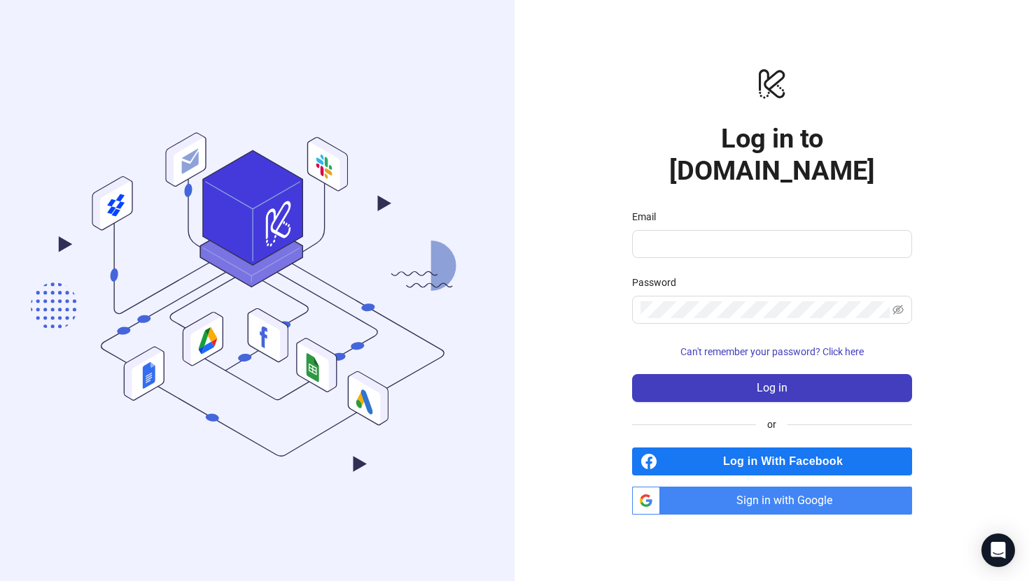
click at [744, 211] on div "Email" at bounding box center [772, 219] width 280 height 21
click at [744, 236] on input "Email" at bounding box center [770, 244] width 260 height 17
type input "****"
type input "**********"
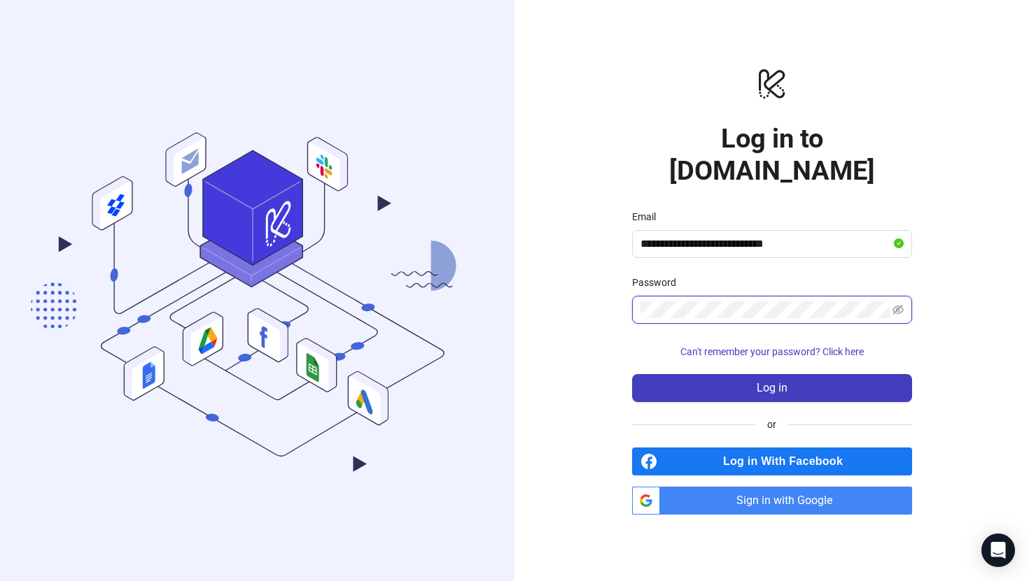
click at [632, 374] on button "Log in" at bounding box center [772, 388] width 280 height 28
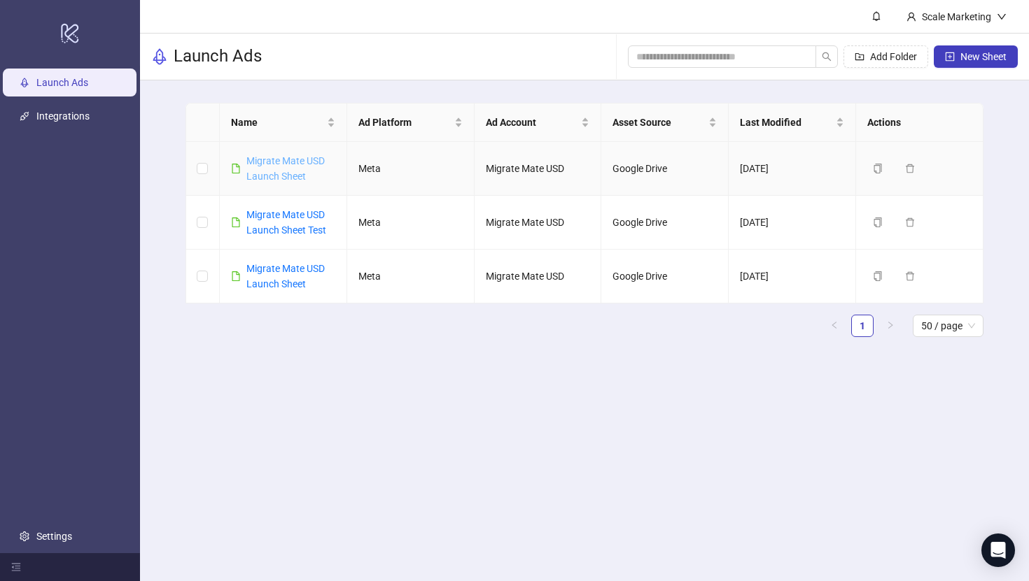
click at [278, 161] on link "Migrate Mate USD Launch Sheet" at bounding box center [285, 168] width 78 height 27
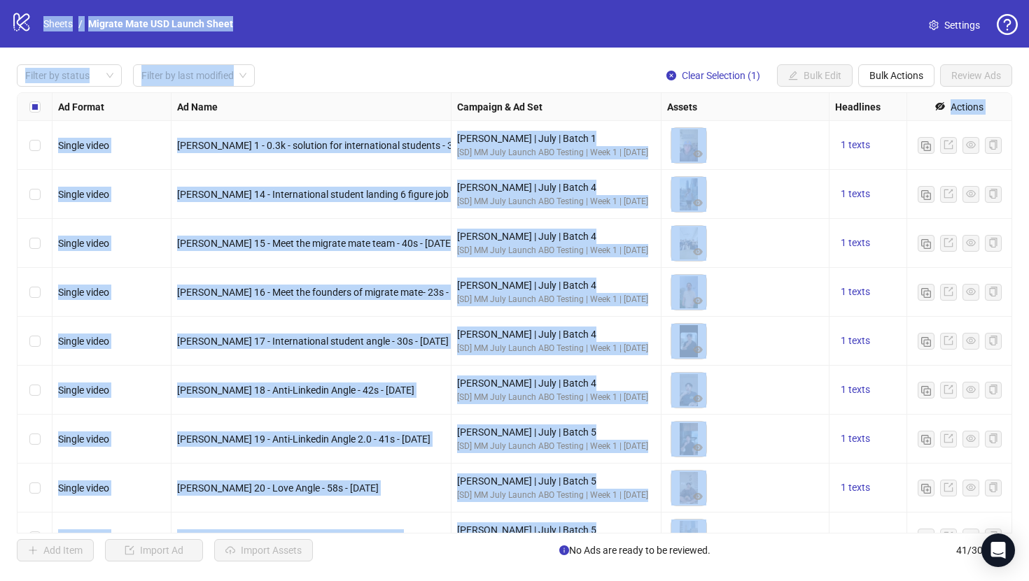
click at [41, 189] on div "Select row 2" at bounding box center [34, 194] width 35 height 49
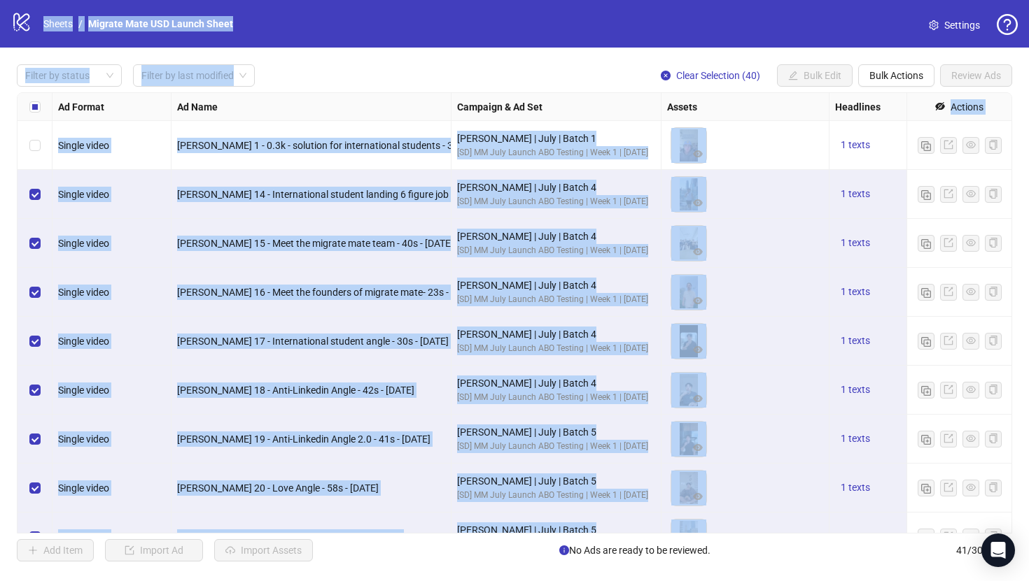
click at [500, 54] on div "Filter by status Filter by last modified Clear Selection (40) Bulk Edit Bulk Ac…" at bounding box center [514, 313] width 1029 height 531
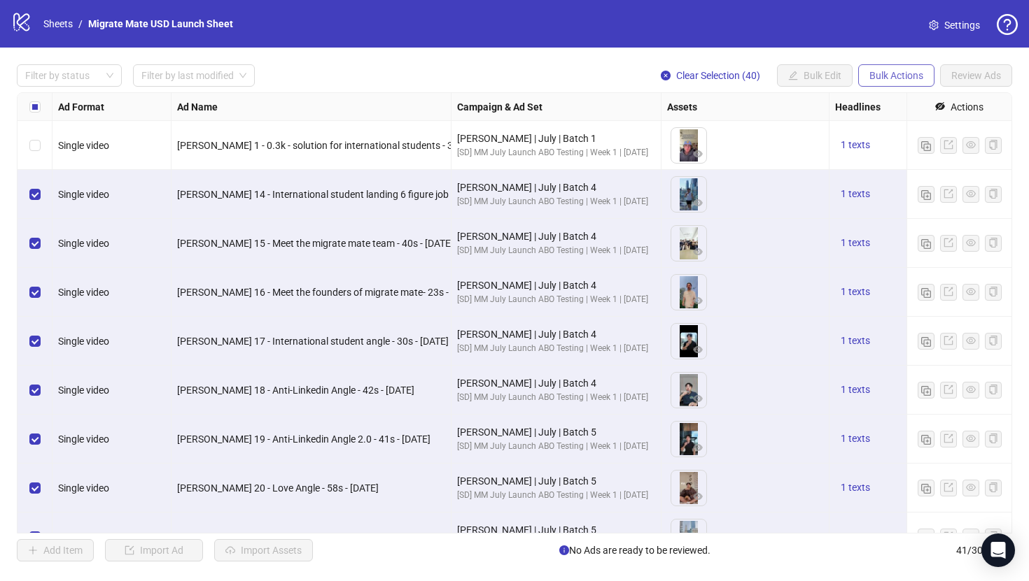
click at [910, 80] on span "Bulk Actions" at bounding box center [896, 75] width 54 height 11
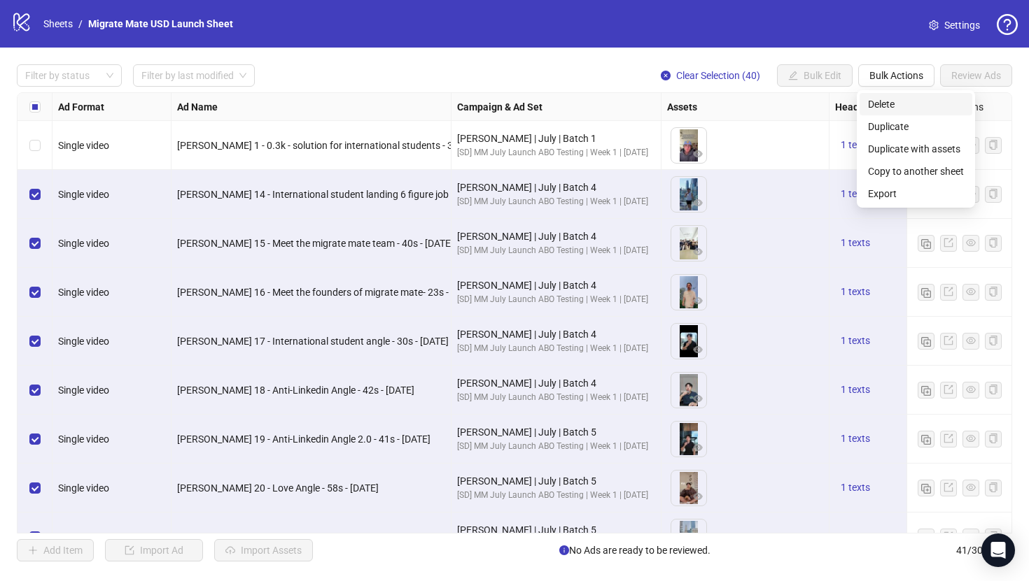
click at [885, 101] on span "Delete" at bounding box center [916, 104] width 96 height 15
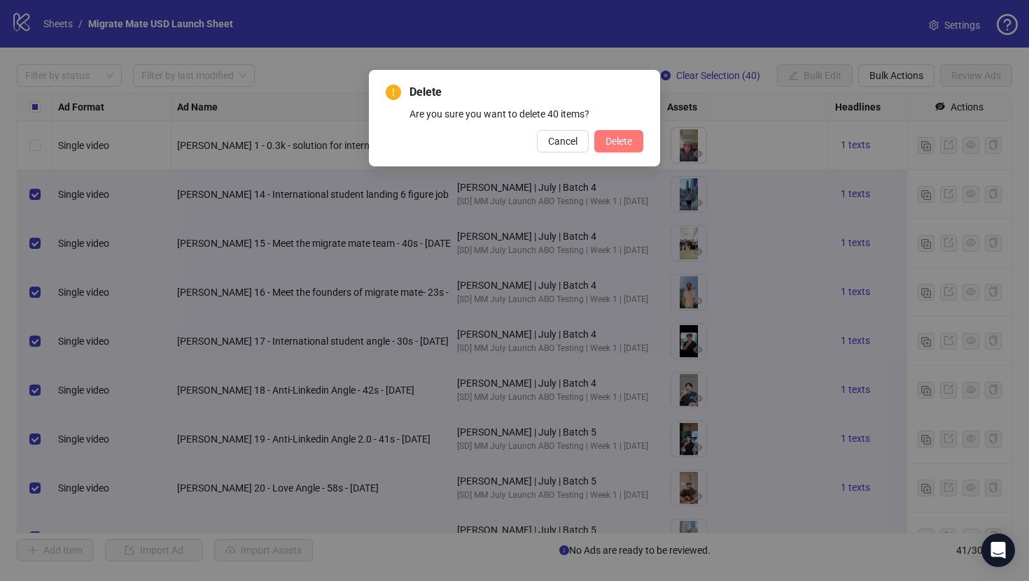
click at [625, 141] on span "Delete" at bounding box center [618, 141] width 27 height 11
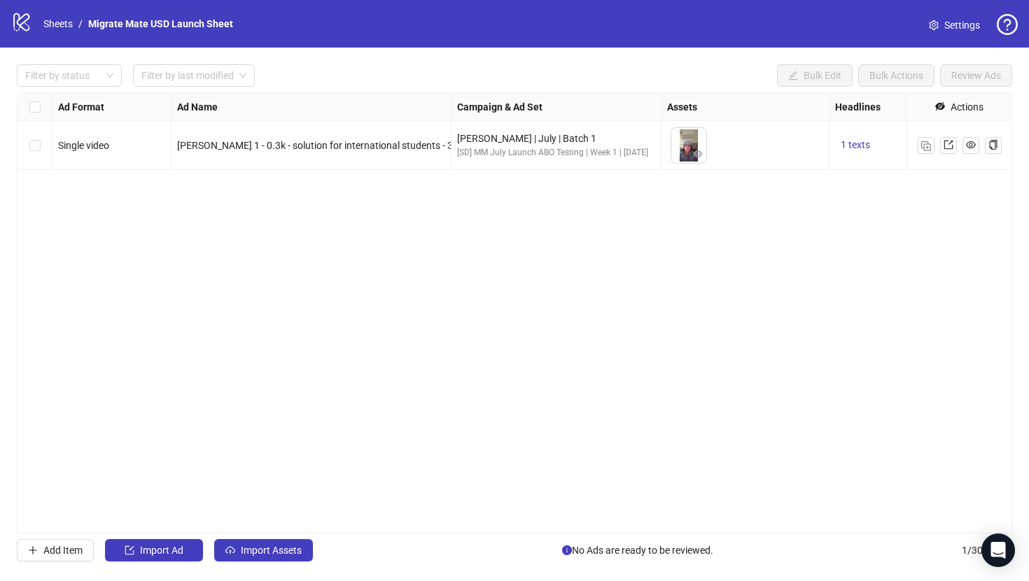
click at [132, 216] on div "Ad Format Ad Name Campaign & Ad Set Assets Headlines Primary Texts Descriptions…" at bounding box center [514, 313] width 995 height 442
click at [287, 547] on span "Import Assets" at bounding box center [271, 550] width 61 height 11
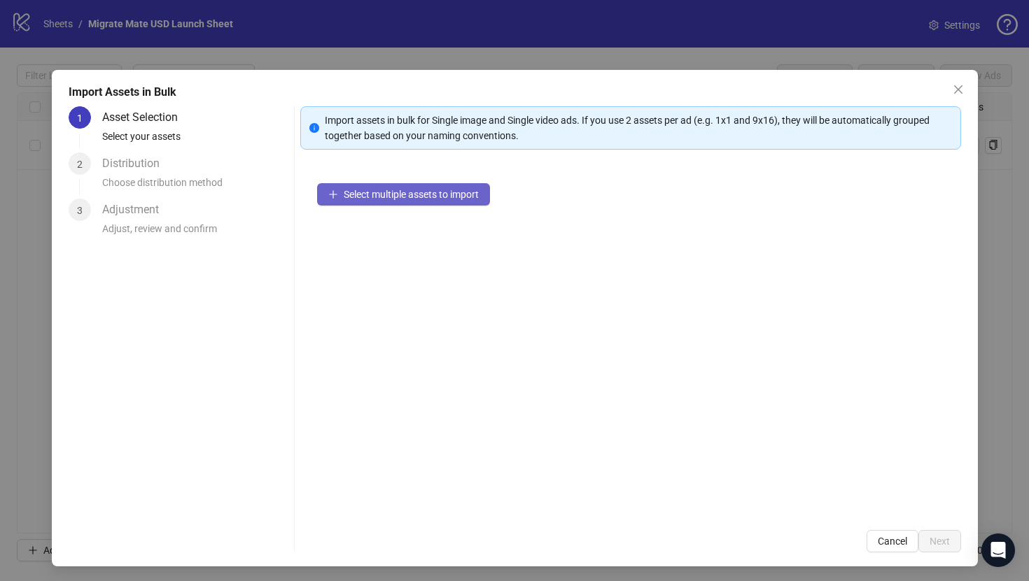
click at [418, 185] on button "Select multiple assets to import" at bounding box center [403, 194] width 173 height 22
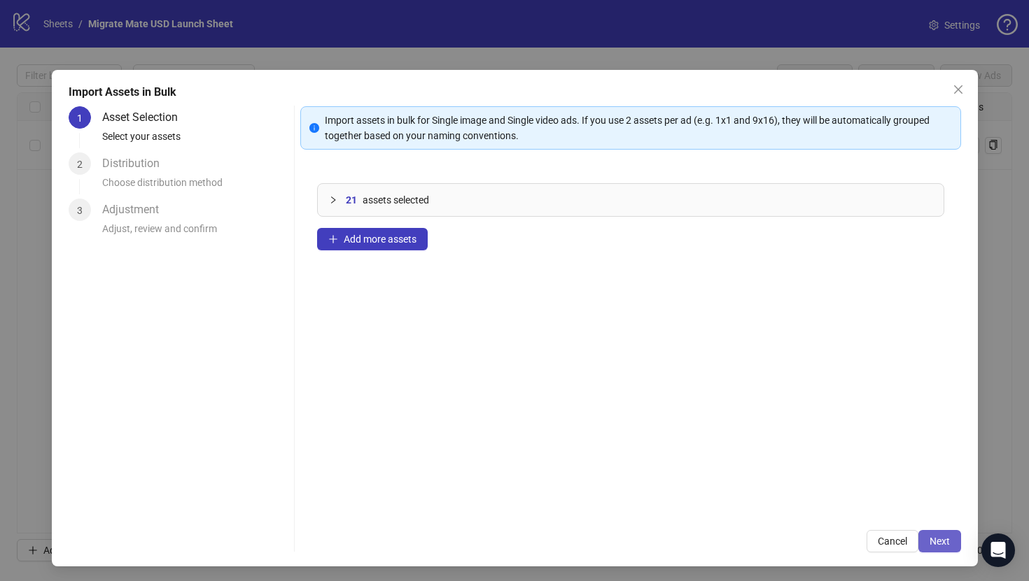
click at [951, 544] on button "Next" at bounding box center [939, 541] width 43 height 22
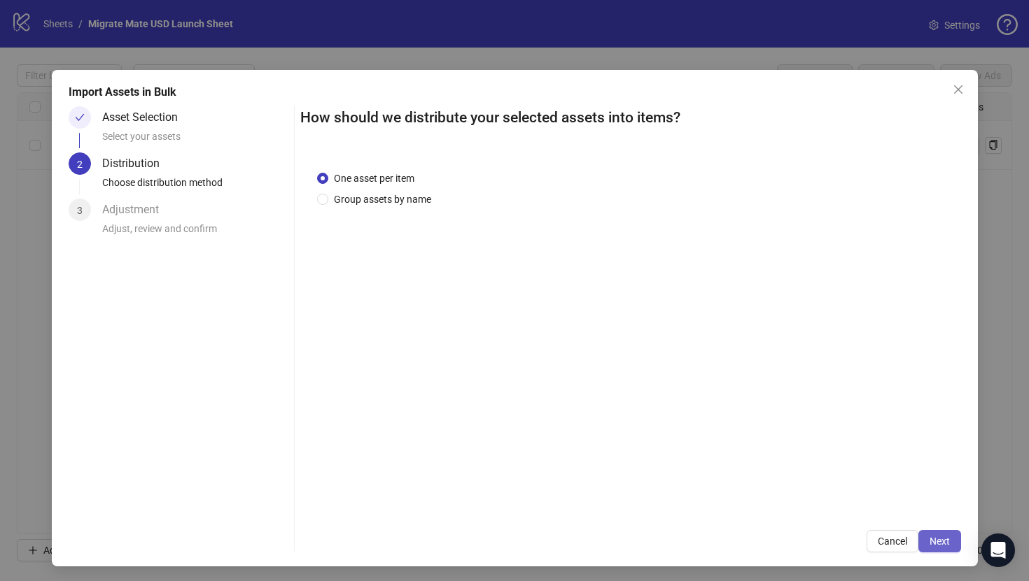
click at [933, 531] on button "Next" at bounding box center [939, 541] width 43 height 22
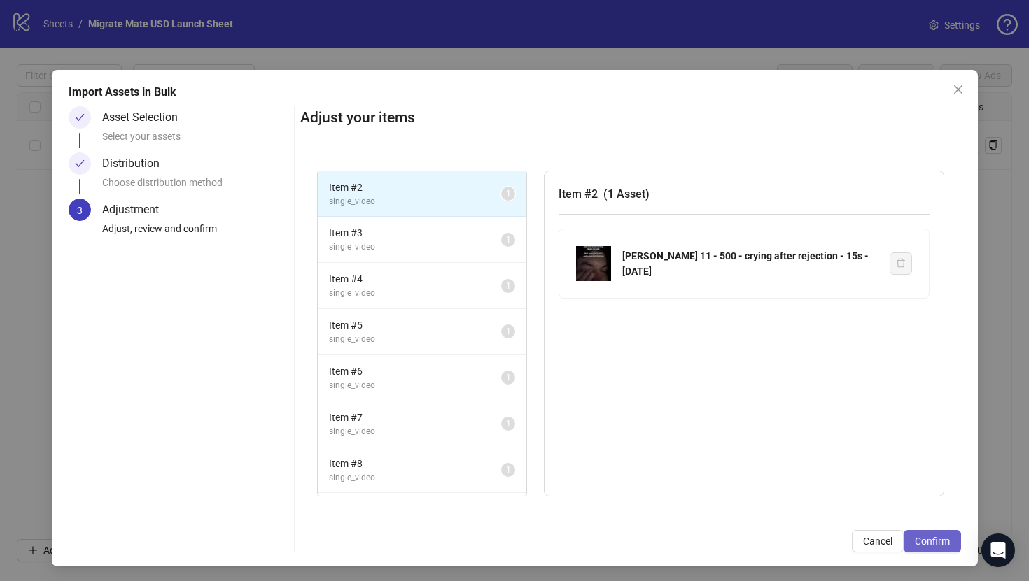
click at [927, 537] on span "Confirm" at bounding box center [932, 541] width 35 height 11
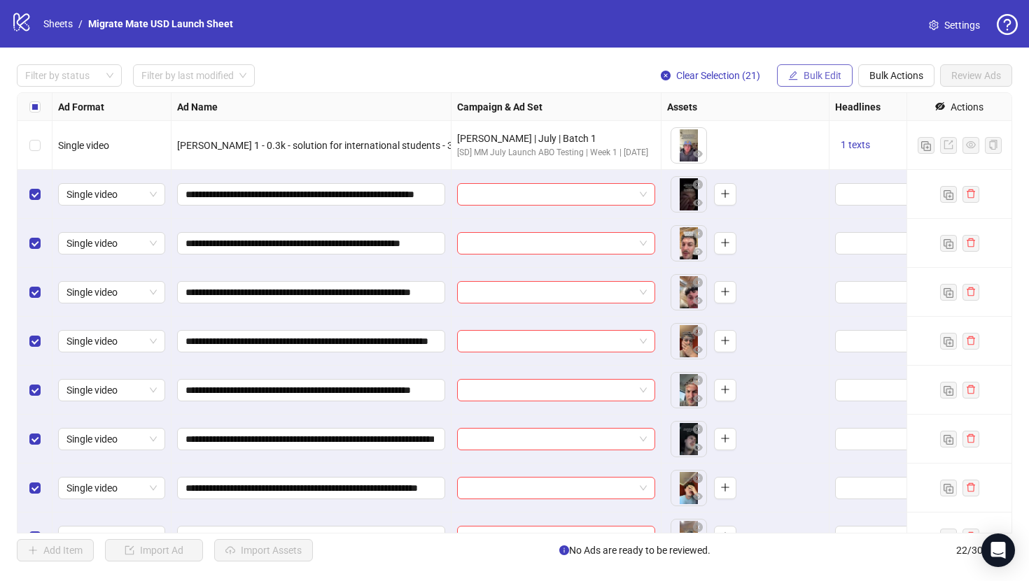
click at [833, 74] on span "Bulk Edit" at bounding box center [822, 75] width 38 height 11
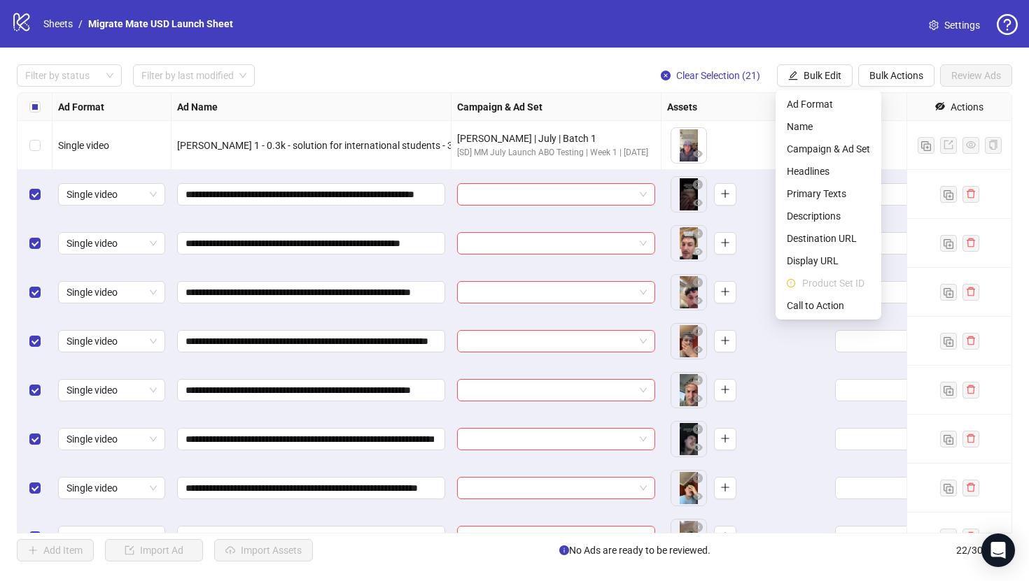
click at [759, 192] on div "To pick up a draggable item, press the space bar. While dragging, use the arrow…" at bounding box center [745, 194] width 156 height 43
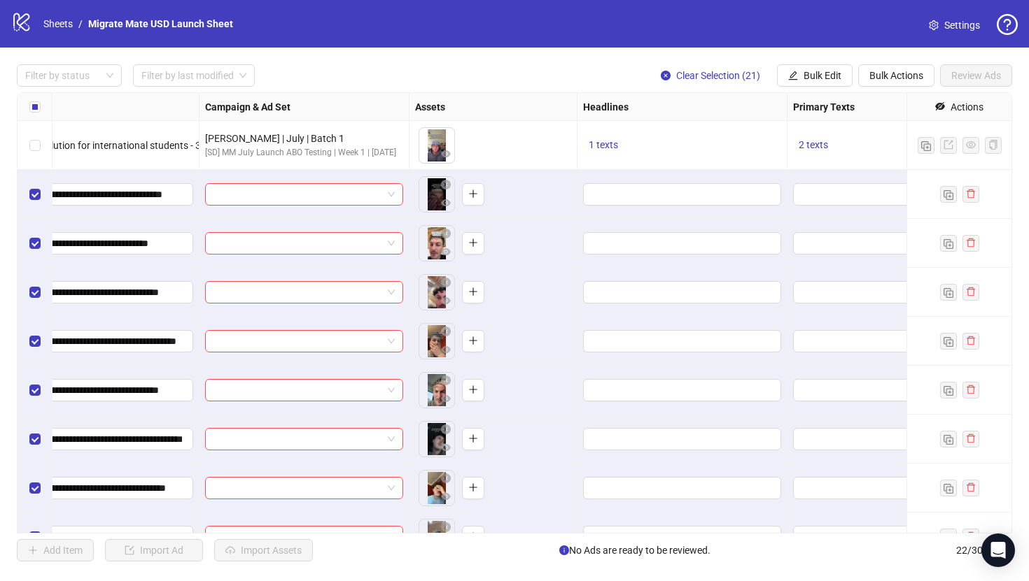
scroll to position [0, 256]
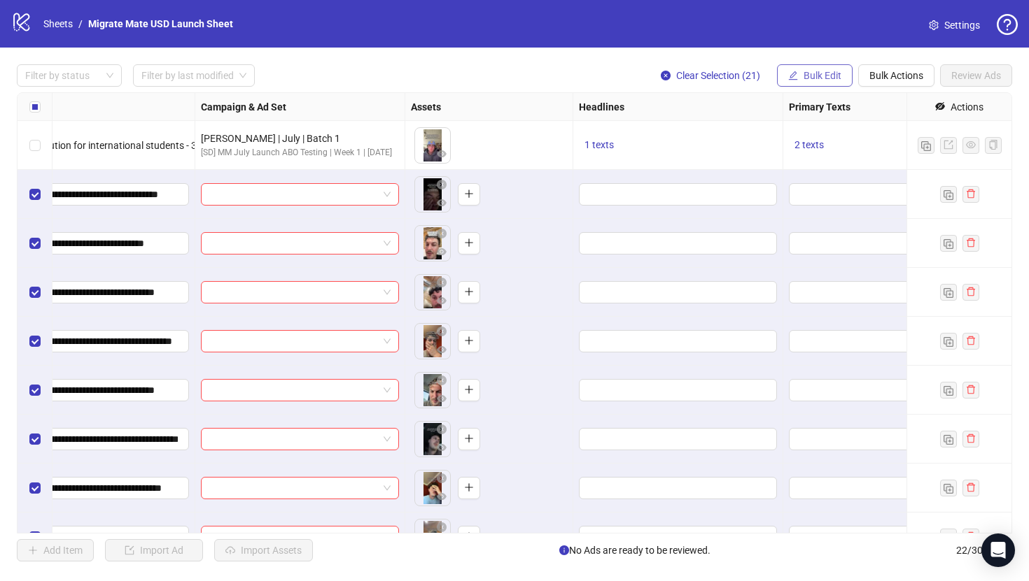
click at [824, 65] on button "Bulk Edit" at bounding box center [815, 75] width 76 height 22
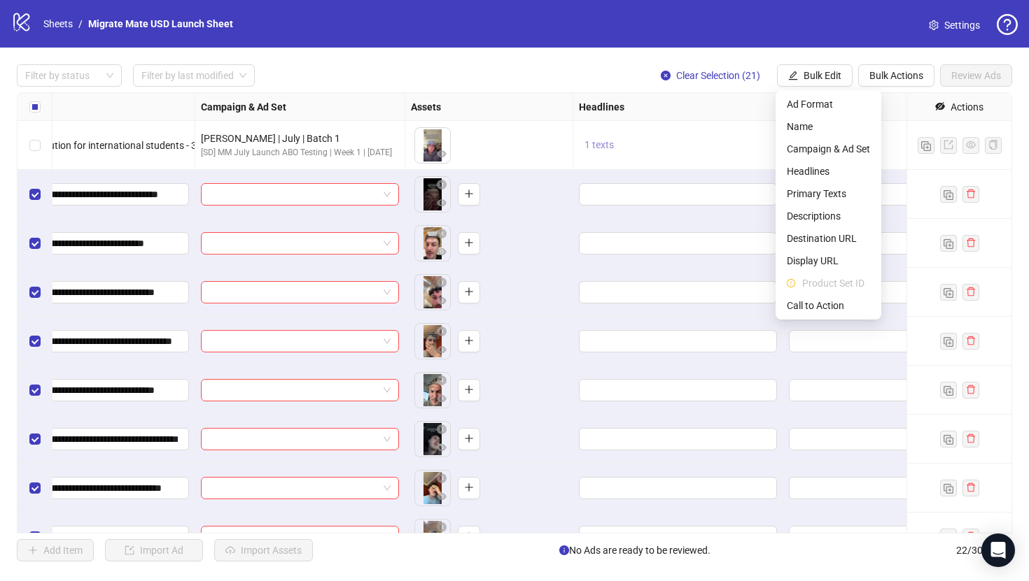
click at [599, 151] on button "1 texts" at bounding box center [599, 145] width 41 height 17
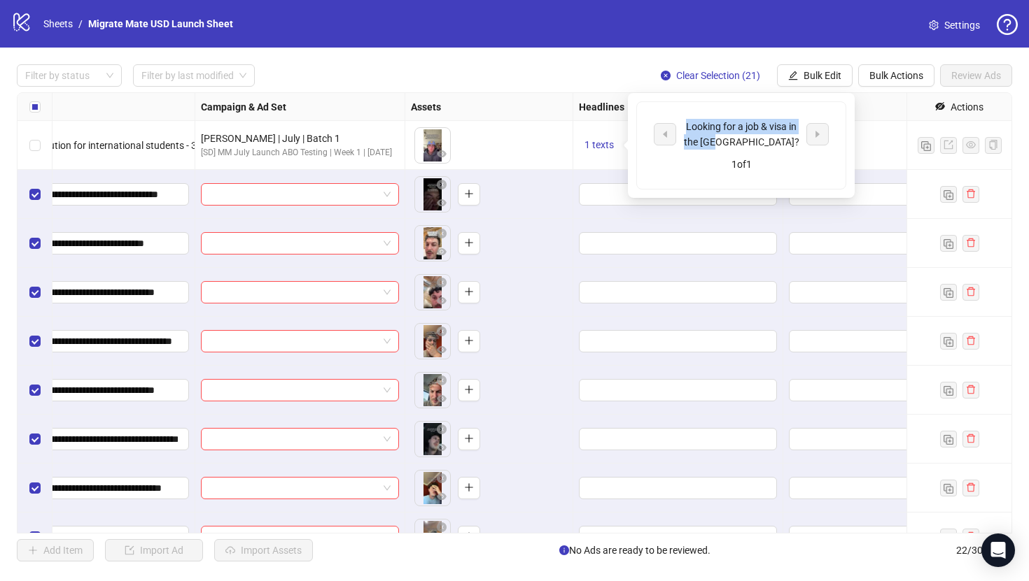
drag, startPoint x: 769, startPoint y: 141, endPoint x: 685, endPoint y: 125, distance: 85.6
click at [685, 125] on div "Looking for a job & visa in the [GEOGRAPHIC_DATA]?" at bounding box center [741, 134] width 116 height 31
copy div "Looking for a job & visa in the [GEOGRAPHIC_DATA]?"
click at [805, 77] on span "Bulk Edit" at bounding box center [822, 75] width 38 height 11
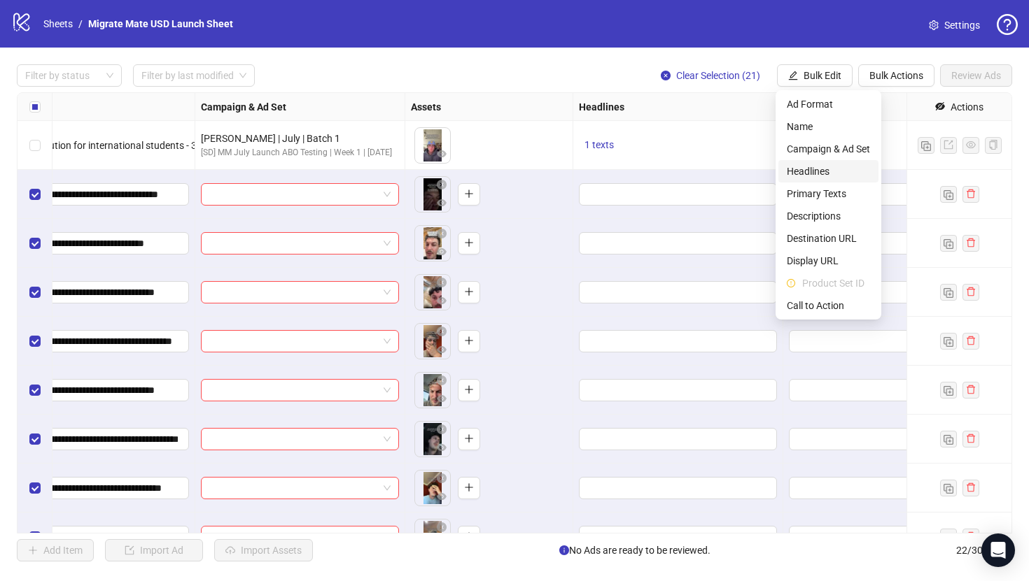
click at [831, 161] on li "Headlines" at bounding box center [828, 171] width 100 height 22
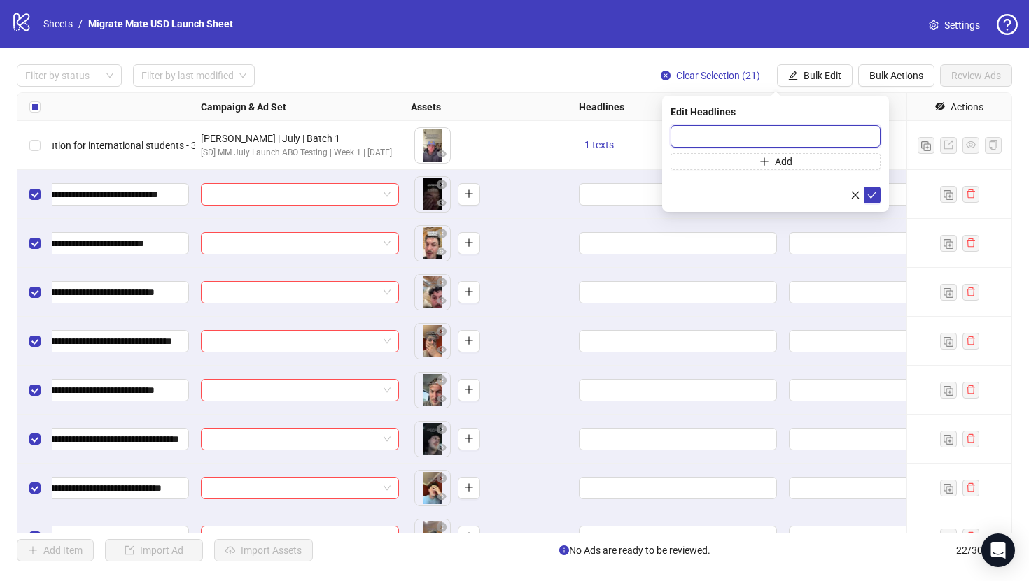
click at [721, 138] on input "text" at bounding box center [775, 136] width 210 height 22
paste input "**********"
type input "**********"
click at [870, 190] on icon "check" at bounding box center [872, 195] width 10 height 10
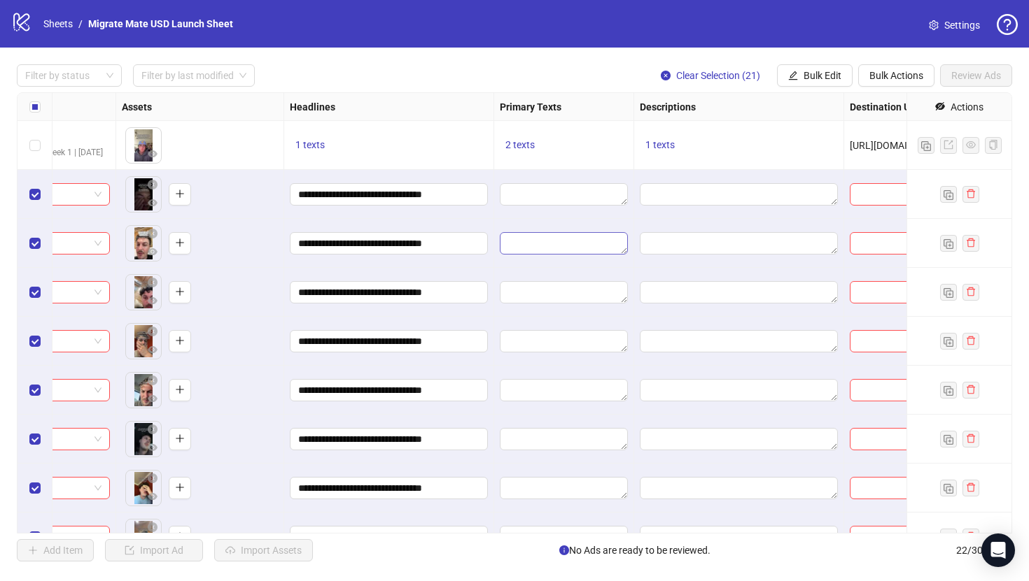
scroll to position [0, 588]
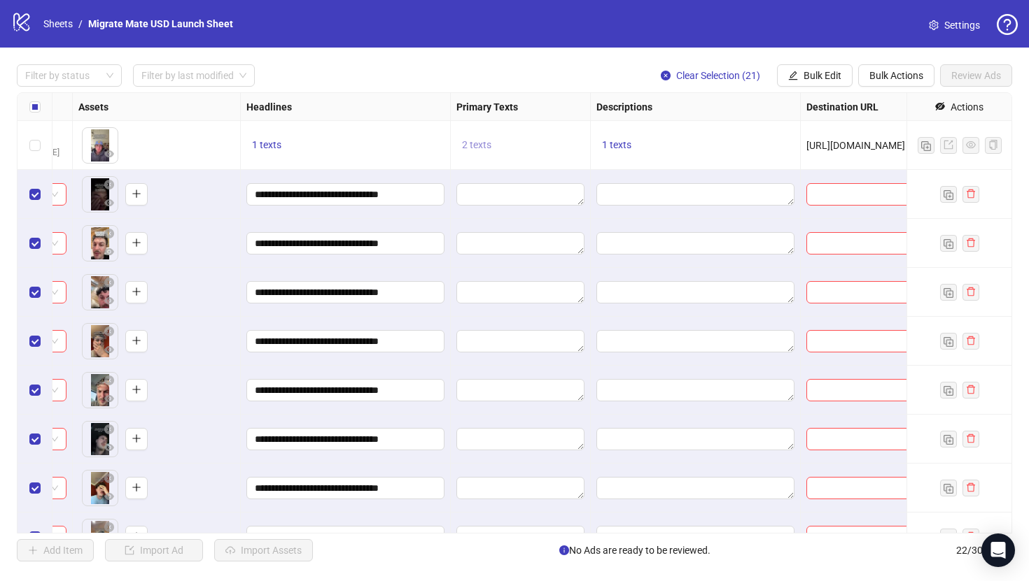
click at [476, 145] on span "2 texts" at bounding box center [476, 144] width 29 height 11
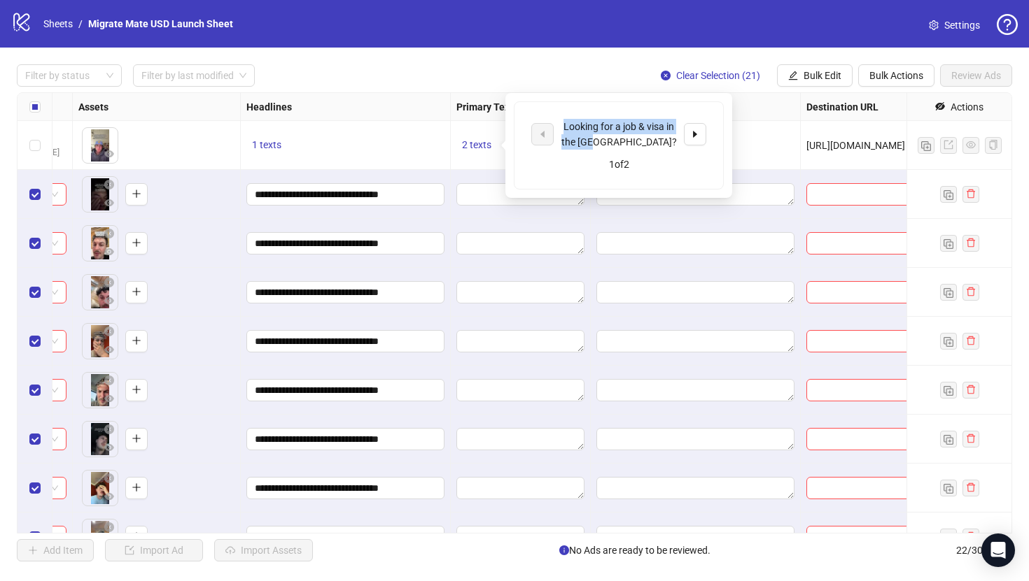
click at [549, 128] on div "Looking for a job & visa in the [GEOGRAPHIC_DATA]?" at bounding box center [618, 134] width 175 height 31
copy div "Looking for a job & visa in the [GEOGRAPHIC_DATA]?"
click at [795, 74] on icon "edit" at bounding box center [793, 76] width 10 height 10
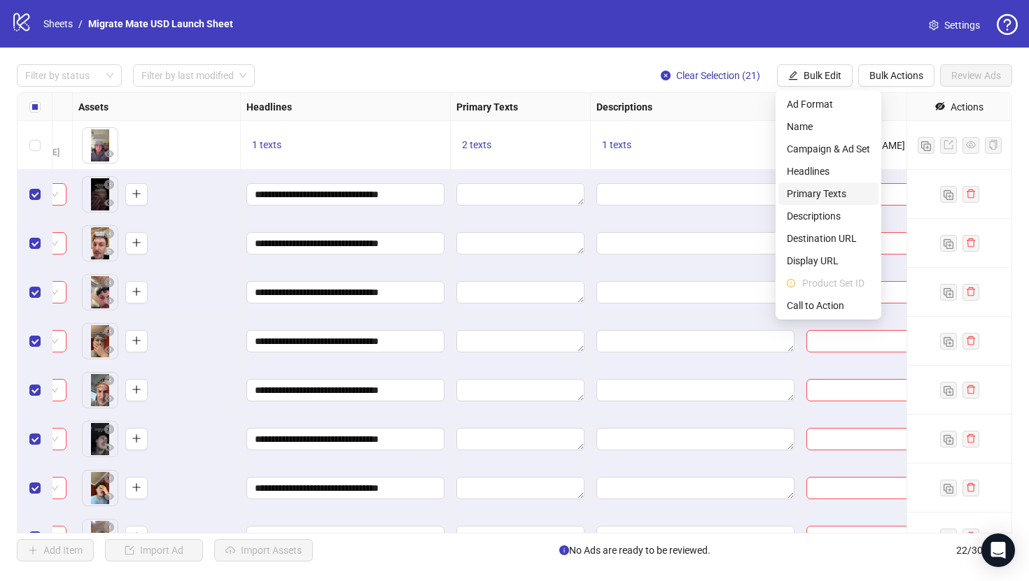
click at [822, 195] on span "Primary Texts" at bounding box center [827, 193] width 83 height 15
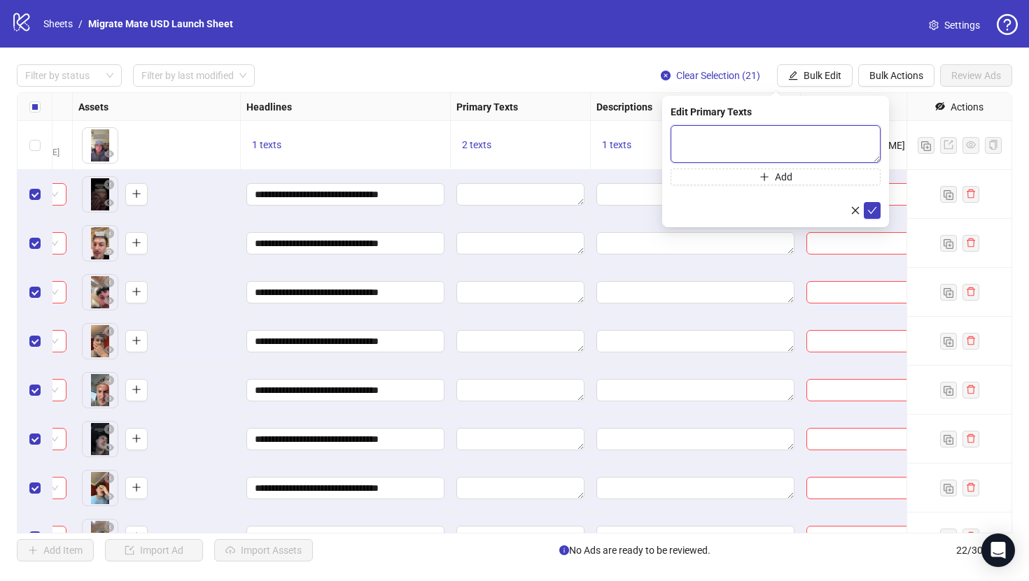
click at [721, 146] on textarea at bounding box center [775, 144] width 210 height 38
paste textarea "**********"
type textarea "**********"
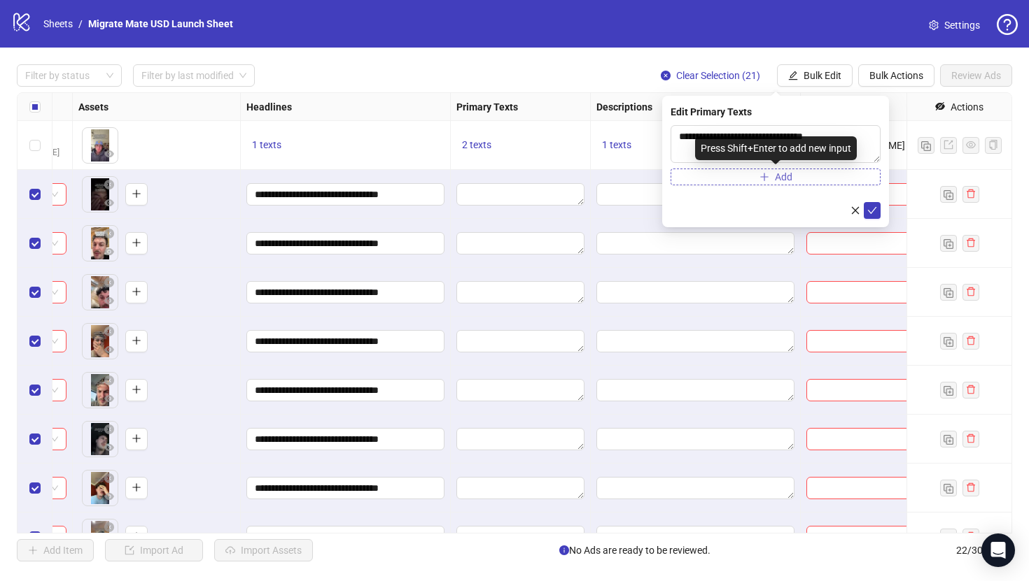
click at [823, 177] on button "Add" at bounding box center [775, 177] width 210 height 17
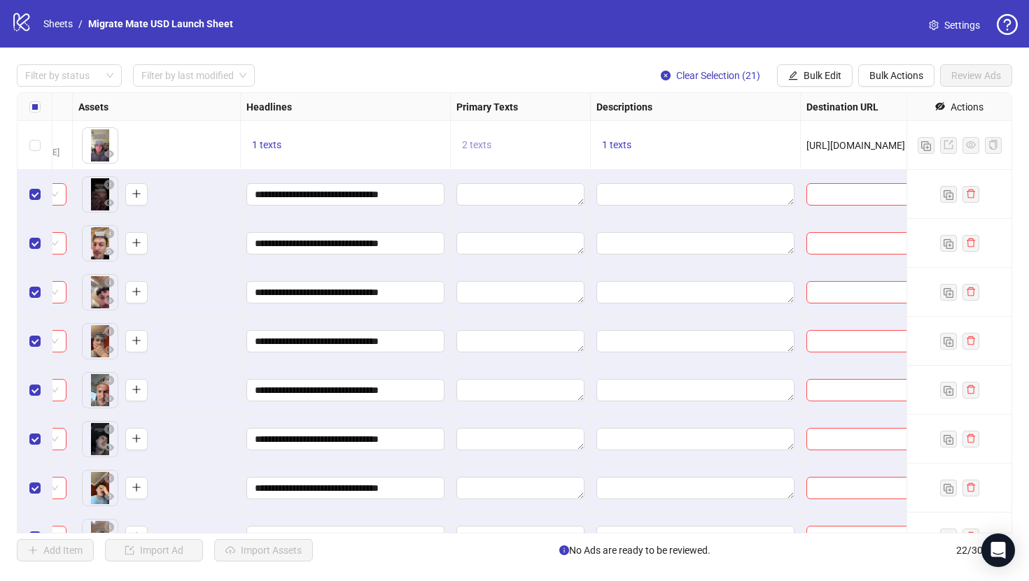
click at [471, 143] on span "2 texts" at bounding box center [476, 144] width 29 height 11
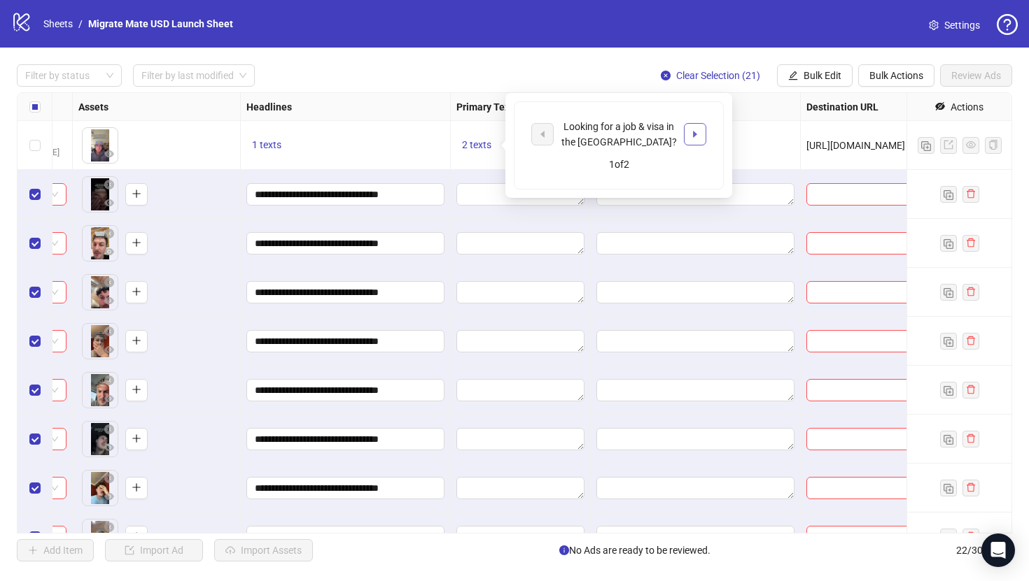
click at [691, 134] on icon "caret-right" at bounding box center [695, 134] width 10 height 10
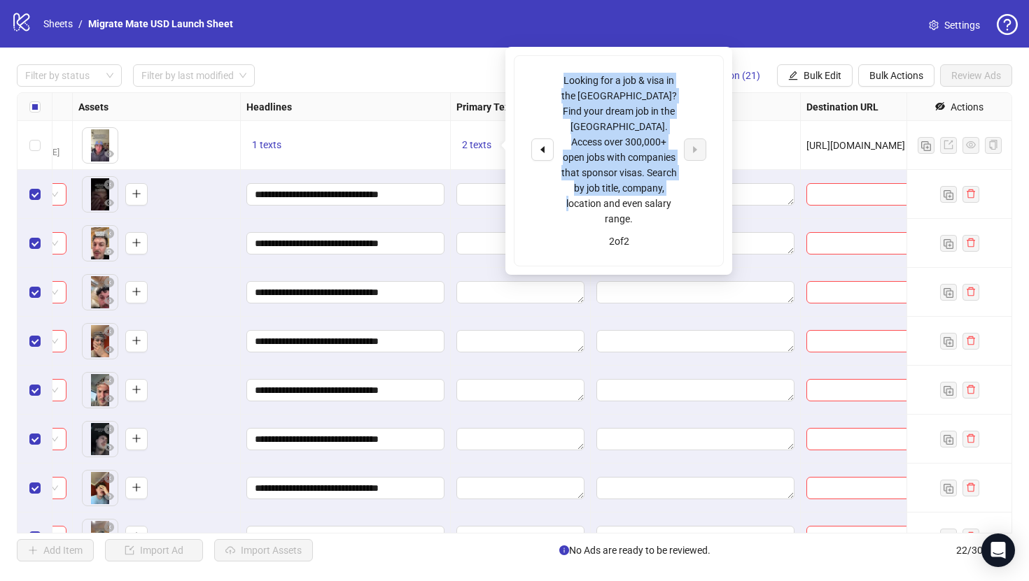
drag, startPoint x: 670, startPoint y: 188, endPoint x: 549, endPoint y: 76, distance: 163.9
click at [549, 76] on div "Looking for a job & visa in the [GEOGRAPHIC_DATA]? Find your dream job in the […" at bounding box center [618, 150] width 175 height 154
copy div "Looking for a job & visa in the [GEOGRAPHIC_DATA]? Find your dream job in the […"
click at [834, 71] on span "Bulk Edit" at bounding box center [822, 75] width 38 height 11
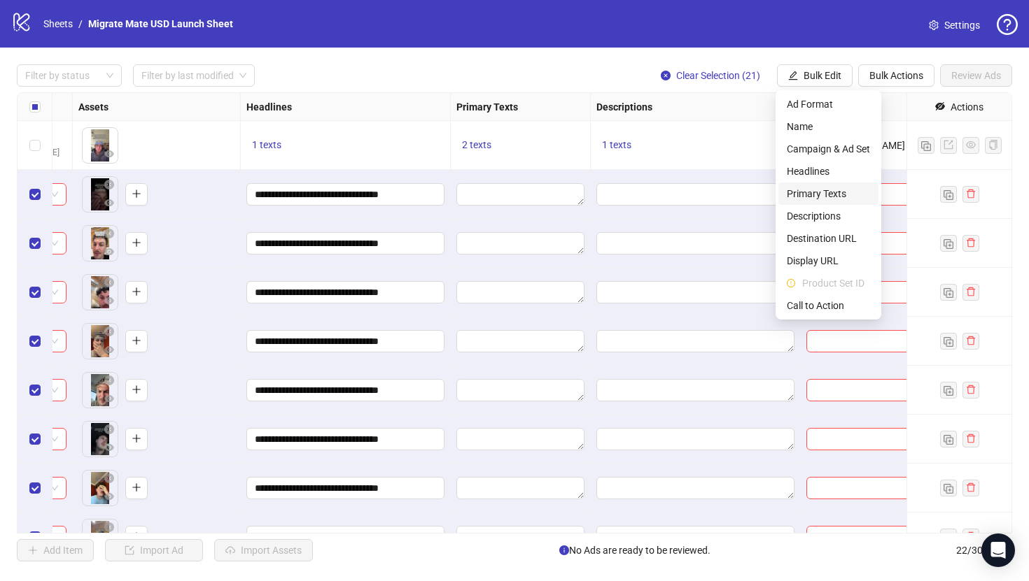
click at [818, 189] on span "Primary Texts" at bounding box center [827, 193] width 83 height 15
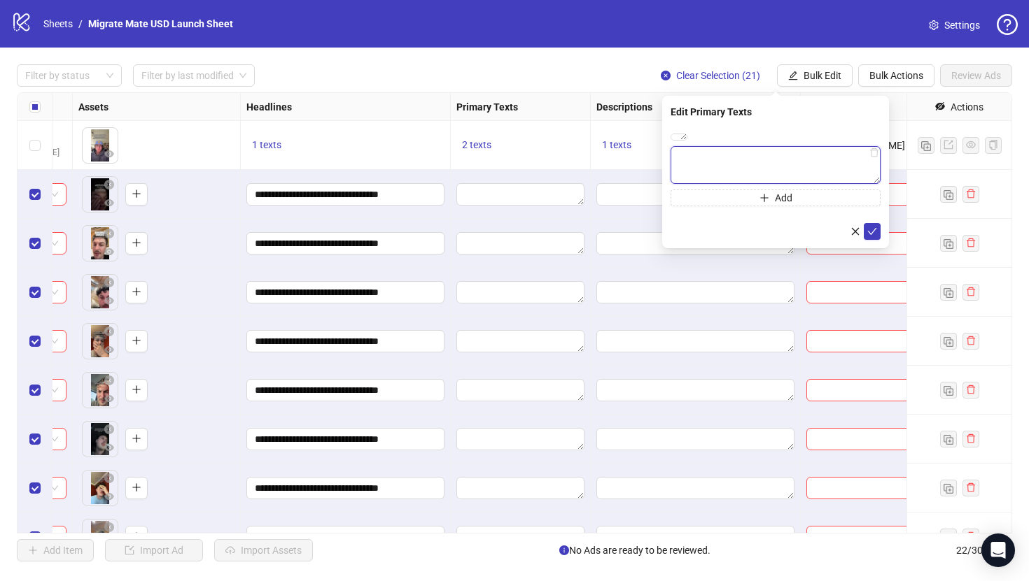
click at [810, 184] on textarea at bounding box center [775, 165] width 210 height 38
paste textarea "**********"
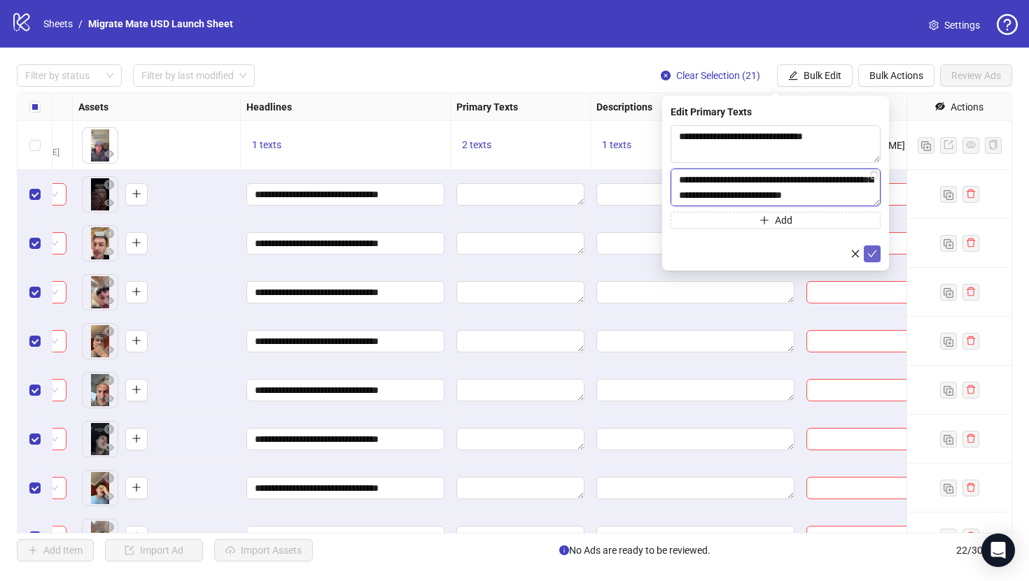
type textarea "**********"
click at [875, 256] on icon "check" at bounding box center [872, 254] width 10 height 10
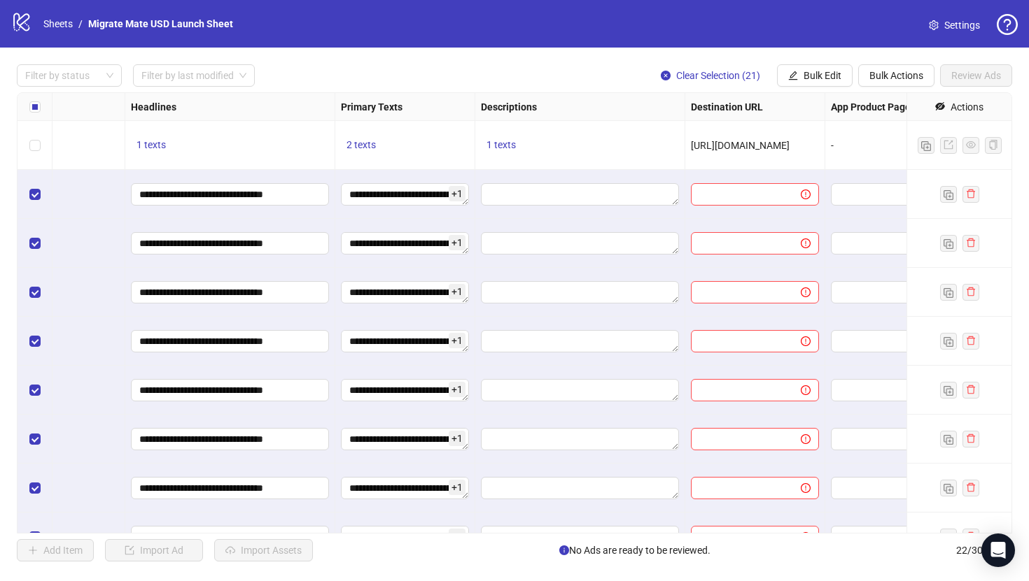
scroll to position [0, 747]
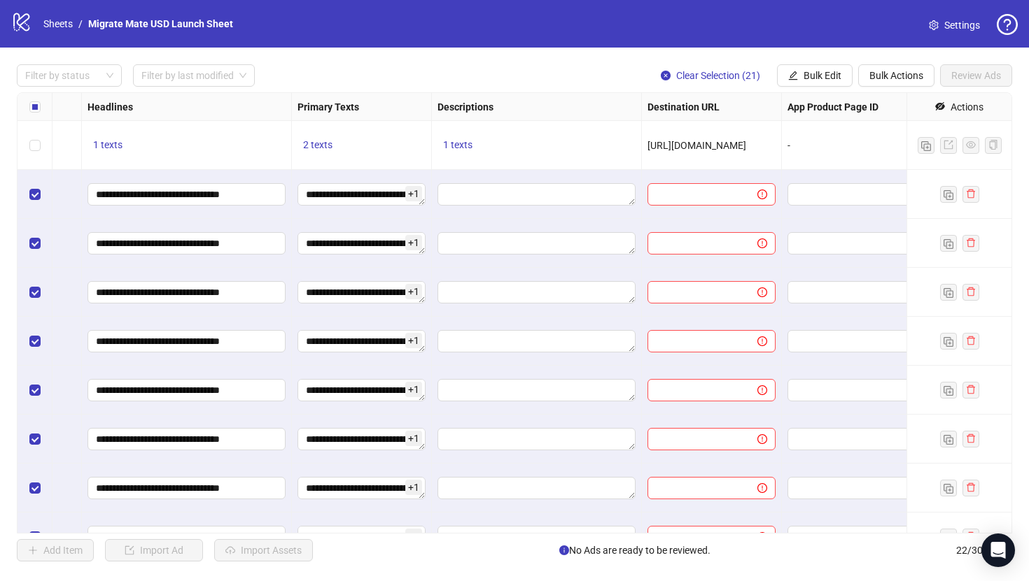
drag, startPoint x: 497, startPoint y: 140, endPoint x: 434, endPoint y: 139, distance: 63.0
click at [434, 139] on div "1 texts" at bounding box center [537, 145] width 210 height 49
click at [453, 139] on span "1 texts" at bounding box center [457, 144] width 29 height 11
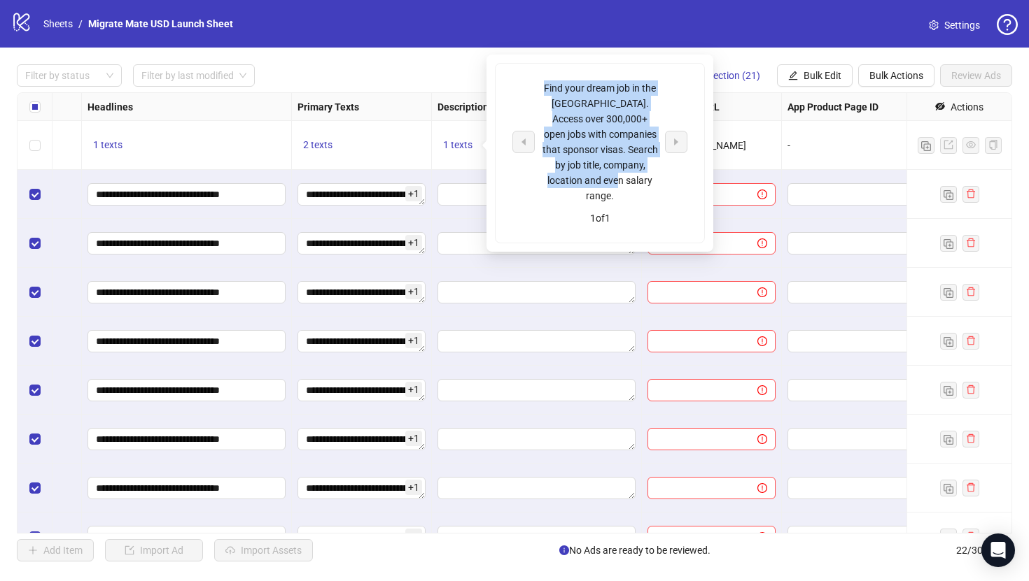
drag, startPoint x: 630, startPoint y: 181, endPoint x: 533, endPoint y: 88, distance: 134.6
click at [533, 88] on div "Find your dream job in the [GEOGRAPHIC_DATA]. Access over 300,000+ open jobs wi…" at bounding box center [599, 141] width 175 height 123
copy div "Find your dream job in the [GEOGRAPHIC_DATA]. Access over 300,000+ open jobs wi…"
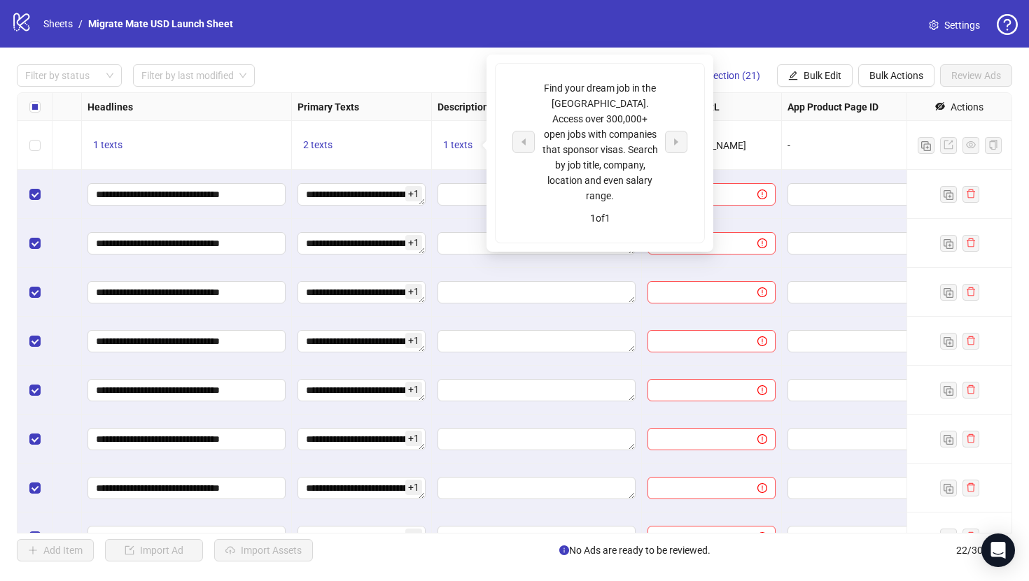
click at [444, 73] on div "Filter by status Filter by last modified Clear Selection (21) Bulk Edit Bulk Ac…" at bounding box center [514, 75] width 995 height 22
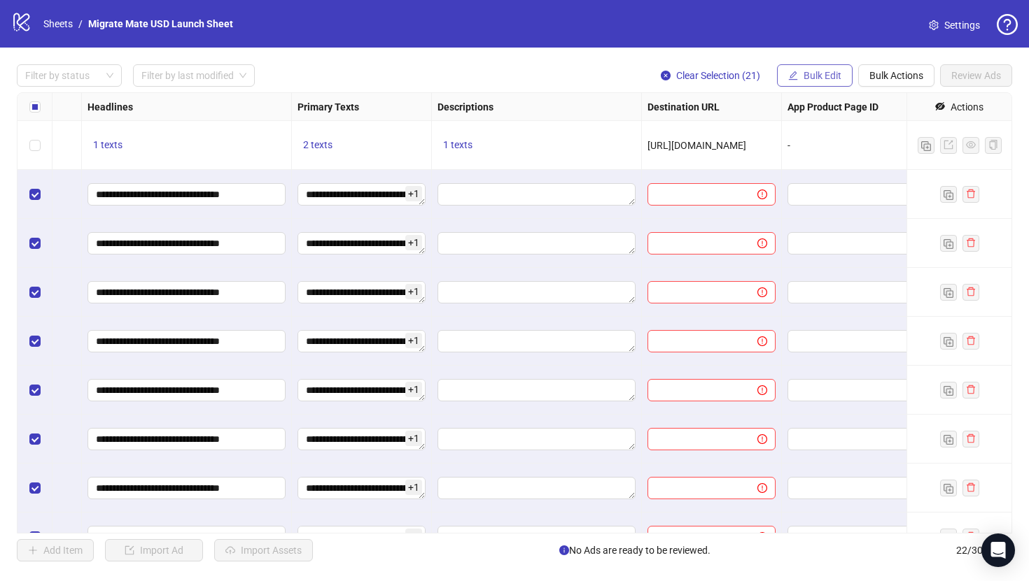
click at [819, 79] on span "Bulk Edit" at bounding box center [822, 75] width 38 height 11
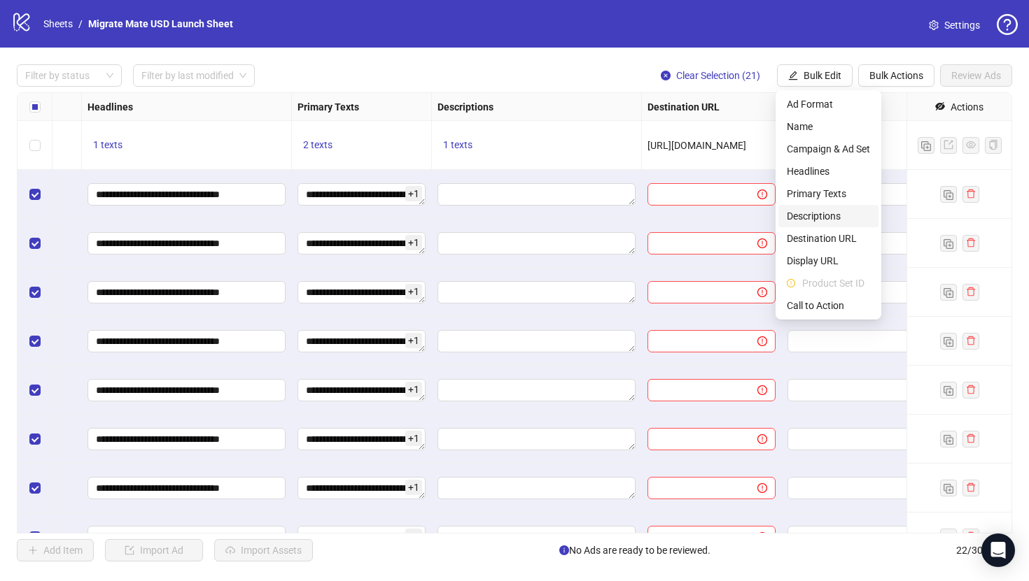
click at [825, 223] on span "Descriptions" at bounding box center [827, 216] width 83 height 15
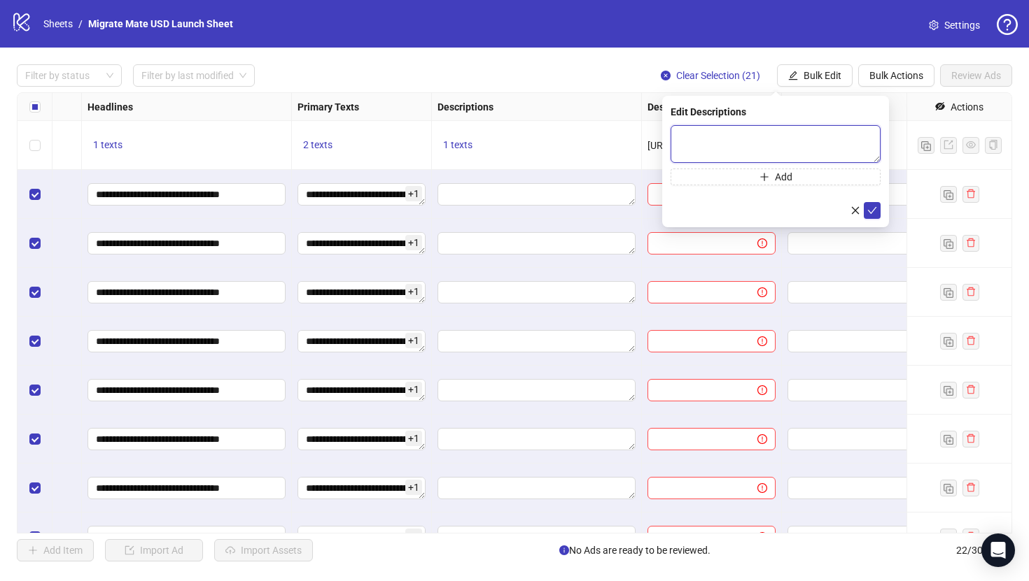
click at [820, 140] on textarea at bounding box center [775, 144] width 210 height 38
paste textarea "**********"
type textarea "**********"
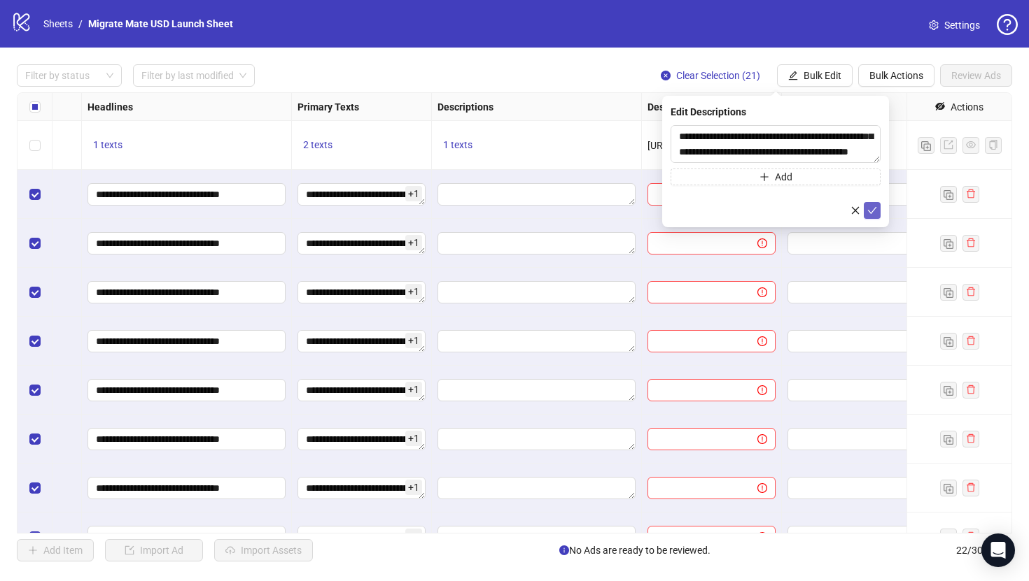
click at [870, 216] on span "submit" at bounding box center [872, 210] width 10 height 11
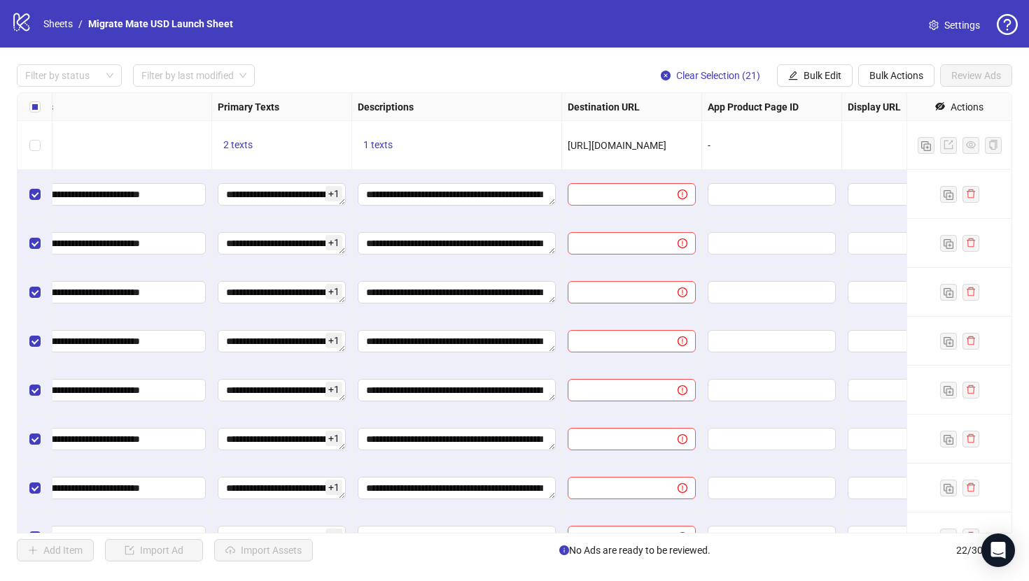
scroll to position [0, 845]
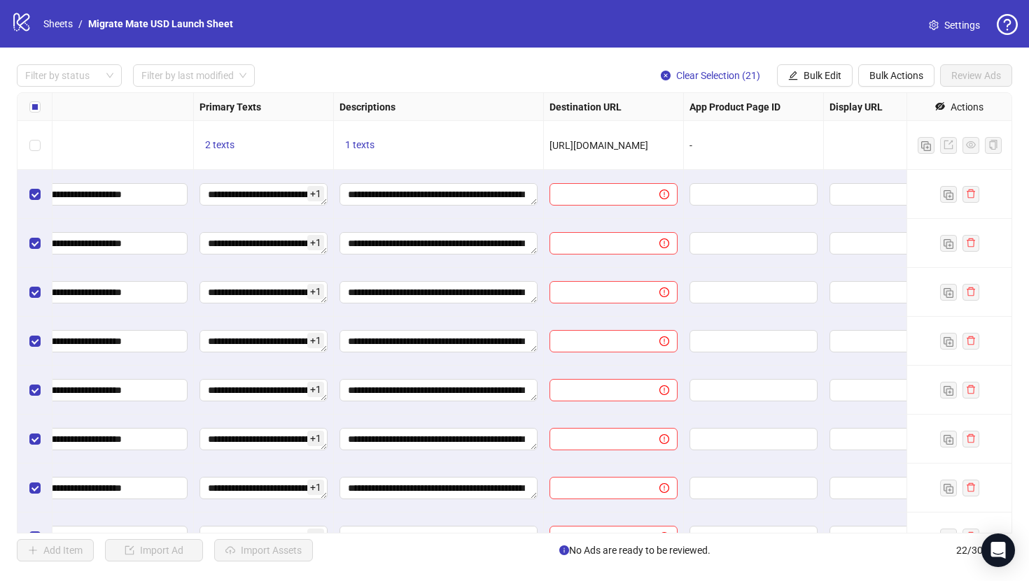
drag, startPoint x: 660, startPoint y: 142, endPoint x: 544, endPoint y: 139, distance: 116.2
click at [544, 139] on div "[URL][DOMAIN_NAME]" at bounding box center [614, 145] width 140 height 49
copy span "[URL][DOMAIN_NAME]"
click at [836, 80] on span "Bulk Edit" at bounding box center [822, 75] width 38 height 11
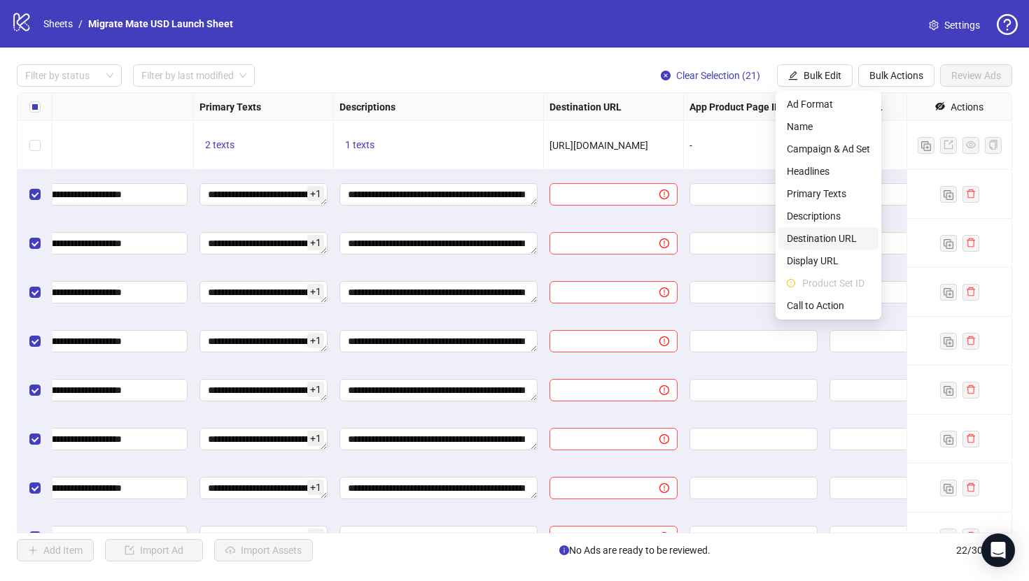
click at [835, 238] on span "Destination URL" at bounding box center [827, 238] width 83 height 15
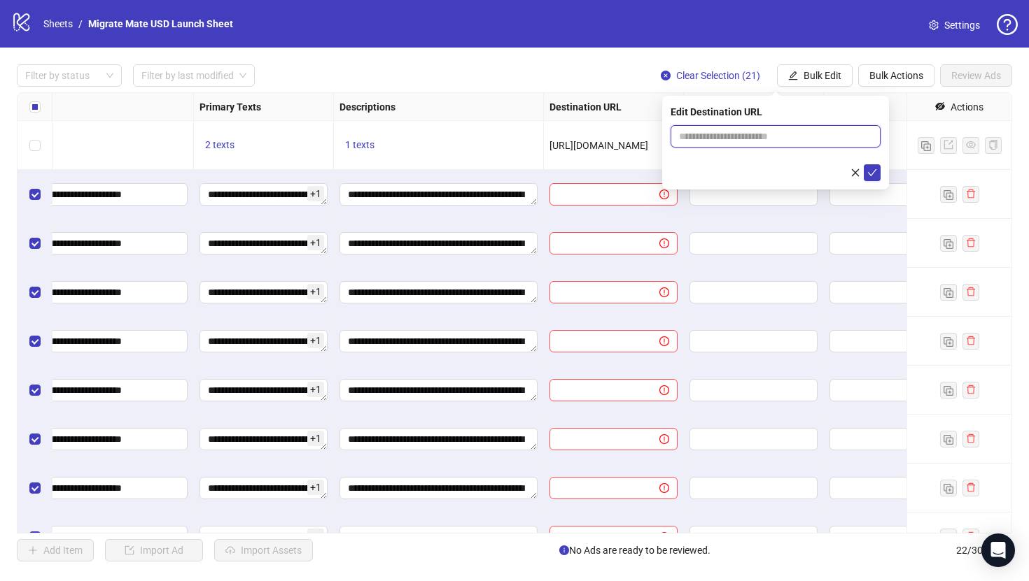
click at [818, 139] on input "text" at bounding box center [770, 136] width 182 height 15
paste input "**********"
type input "**********"
click at [870, 174] on icon "check" at bounding box center [872, 173] width 10 height 10
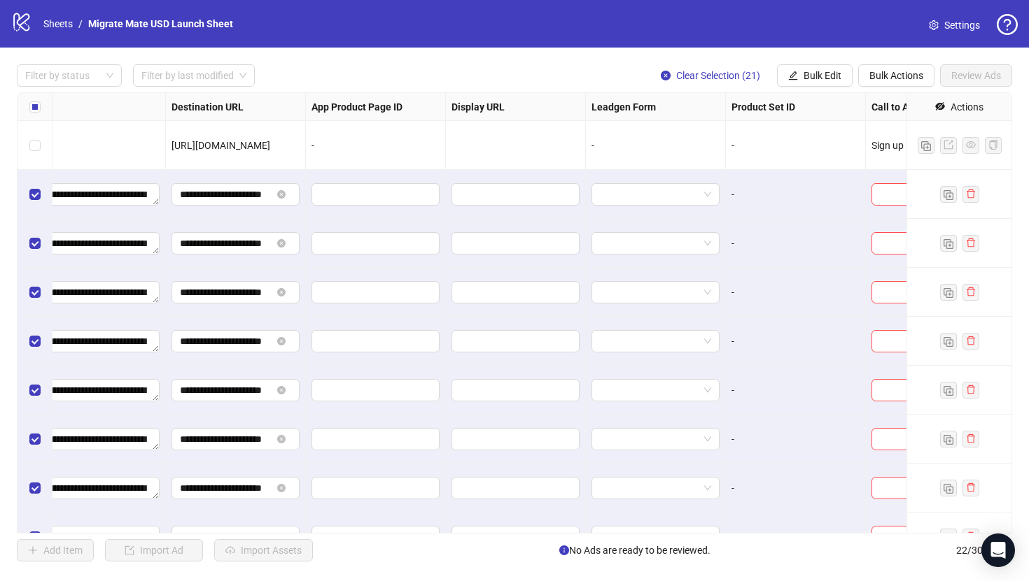
scroll to position [0, 1294]
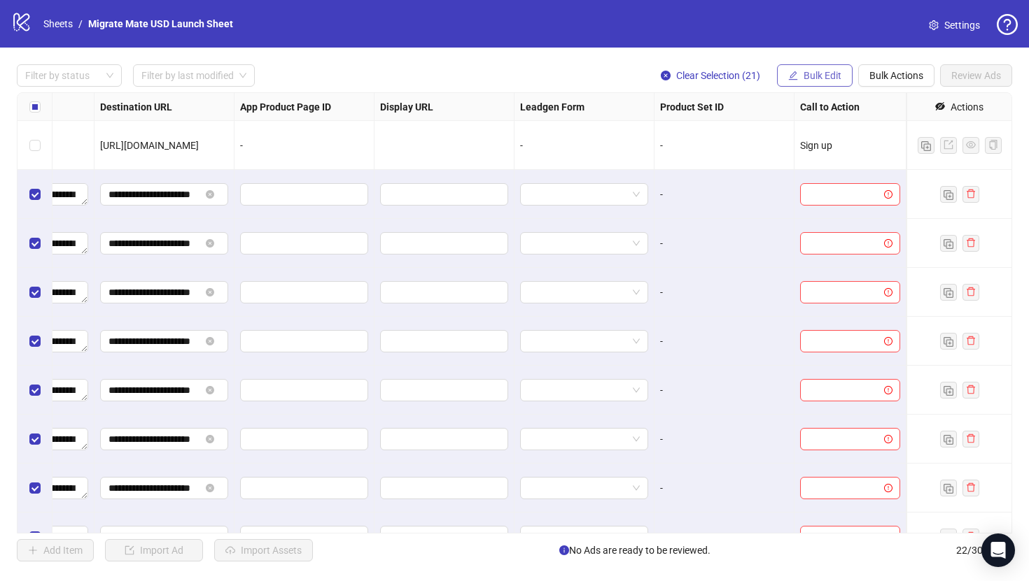
click at [825, 75] on span "Bulk Edit" at bounding box center [822, 75] width 38 height 11
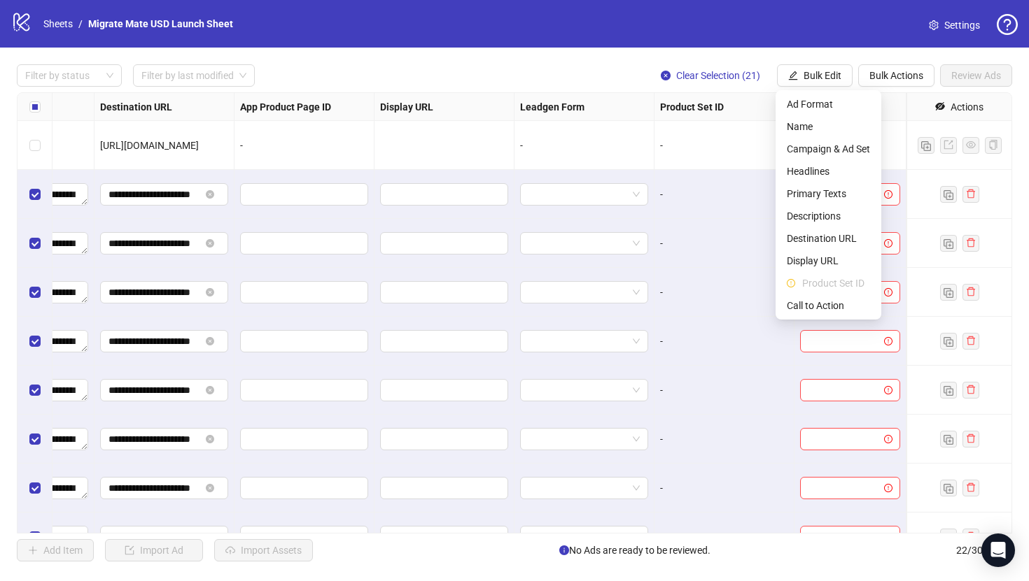
click at [821, 290] on span "Product Set ID" at bounding box center [836, 283] width 68 height 15
click at [824, 295] on li "Call to Action" at bounding box center [828, 306] width 100 height 22
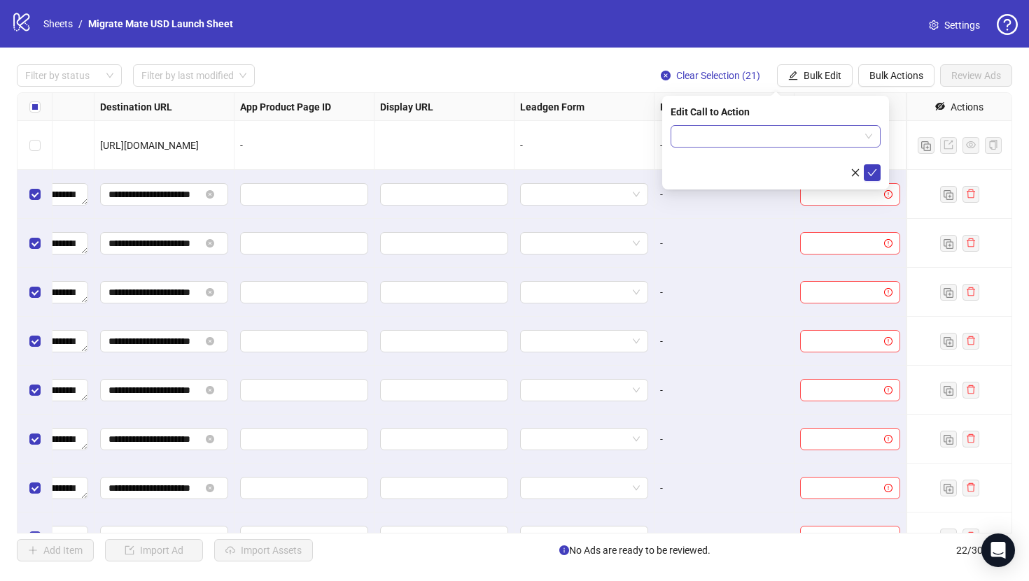
click at [813, 136] on input "search" at bounding box center [769, 136] width 181 height 21
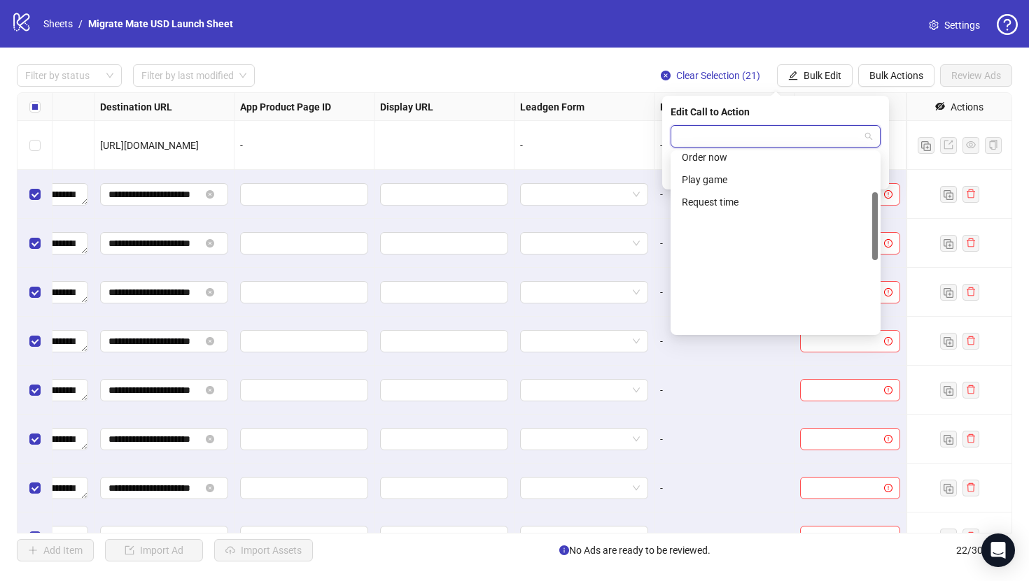
scroll to position [291, 0]
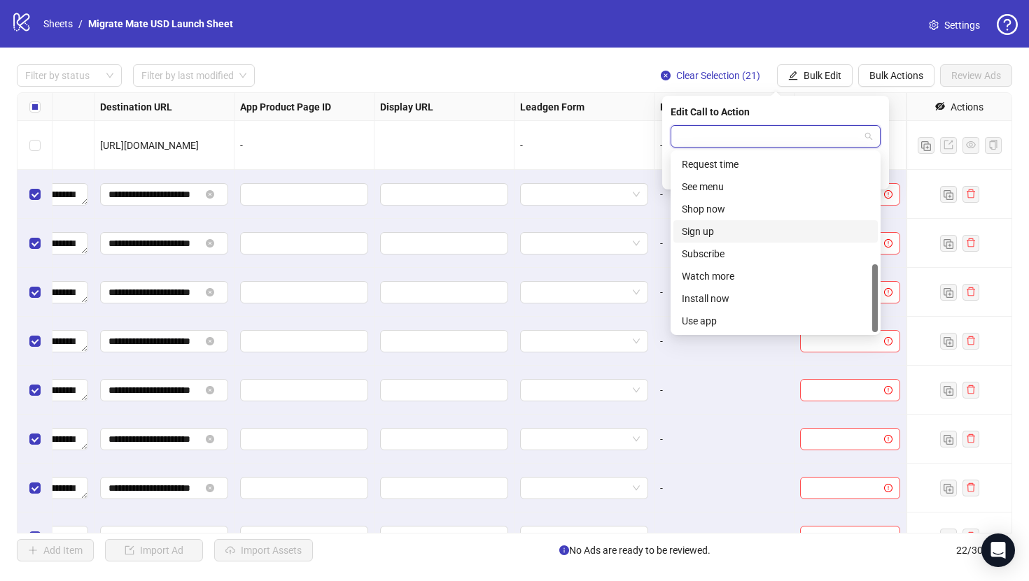
click at [741, 236] on div "Sign up" at bounding box center [776, 231] width 188 height 15
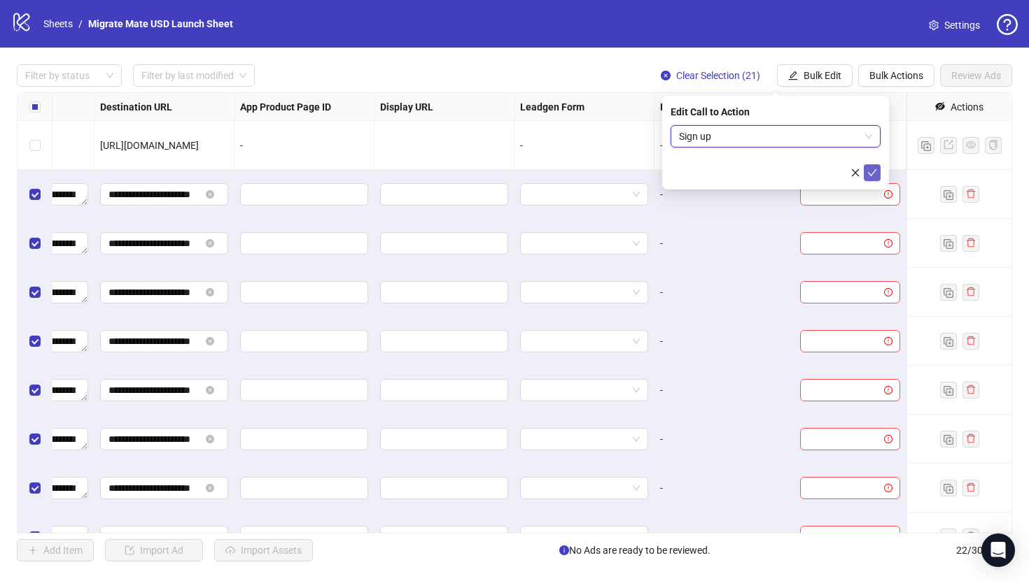
click at [875, 169] on icon "check" at bounding box center [872, 173] width 10 height 10
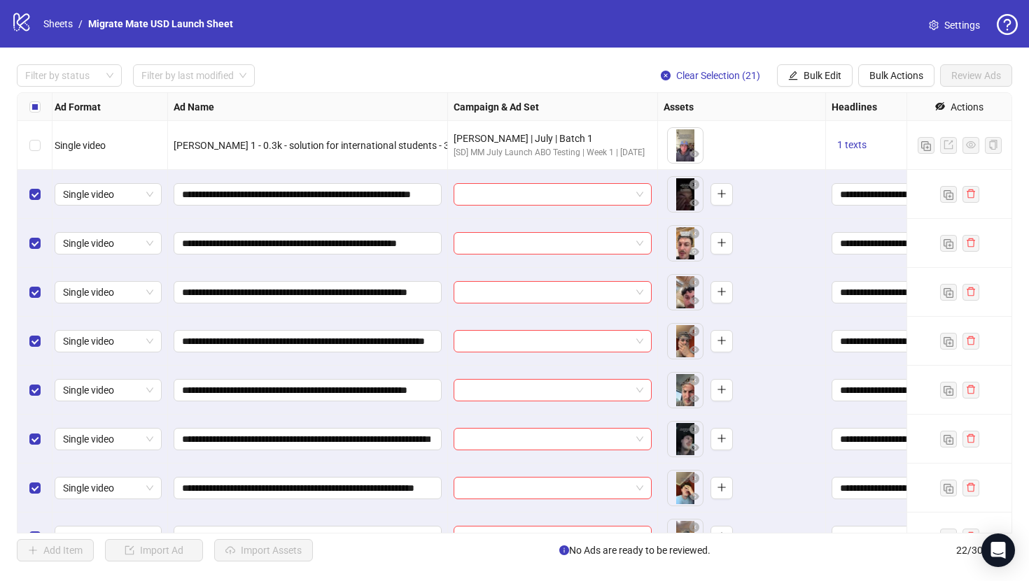
scroll to position [0, 0]
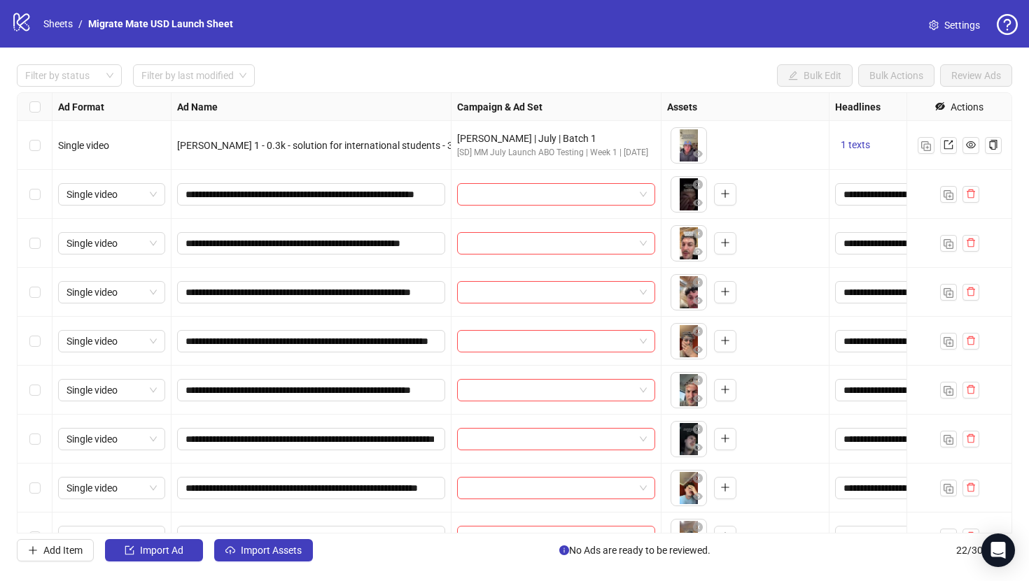
click at [41, 198] on div "Select row 2" at bounding box center [34, 194] width 35 height 49
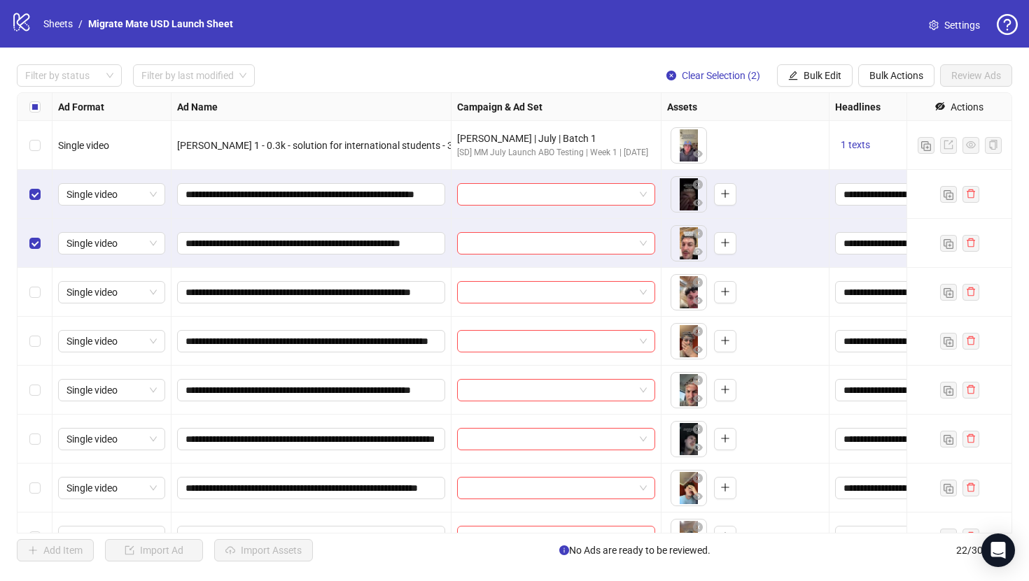
click at [36, 279] on div "Select row 4" at bounding box center [34, 292] width 35 height 49
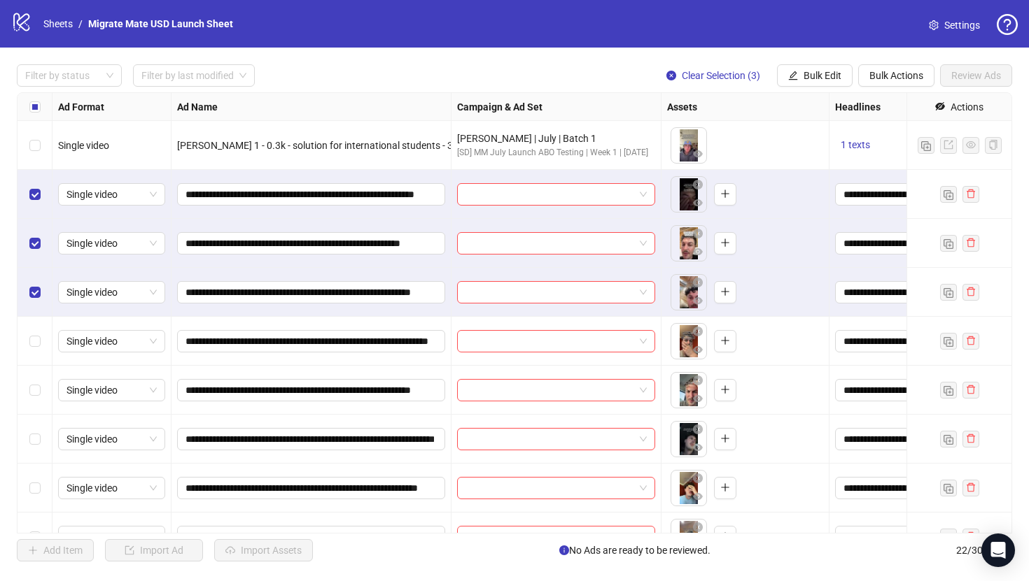
click at [37, 333] on div "Select row 5" at bounding box center [34, 341] width 35 height 49
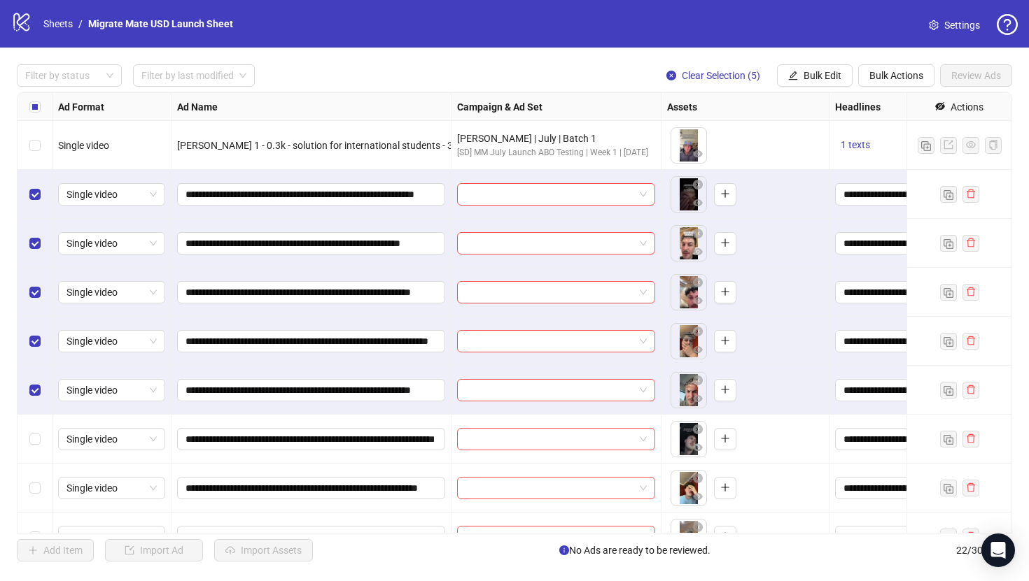
click at [37, 451] on div "Select row 7" at bounding box center [34, 439] width 35 height 49
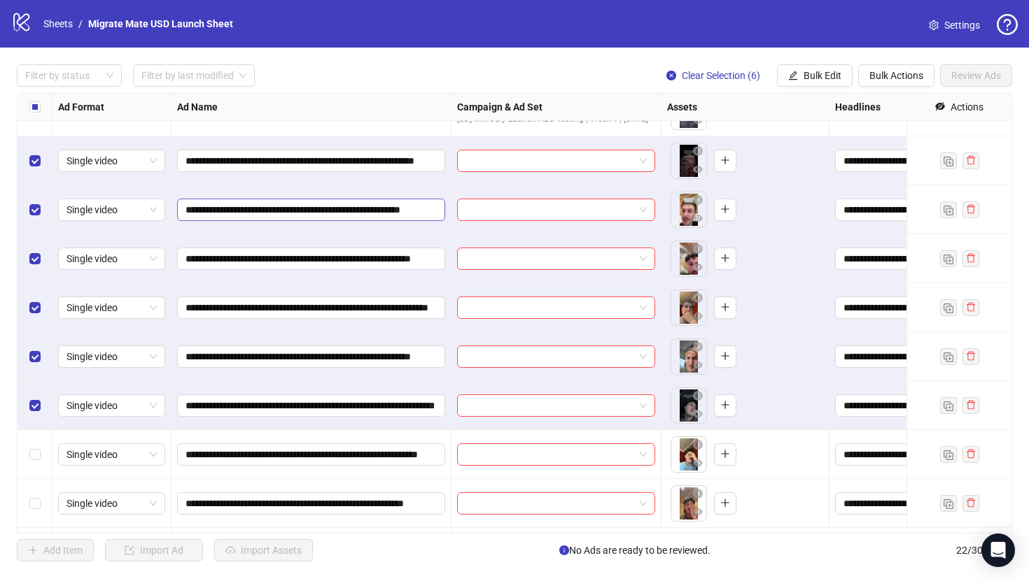
scroll to position [35, 0]
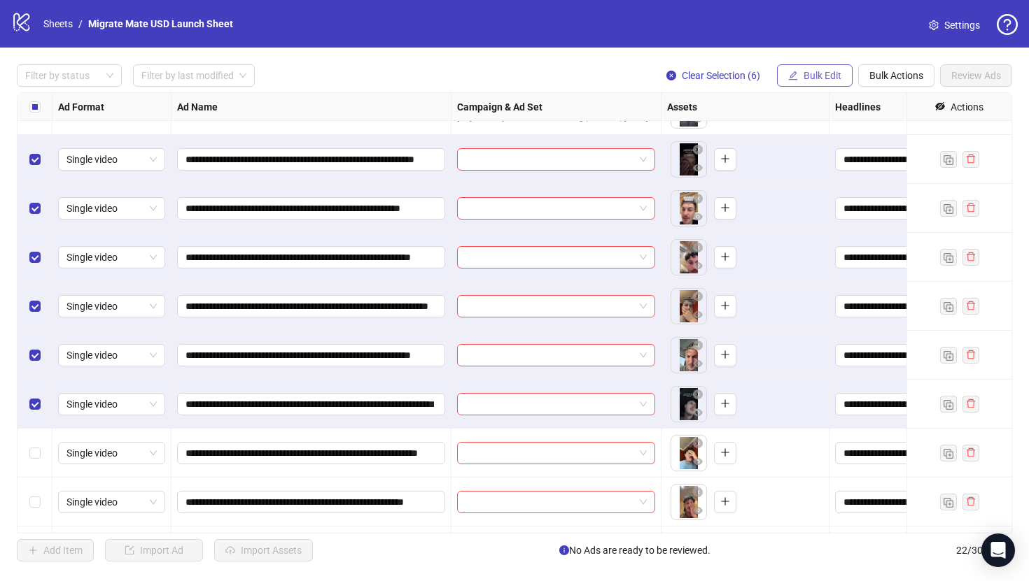
click at [815, 71] on span "Bulk Edit" at bounding box center [822, 75] width 38 height 11
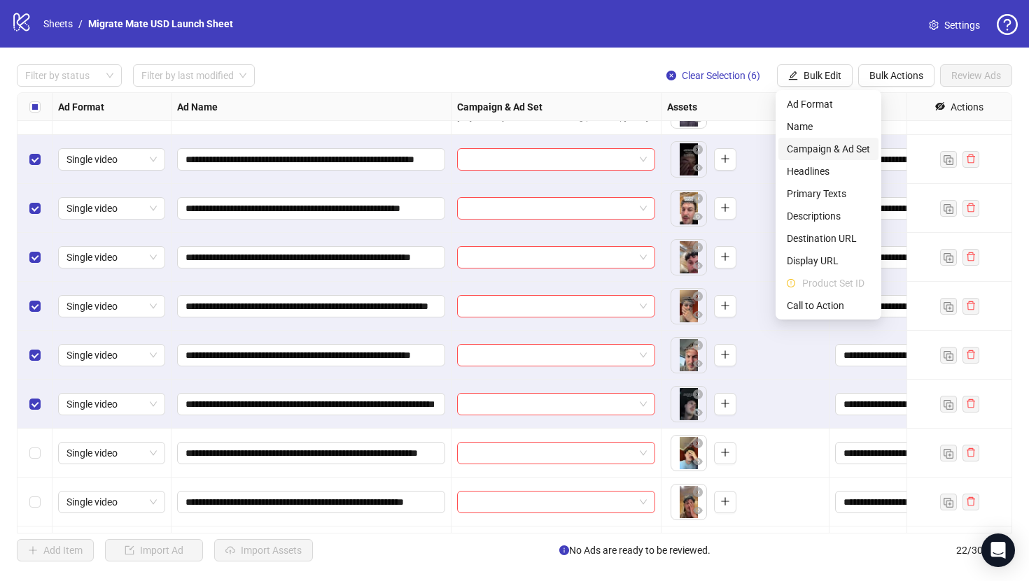
click at [828, 148] on span "Campaign & Ad Set" at bounding box center [827, 148] width 83 height 15
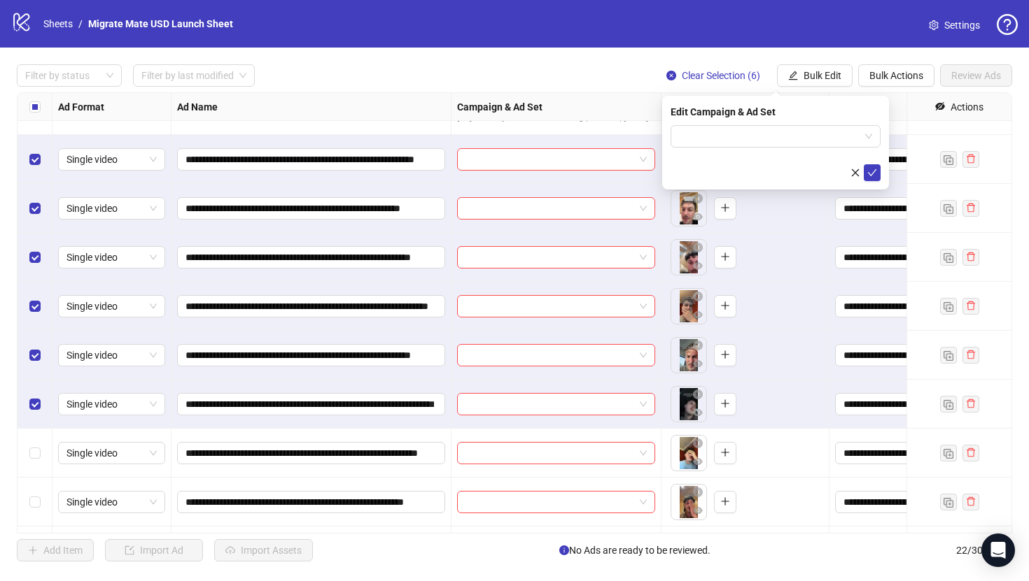
scroll to position [0, 0]
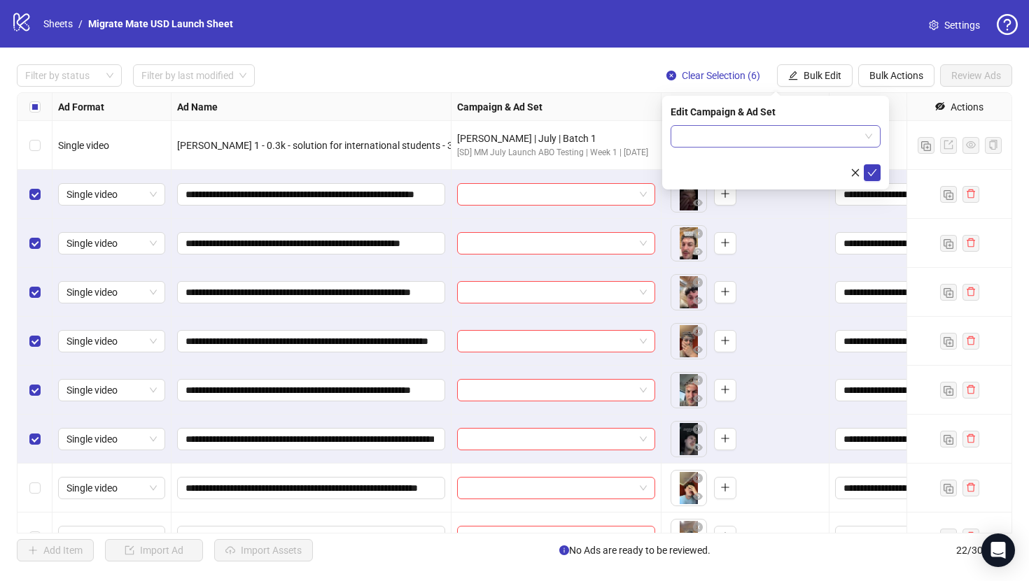
click at [856, 134] on input "search" at bounding box center [769, 136] width 181 height 21
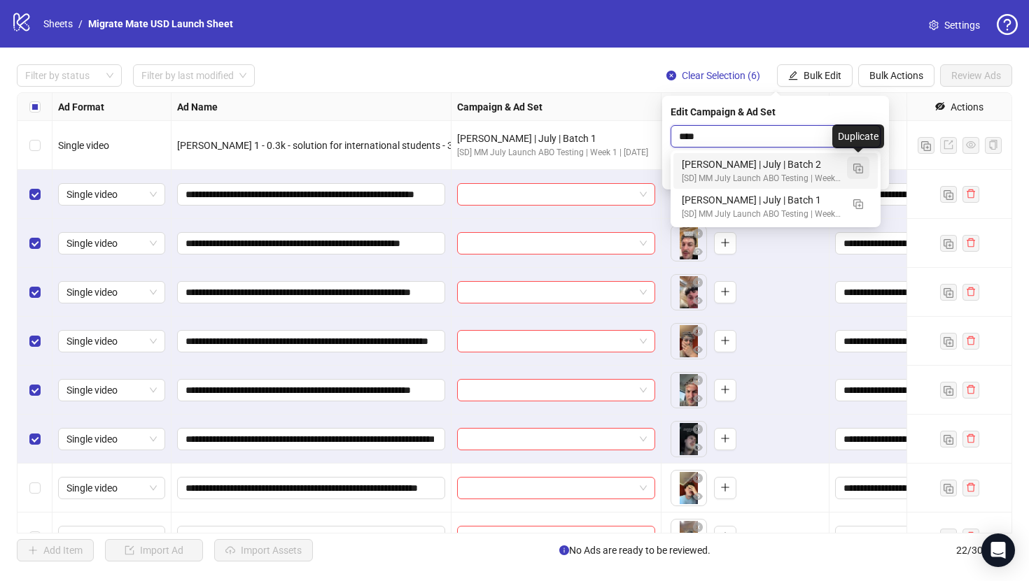
click at [860, 168] on img "button" at bounding box center [858, 169] width 10 height 10
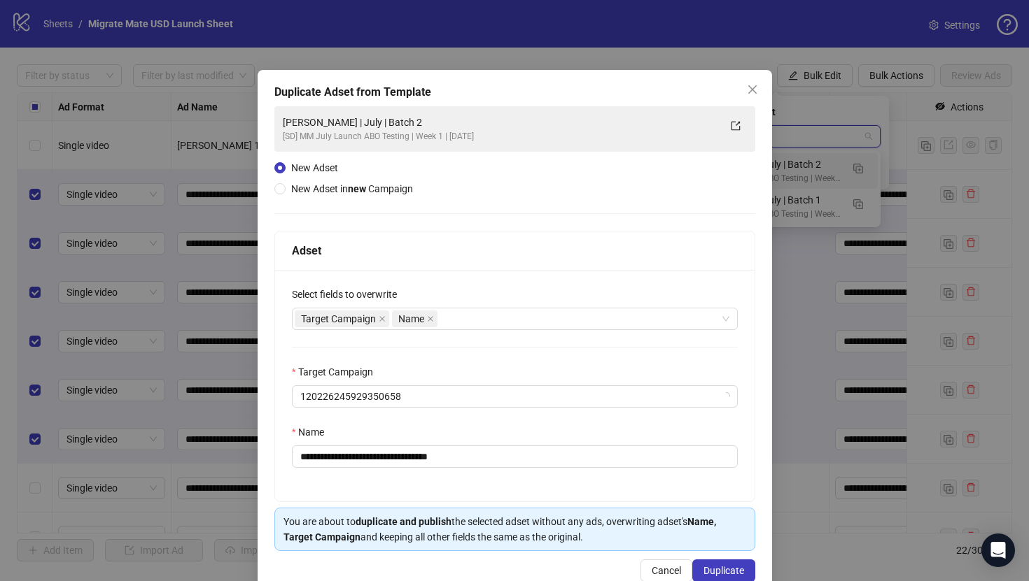
type input "****"
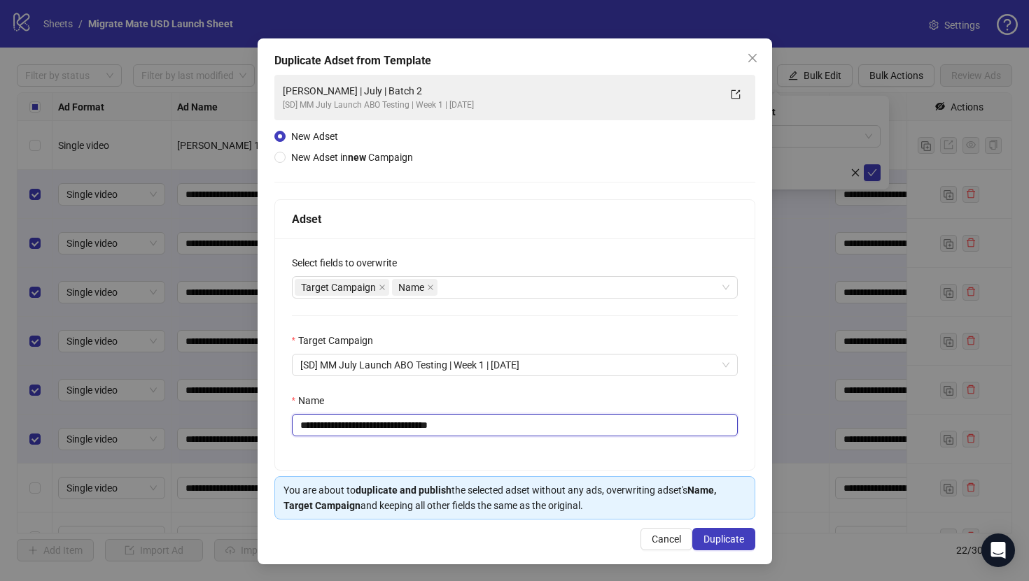
drag, startPoint x: 413, startPoint y: 429, endPoint x: 534, endPoint y: 429, distance: 121.0
click at [533, 429] on input "**********" at bounding box center [515, 425] width 446 height 22
type input "**********"
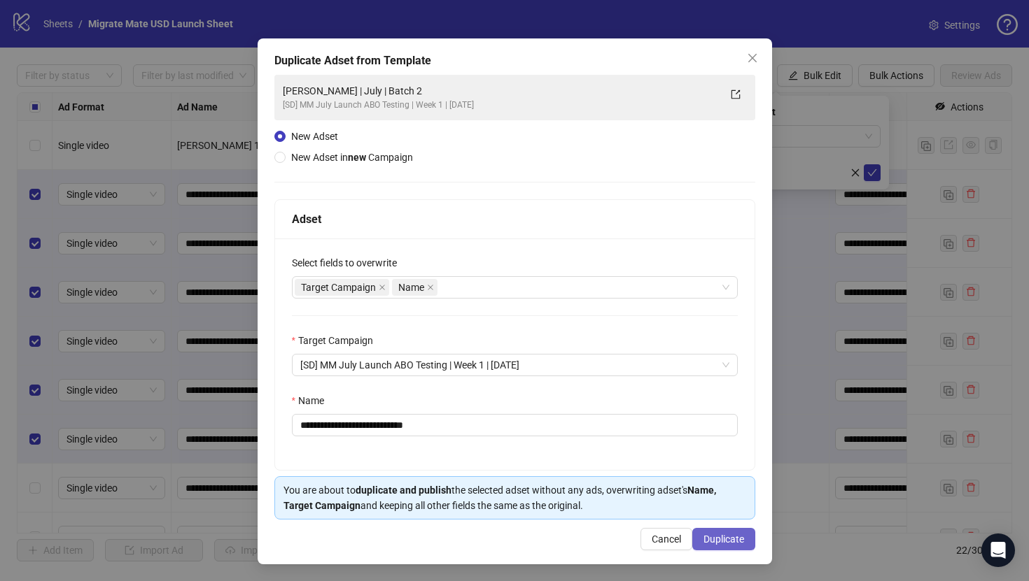
click at [732, 541] on span "Duplicate" at bounding box center [723, 539] width 41 height 11
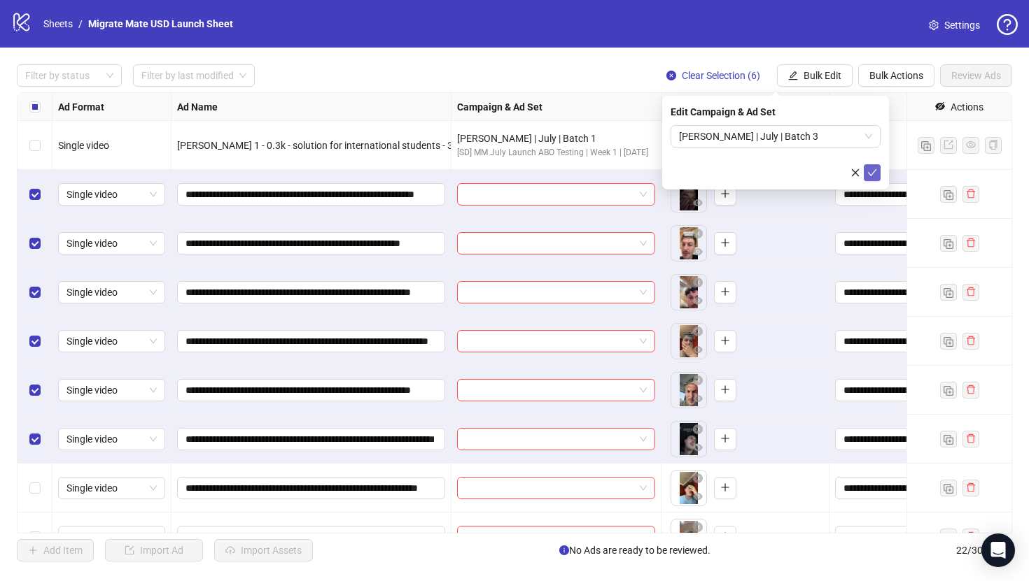
click at [875, 169] on icon "check" at bounding box center [872, 172] width 9 height 7
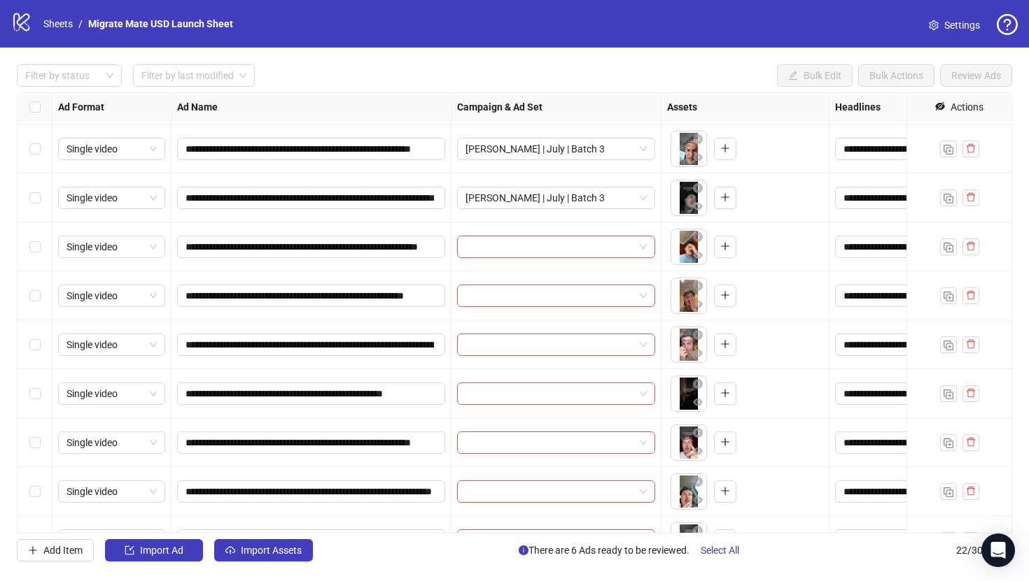
scroll to position [263, 0]
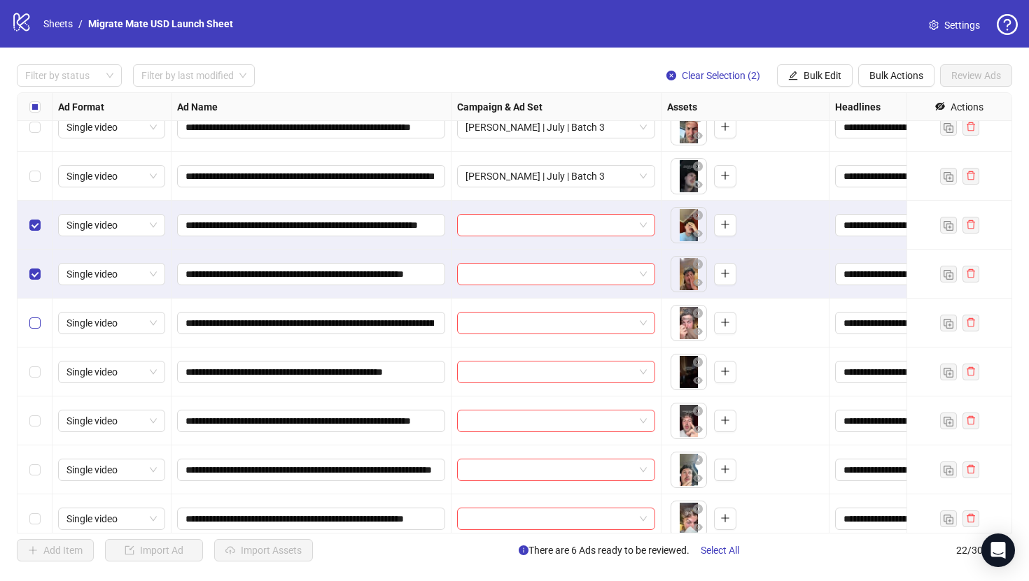
click at [34, 330] on label "Select row 10" at bounding box center [34, 323] width 11 height 15
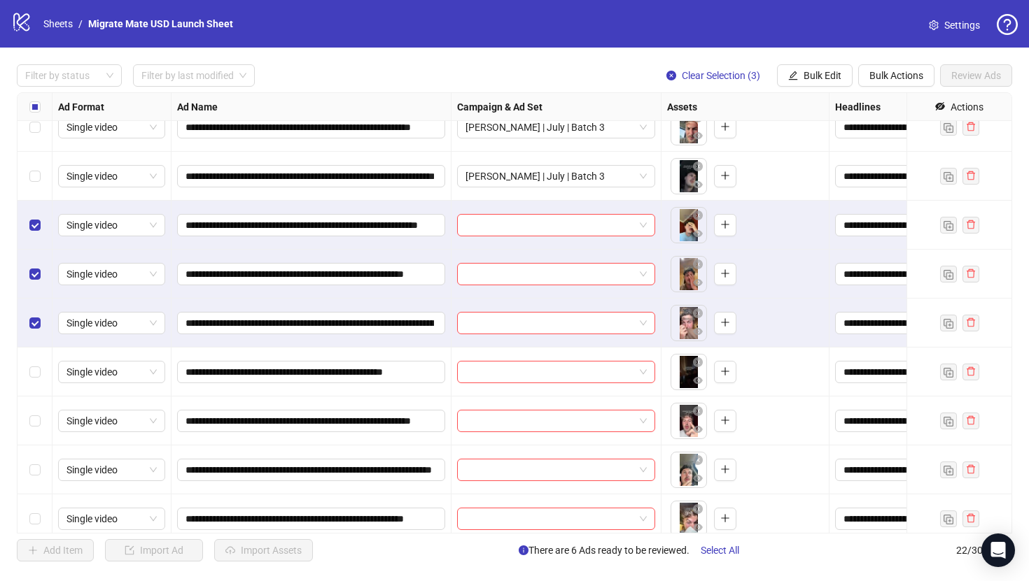
click at [34, 380] on div "Select row 11" at bounding box center [34, 372] width 35 height 49
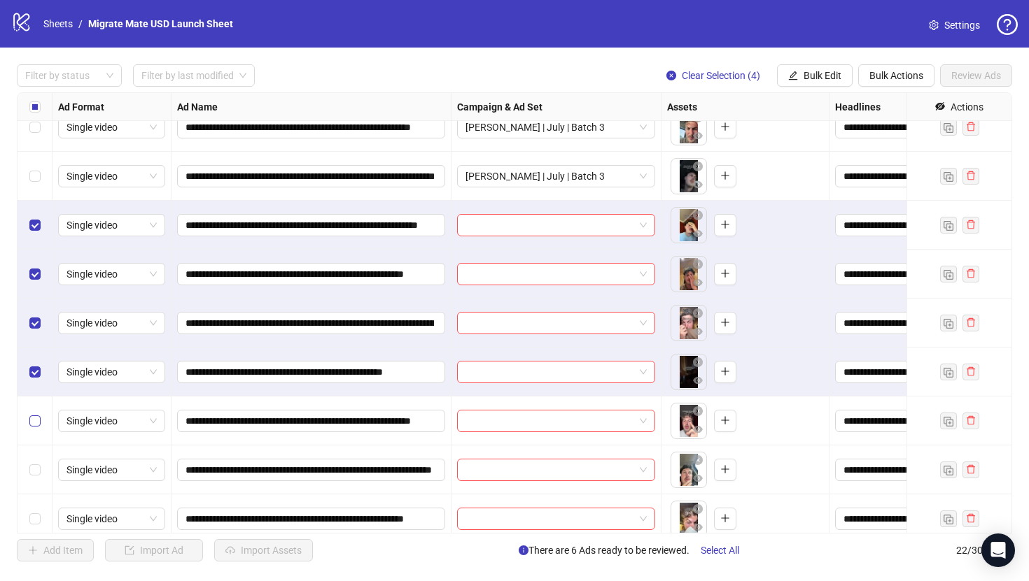
click at [36, 427] on label "Select row 12" at bounding box center [34, 421] width 11 height 15
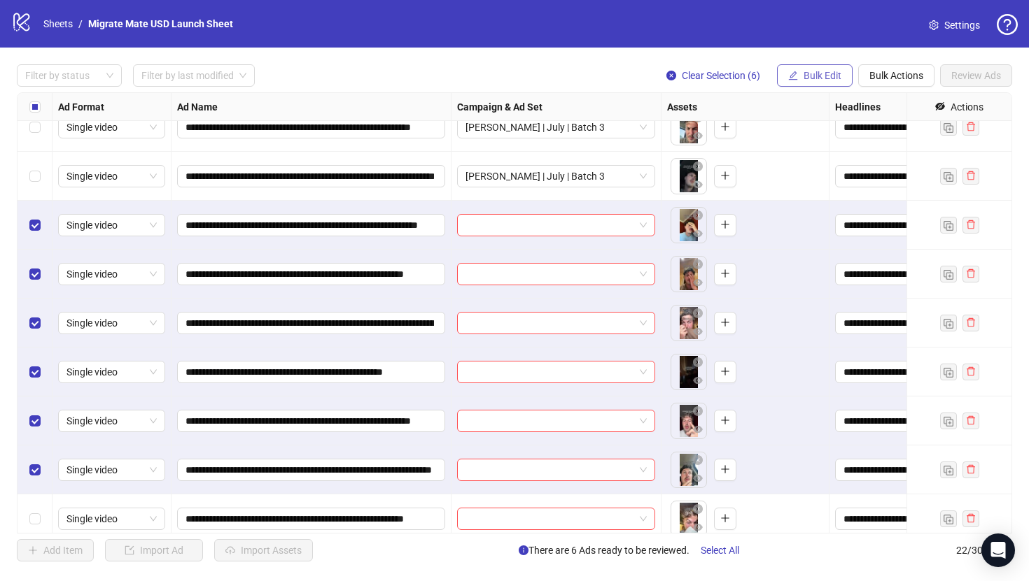
click at [819, 76] on span "Bulk Edit" at bounding box center [822, 75] width 38 height 11
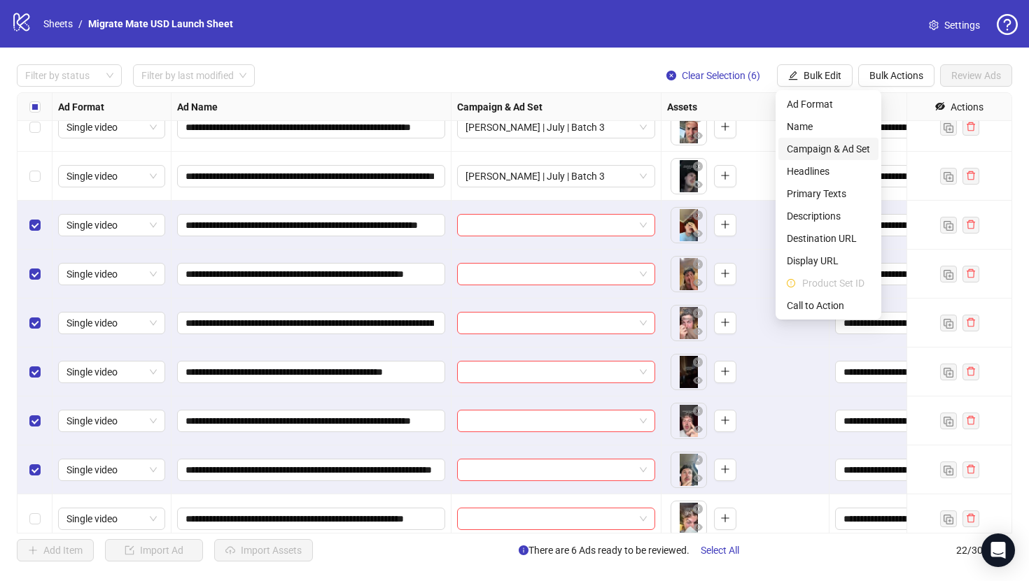
click at [861, 150] on span "Campaign & Ad Set" at bounding box center [827, 148] width 83 height 15
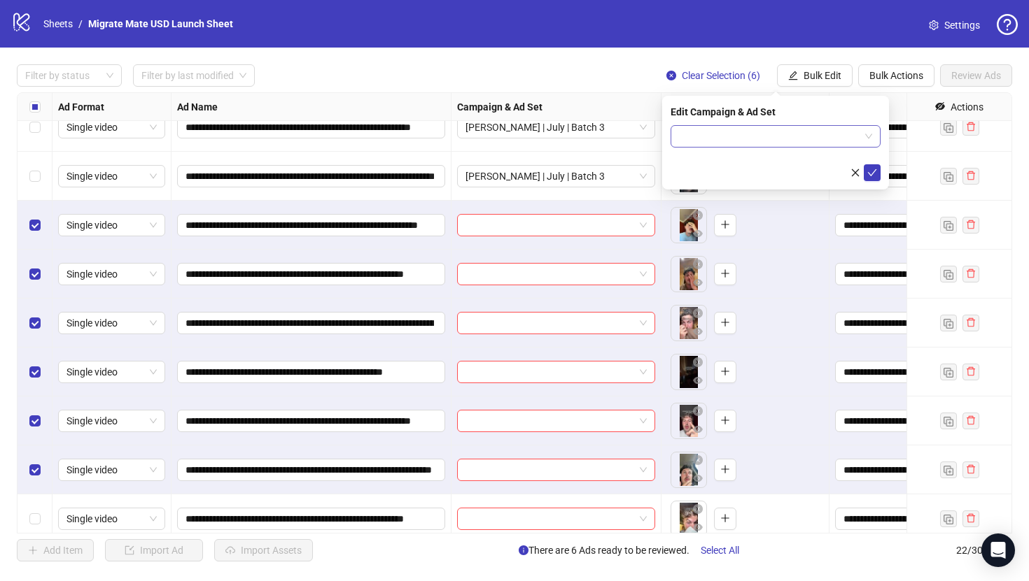
click at [866, 139] on span at bounding box center [775, 136] width 193 height 21
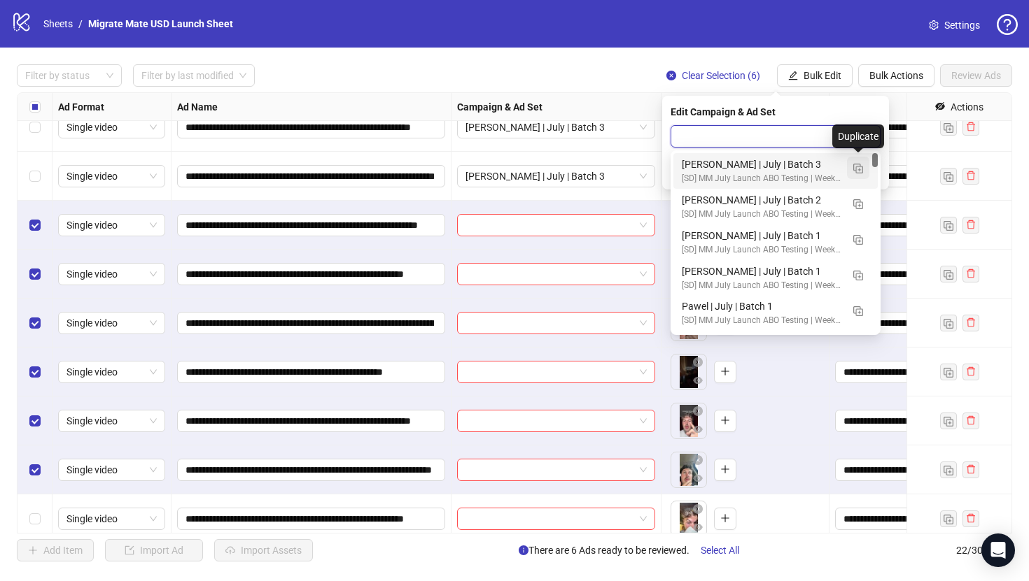
click at [859, 171] on img "button" at bounding box center [858, 169] width 10 height 10
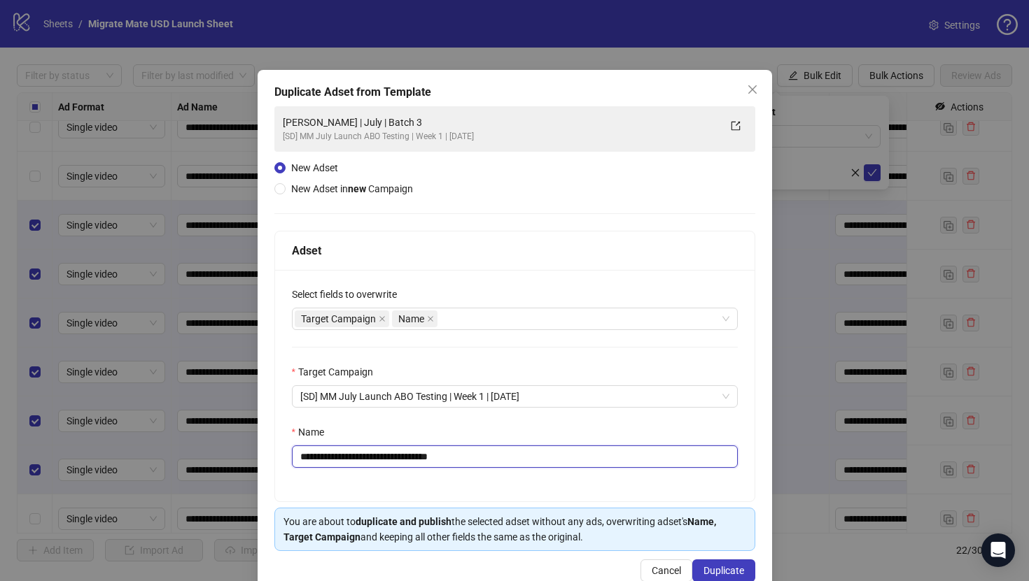
drag, startPoint x: 411, startPoint y: 457, endPoint x: 544, endPoint y: 464, distance: 132.4
click at [543, 463] on input "**********" at bounding box center [515, 457] width 446 height 22
drag, startPoint x: 539, startPoint y: 463, endPoint x: 413, endPoint y: 455, distance: 126.2
click at [413, 455] on input "**********" at bounding box center [515, 457] width 446 height 22
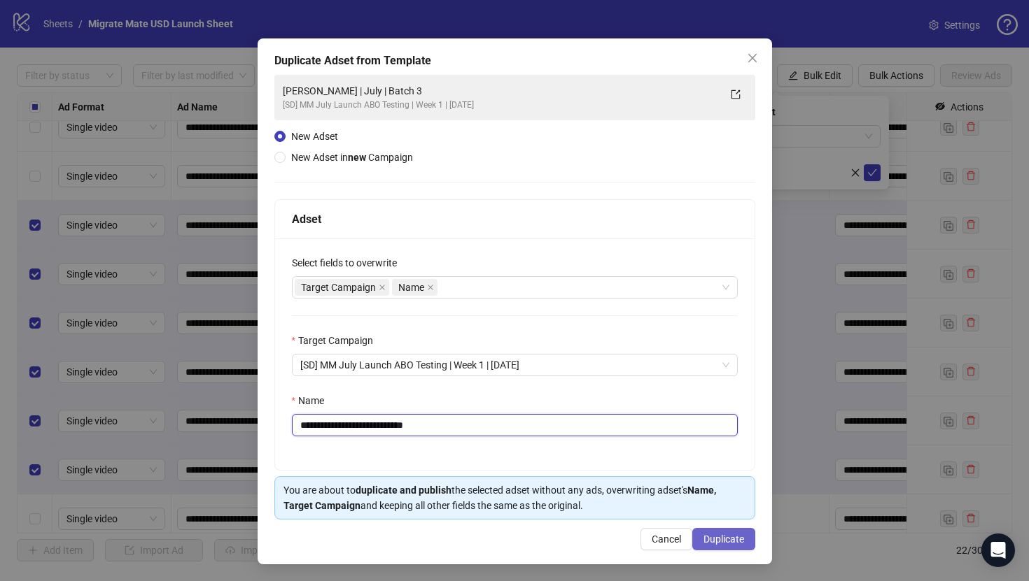
type input "**********"
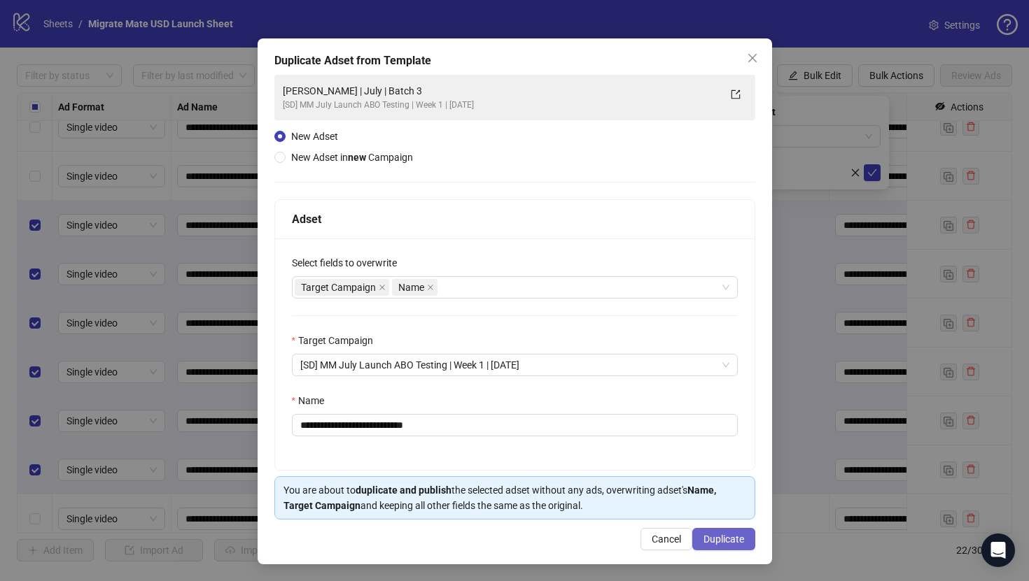
click at [725, 532] on button "Duplicate" at bounding box center [723, 539] width 63 height 22
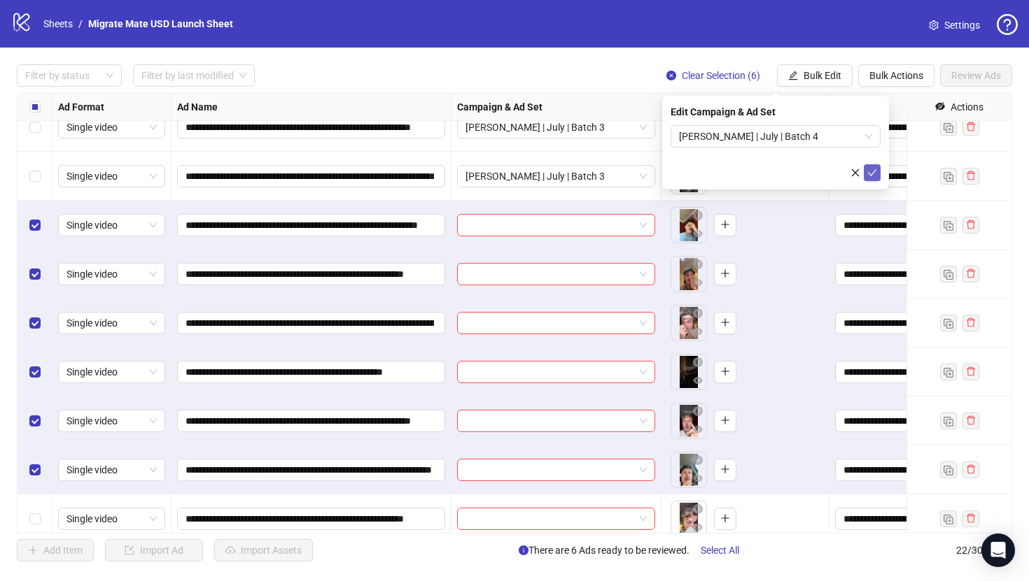
click at [877, 169] on button "submit" at bounding box center [871, 172] width 17 height 17
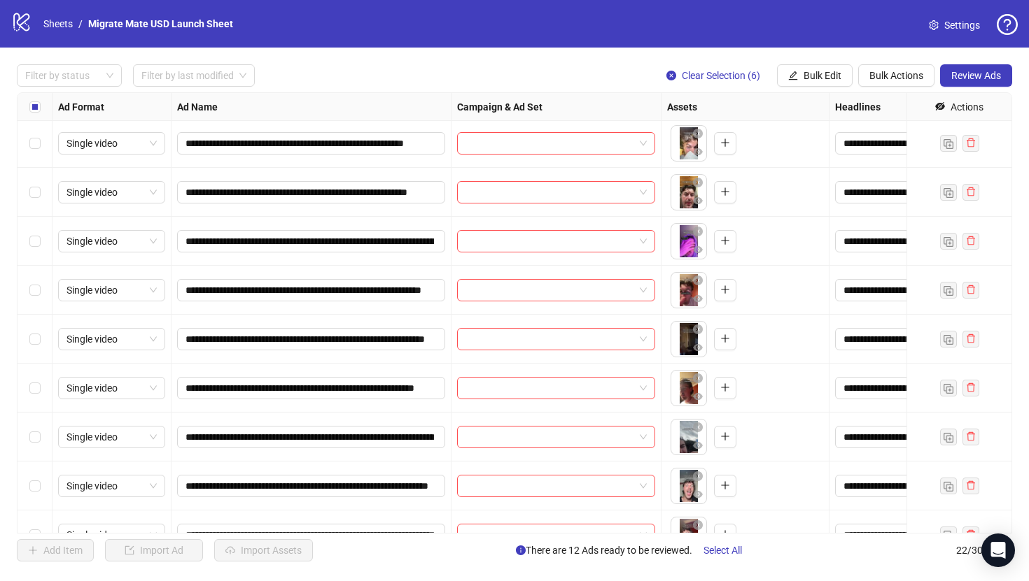
scroll to position [601, 0]
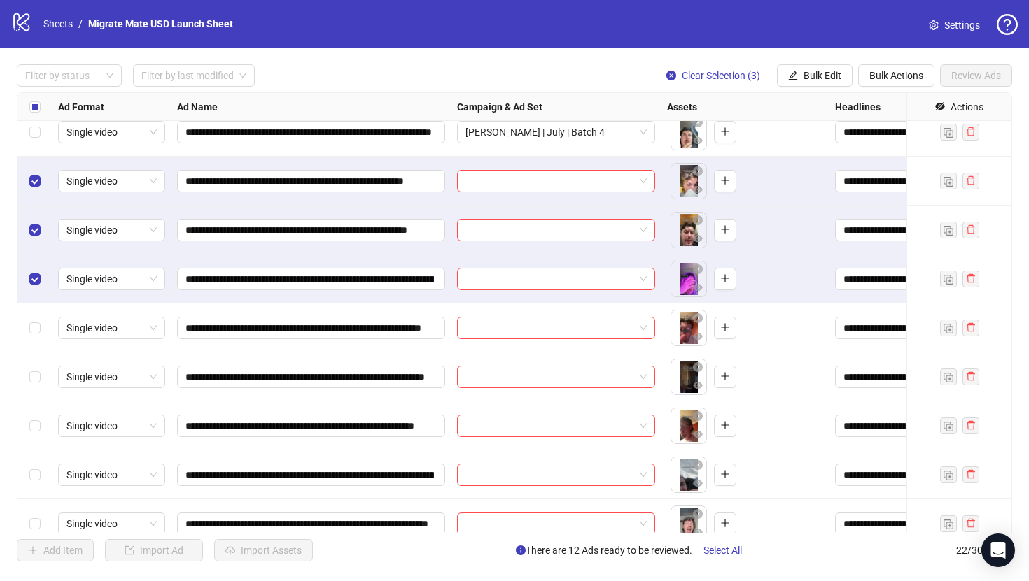
click at [38, 341] on div "Select row 17" at bounding box center [34, 328] width 35 height 49
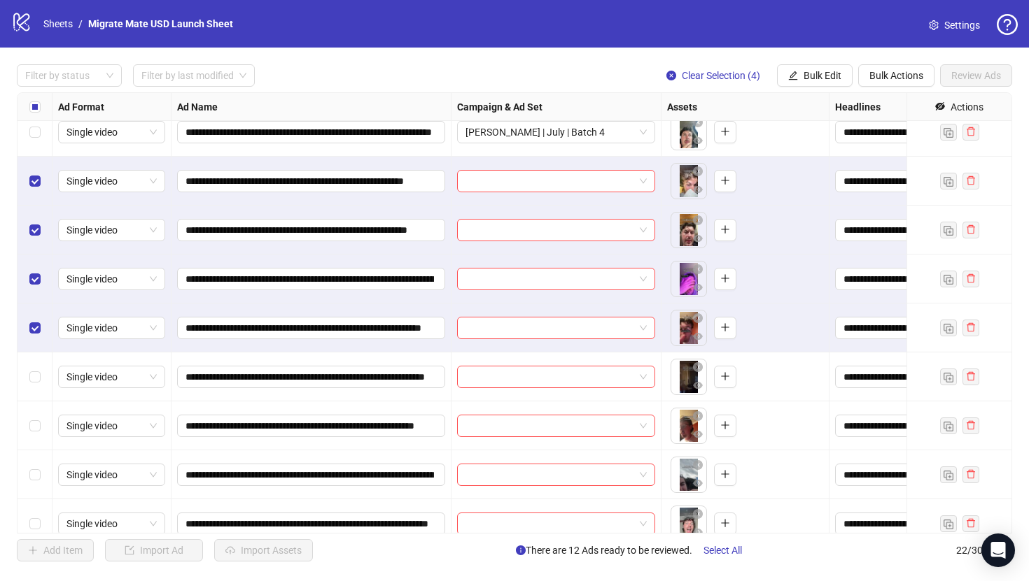
click at [38, 384] on div "Select row 18" at bounding box center [34, 377] width 35 height 49
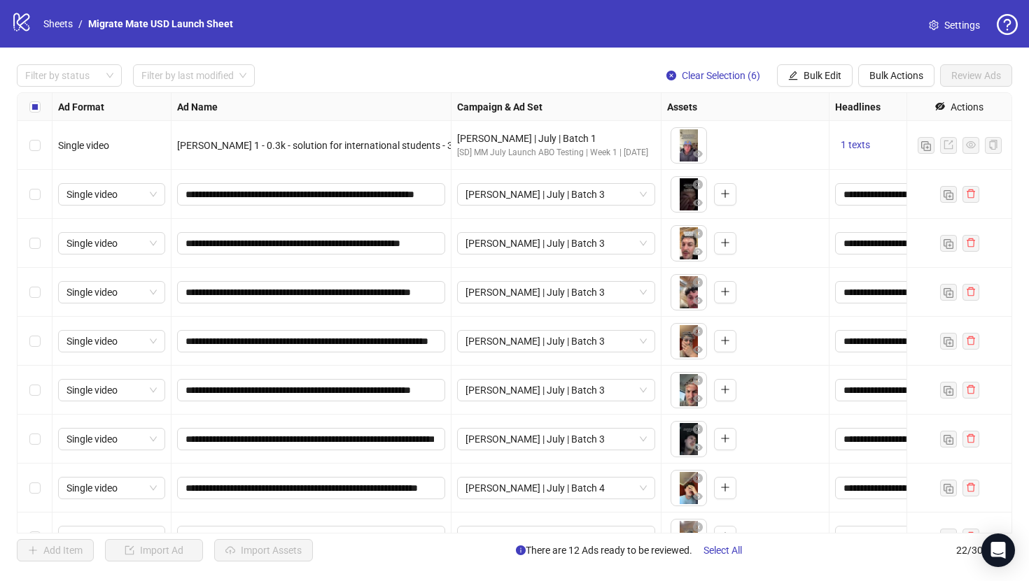
scroll to position [665, 0]
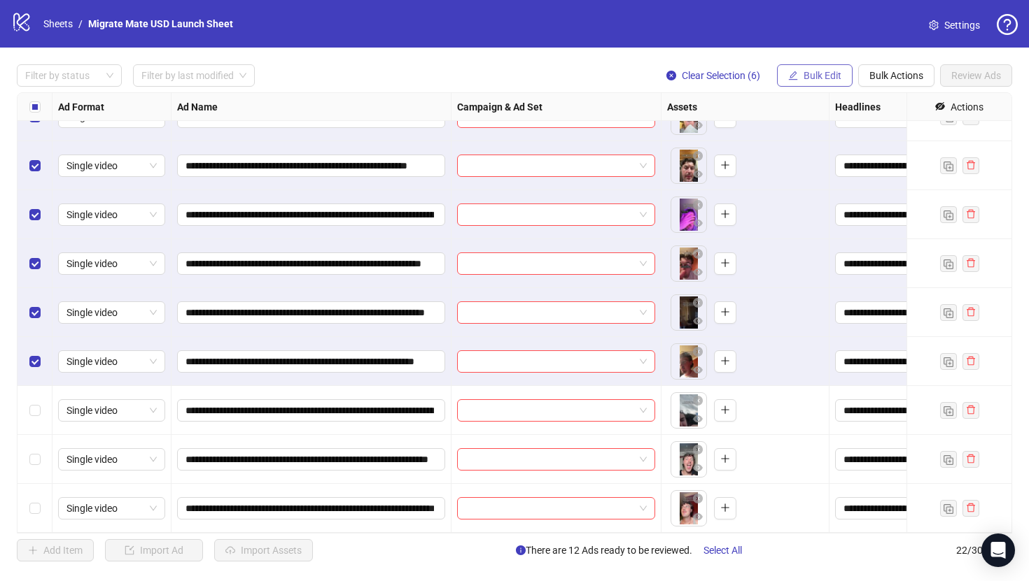
click at [823, 77] on span "Bulk Edit" at bounding box center [822, 75] width 38 height 11
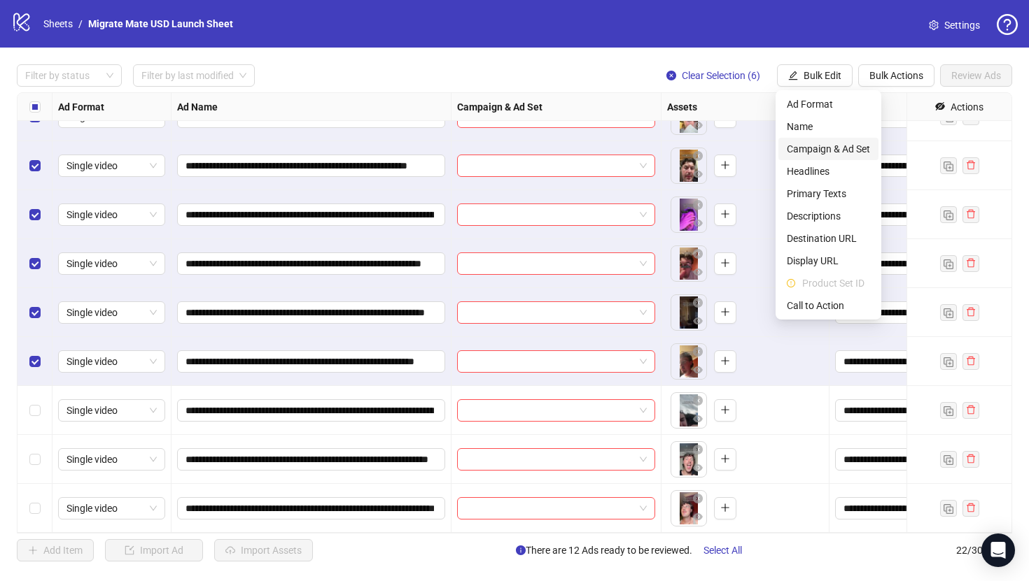
click at [856, 145] on span "Campaign & Ad Set" at bounding box center [827, 148] width 83 height 15
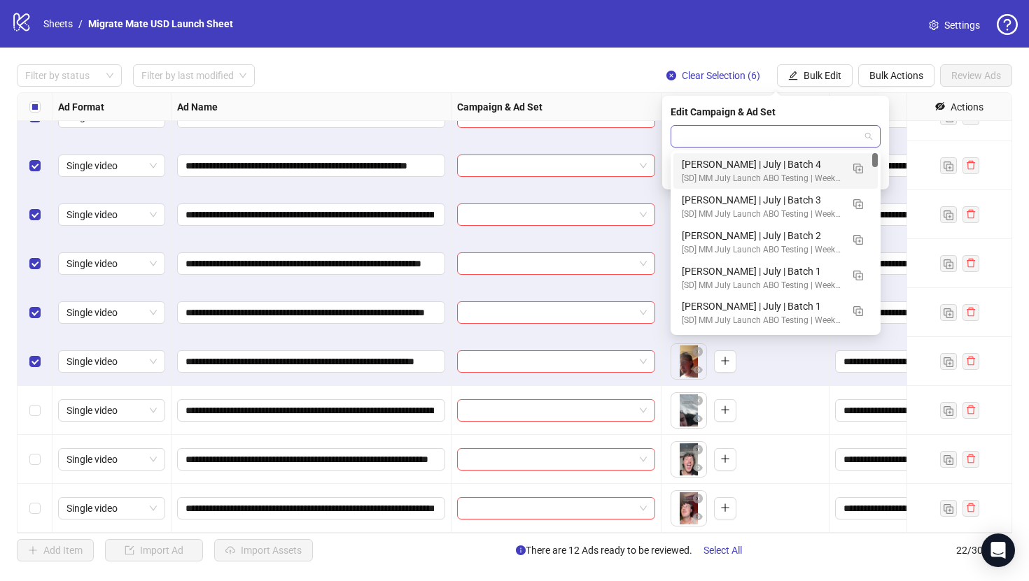
click at [870, 147] on div at bounding box center [775, 136] width 210 height 22
click at [859, 164] on img "button" at bounding box center [858, 169] width 10 height 10
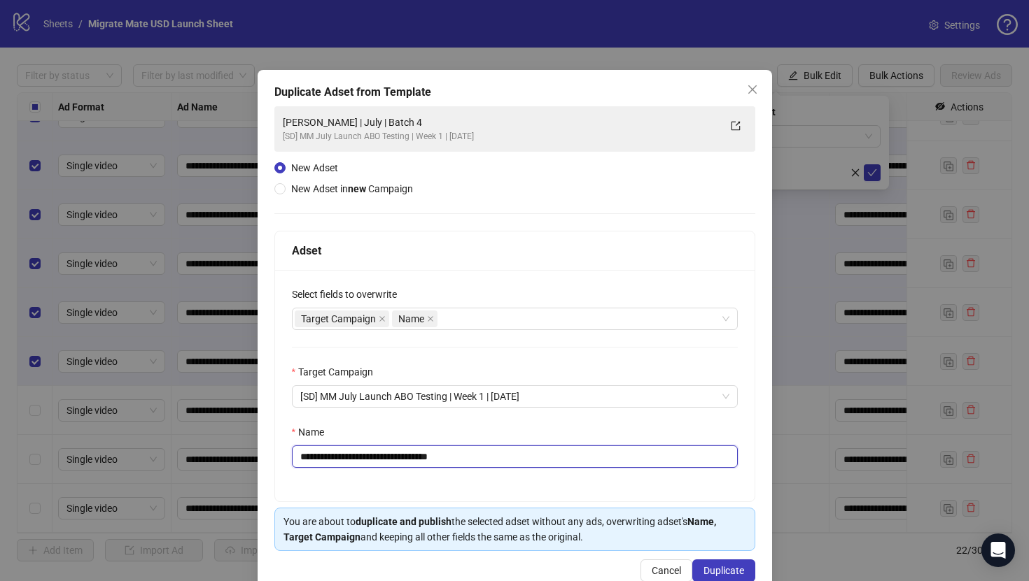
drag, startPoint x: 413, startPoint y: 456, endPoint x: 601, endPoint y: 465, distance: 188.4
click at [601, 465] on input "**********" at bounding box center [515, 457] width 446 height 22
type input "**********"
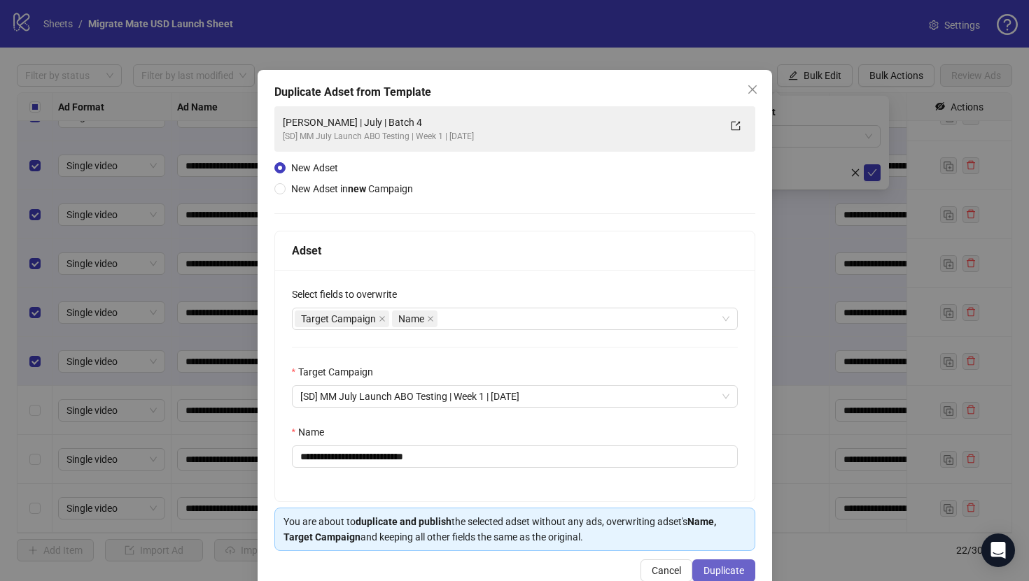
click at [726, 557] on span "Duplicate" at bounding box center [723, 570] width 41 height 11
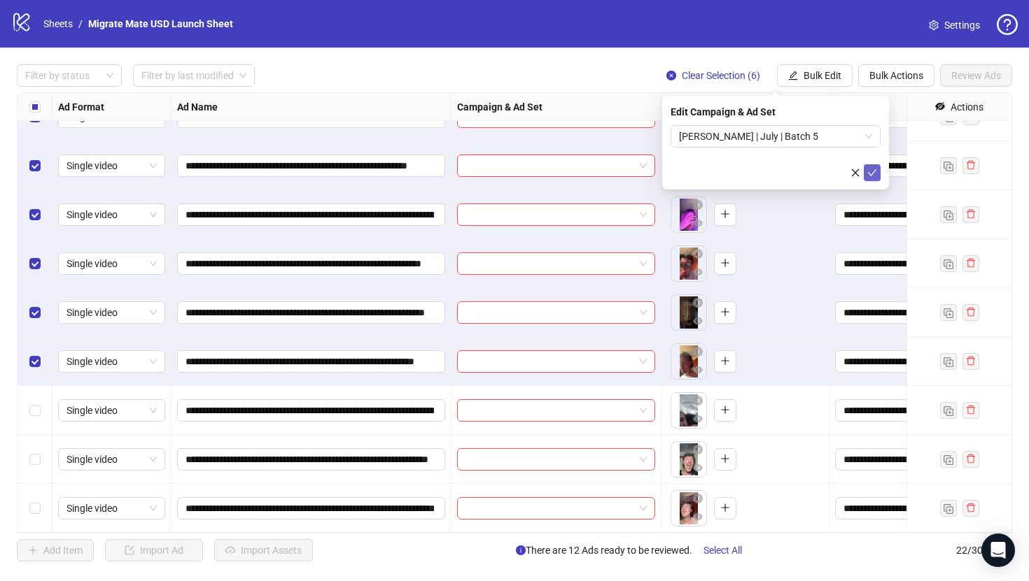
click at [877, 171] on button "submit" at bounding box center [871, 172] width 17 height 17
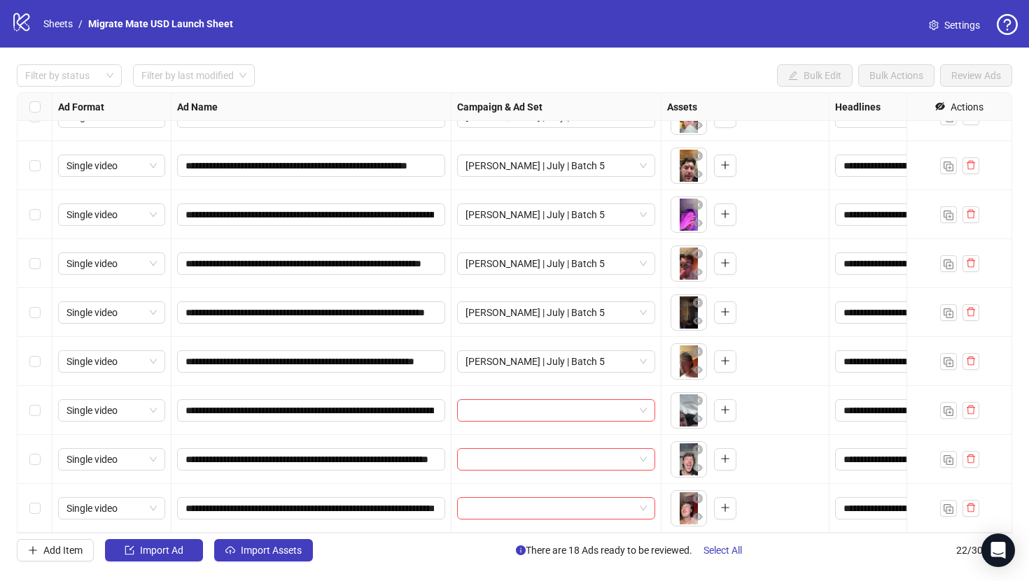
click at [28, 408] on div "Select row 20" at bounding box center [34, 410] width 35 height 49
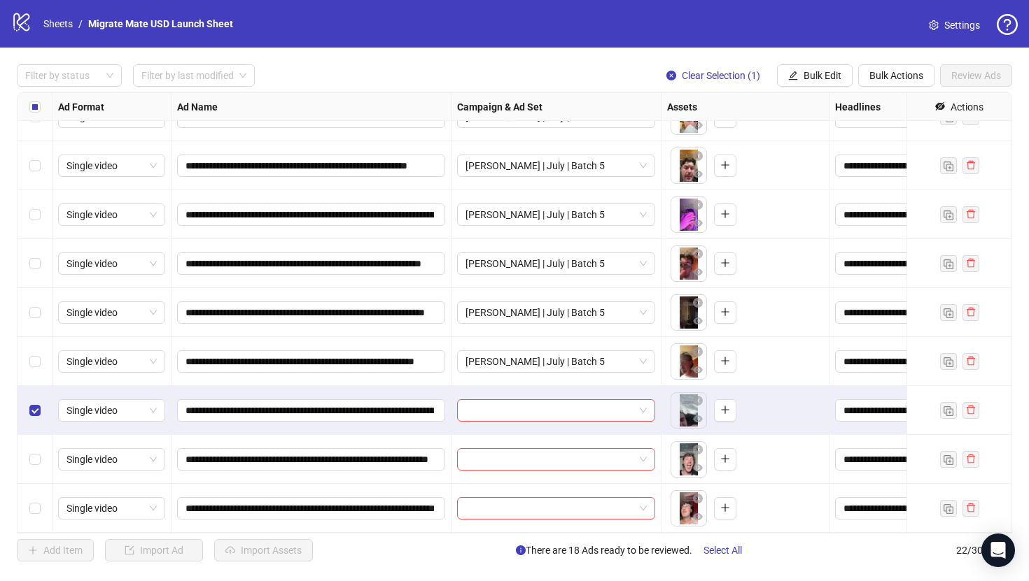
click at [28, 467] on div "Select row 21" at bounding box center [34, 459] width 35 height 49
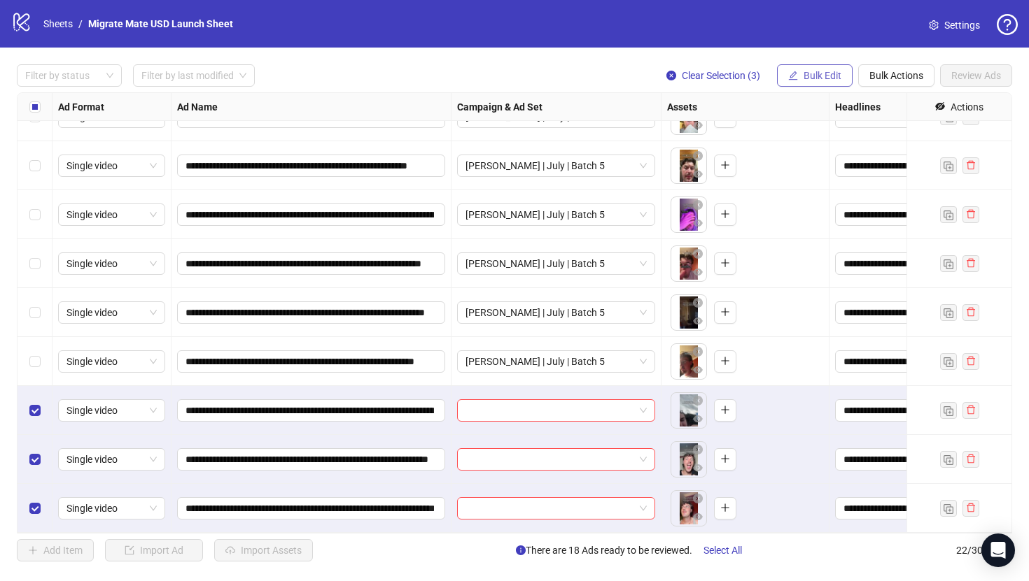
click at [814, 75] on span "Bulk Edit" at bounding box center [822, 75] width 38 height 11
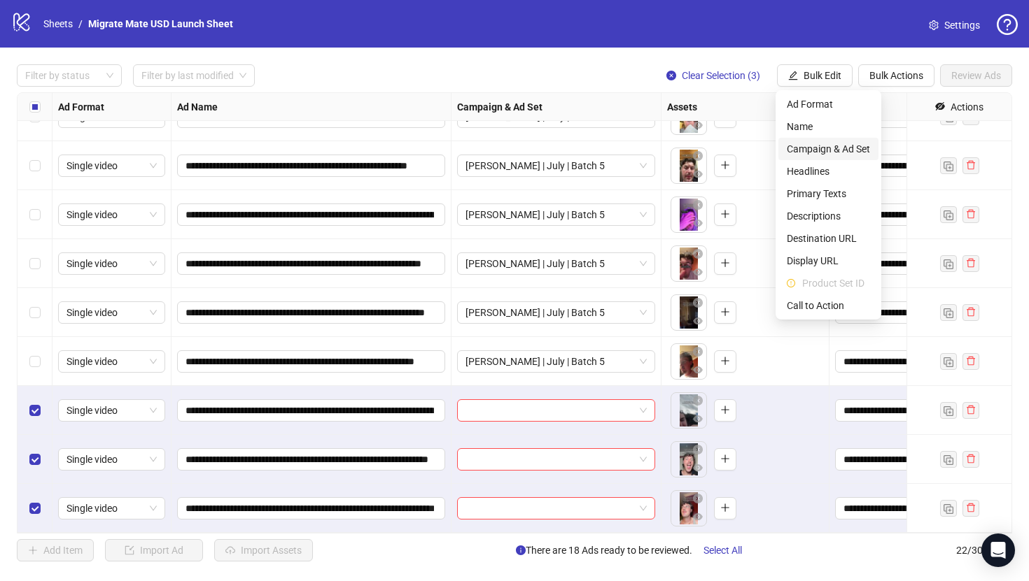
click at [861, 151] on span "Campaign & Ad Set" at bounding box center [827, 148] width 83 height 15
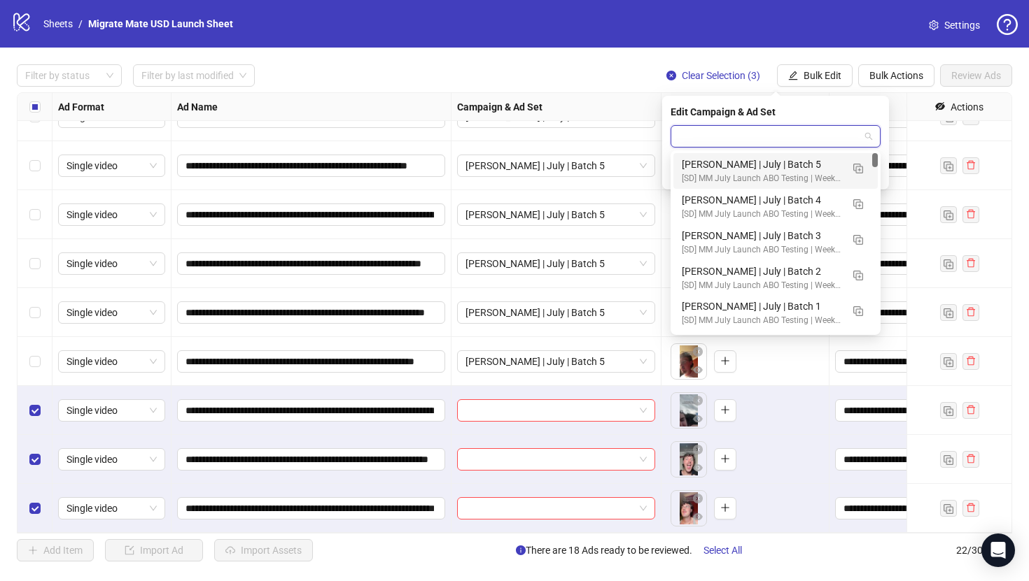
click at [849, 131] on input "search" at bounding box center [769, 136] width 181 height 21
click at [860, 168] on img "button" at bounding box center [858, 169] width 10 height 10
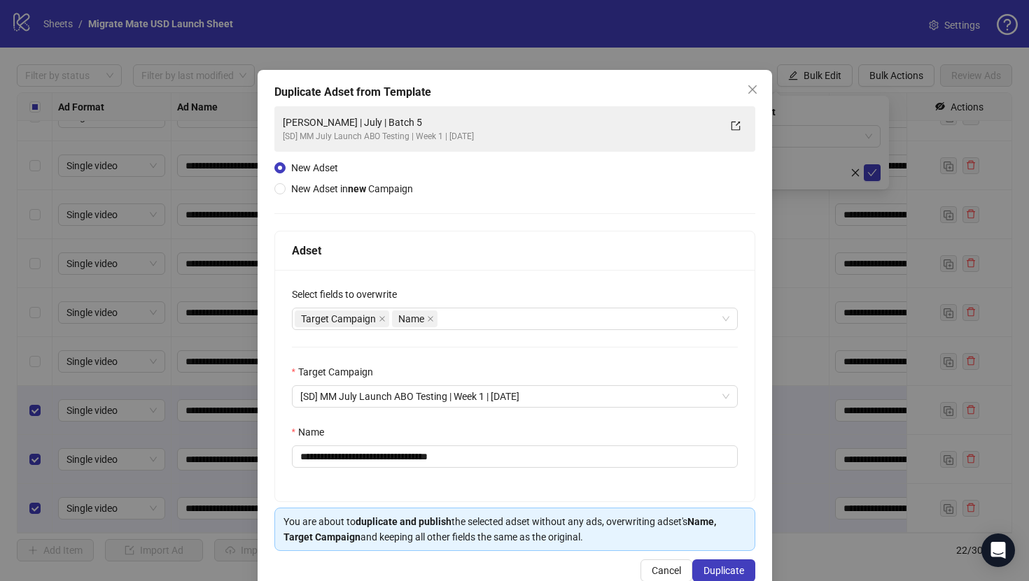
scroll to position [32, 0]
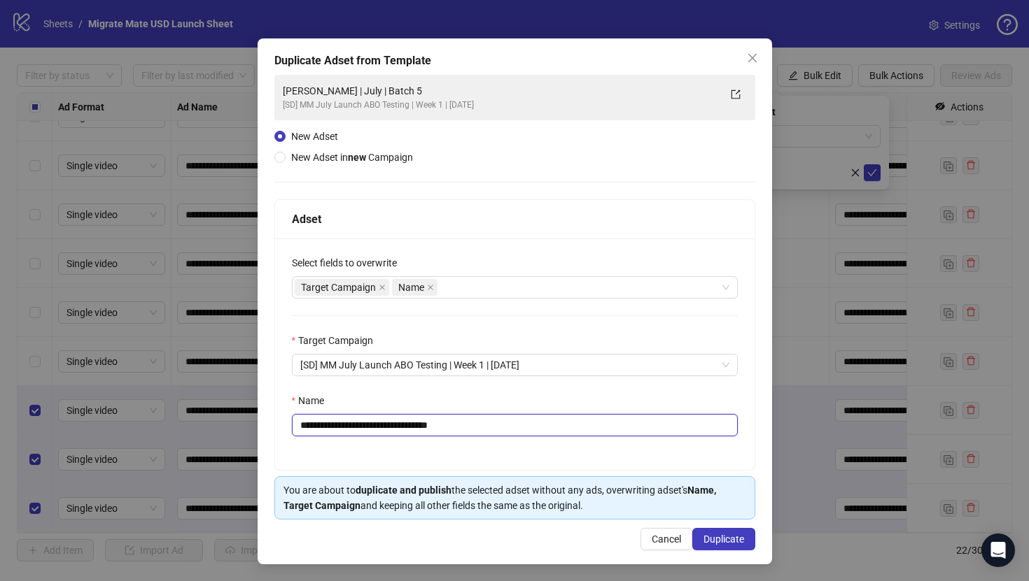
drag, startPoint x: 414, startPoint y: 423, endPoint x: 580, endPoint y: 425, distance: 165.8
click at [580, 425] on input "**********" at bounding box center [515, 425] width 446 height 22
type input "**********"
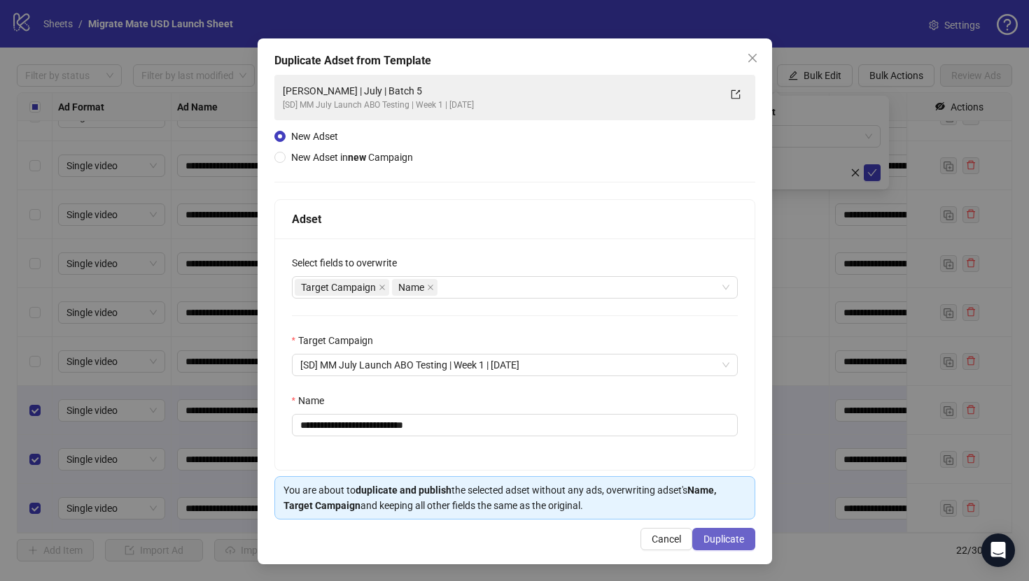
click at [730, 535] on span "Duplicate" at bounding box center [723, 539] width 41 height 11
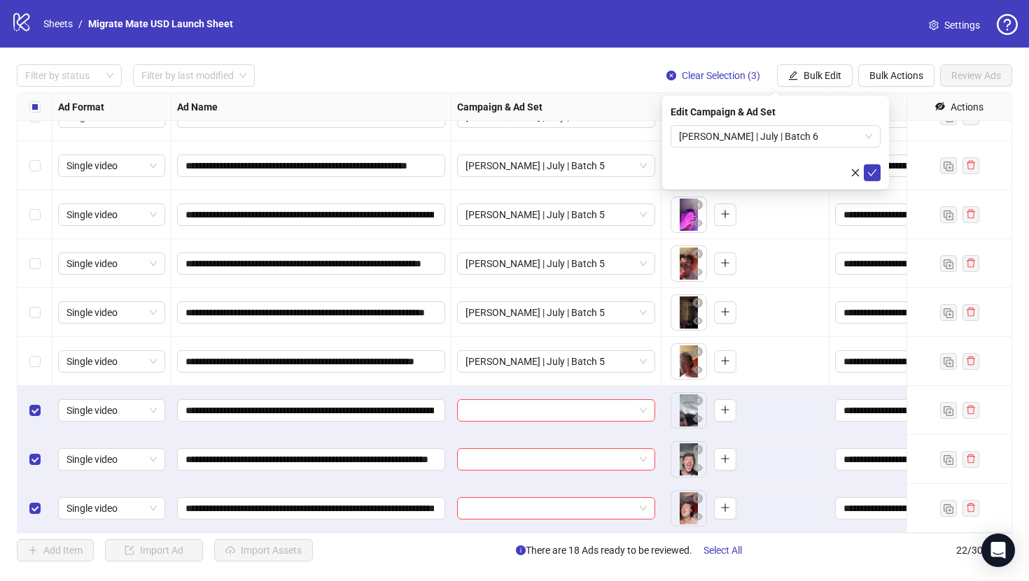
click at [877, 164] on form "[PERSON_NAME] | July | Batch 6" at bounding box center [775, 153] width 210 height 56
click at [876, 176] on icon "check" at bounding box center [872, 173] width 10 height 10
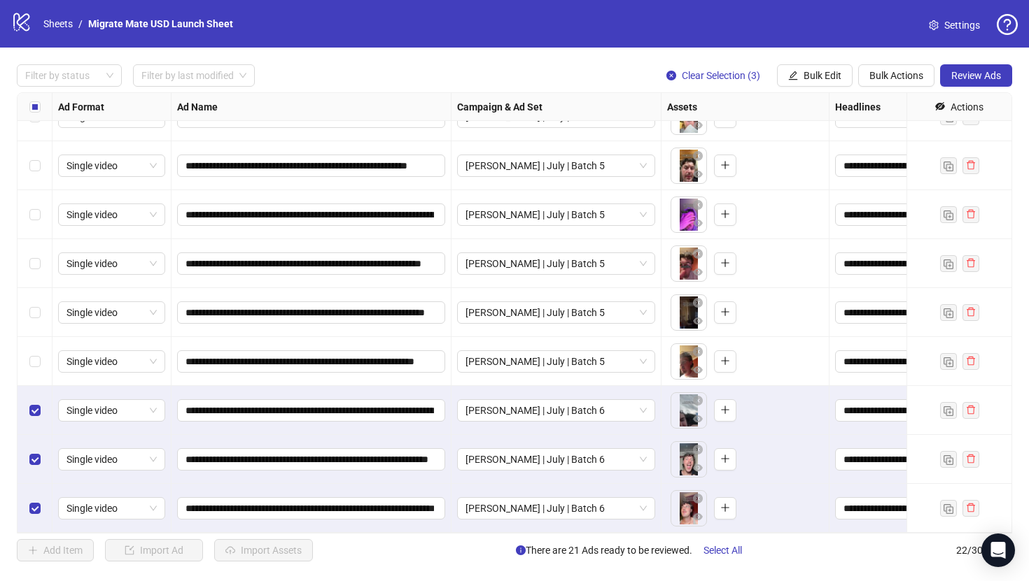
click at [550, 59] on div "**********" at bounding box center [514, 313] width 1029 height 531
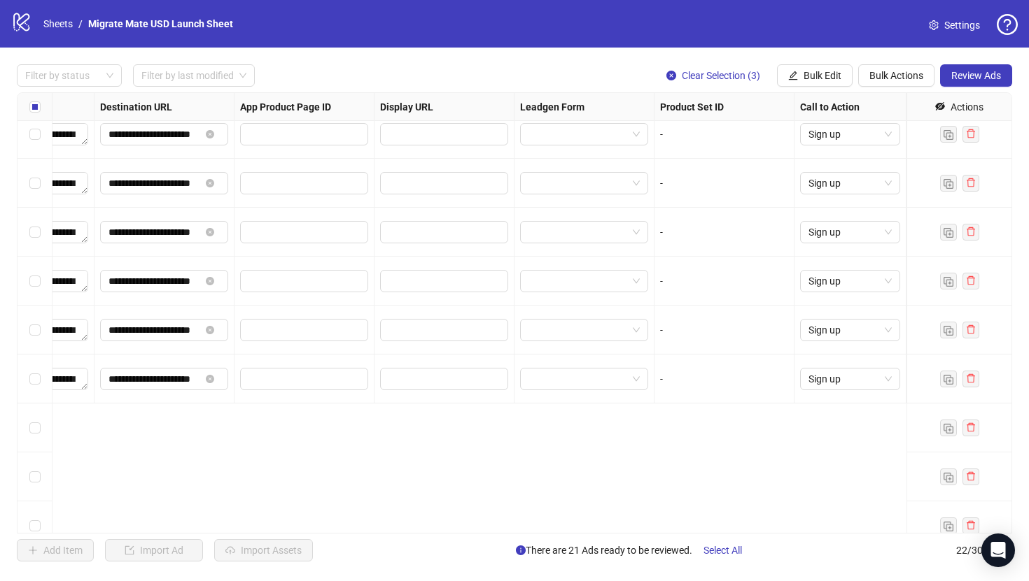
scroll to position [0, 1294]
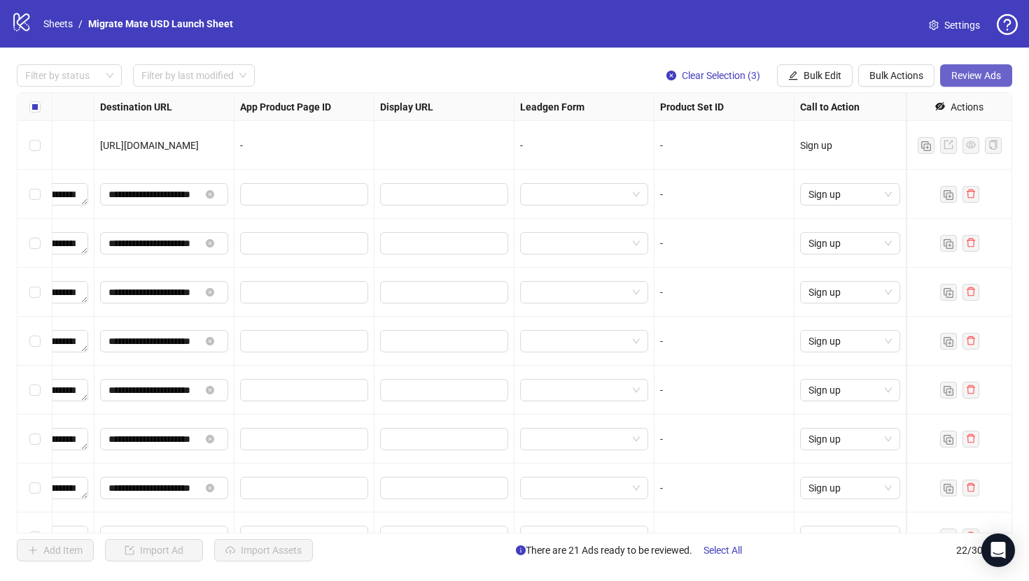
click at [987, 80] on span "Review Ads" at bounding box center [976, 75] width 50 height 11
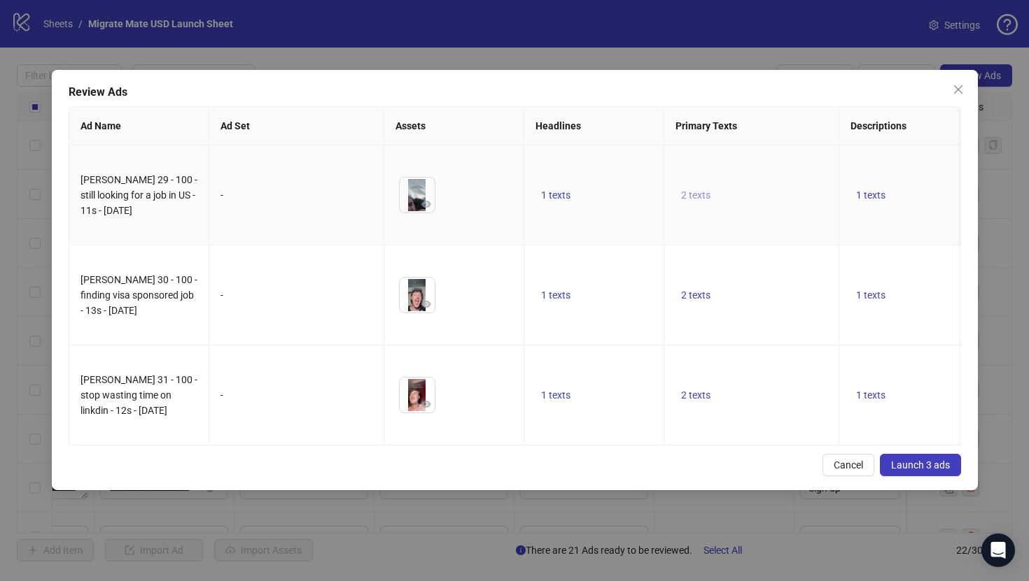
click at [699, 190] on span "2 texts" at bounding box center [695, 195] width 29 height 11
click at [918, 178] on icon "caret-right" at bounding box center [914, 176] width 10 height 10
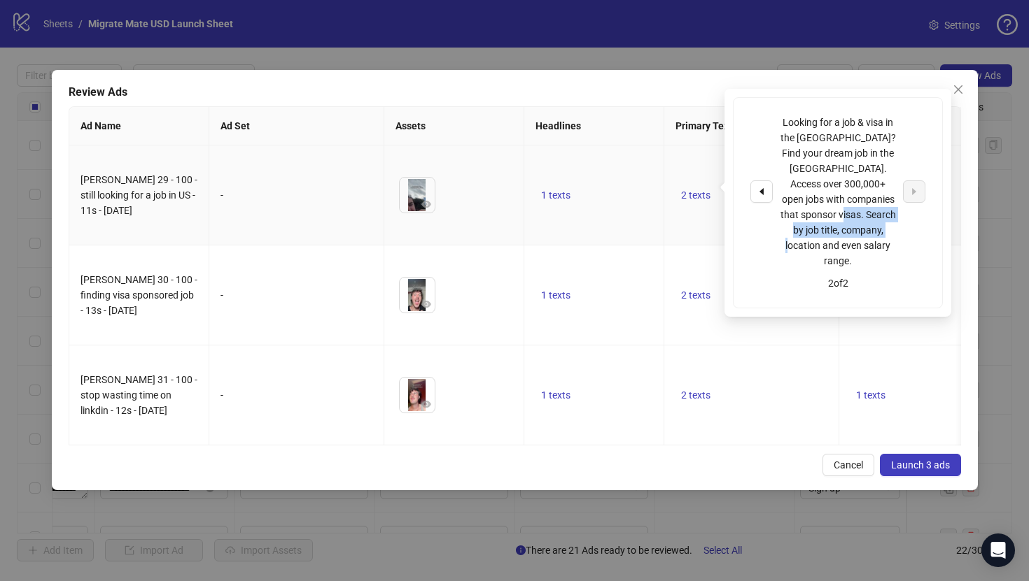
drag, startPoint x: 882, startPoint y: 237, endPoint x: 805, endPoint y: 220, distance: 78.6
click at [805, 220] on div "Looking for a job & visa in the [GEOGRAPHIC_DATA]? Find your dream job in the […" at bounding box center [837, 192] width 116 height 154
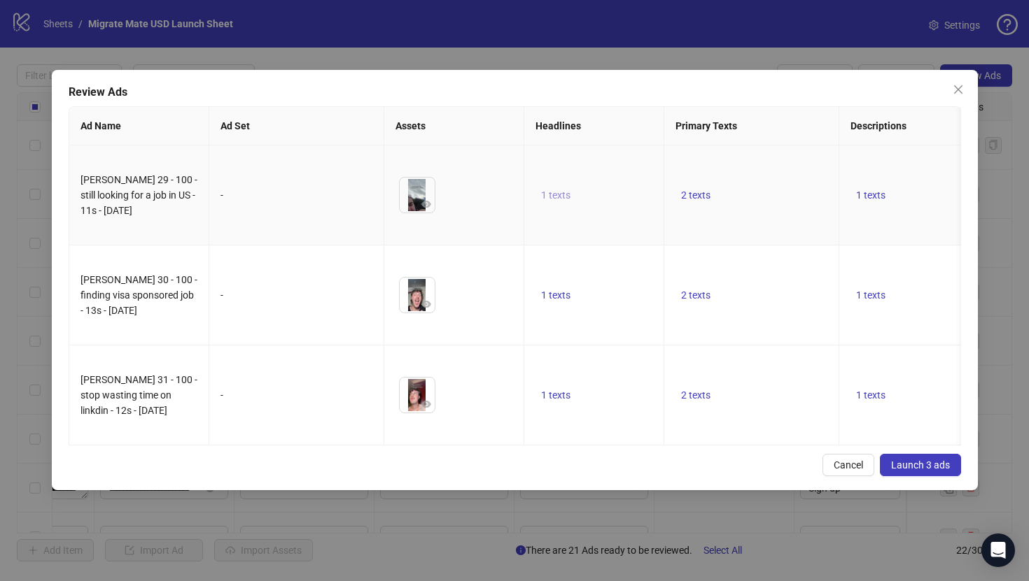
click at [570, 187] on button "1 texts" at bounding box center [555, 195] width 41 height 17
click at [861, 190] on span "1 texts" at bounding box center [870, 195] width 29 height 11
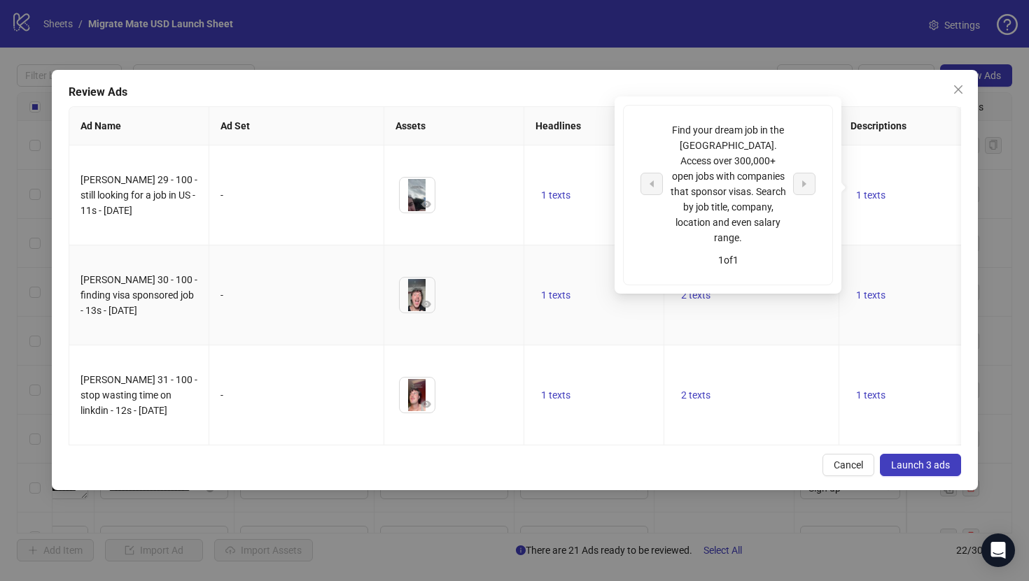
click at [899, 274] on td "1 texts" at bounding box center [926, 296] width 175 height 100
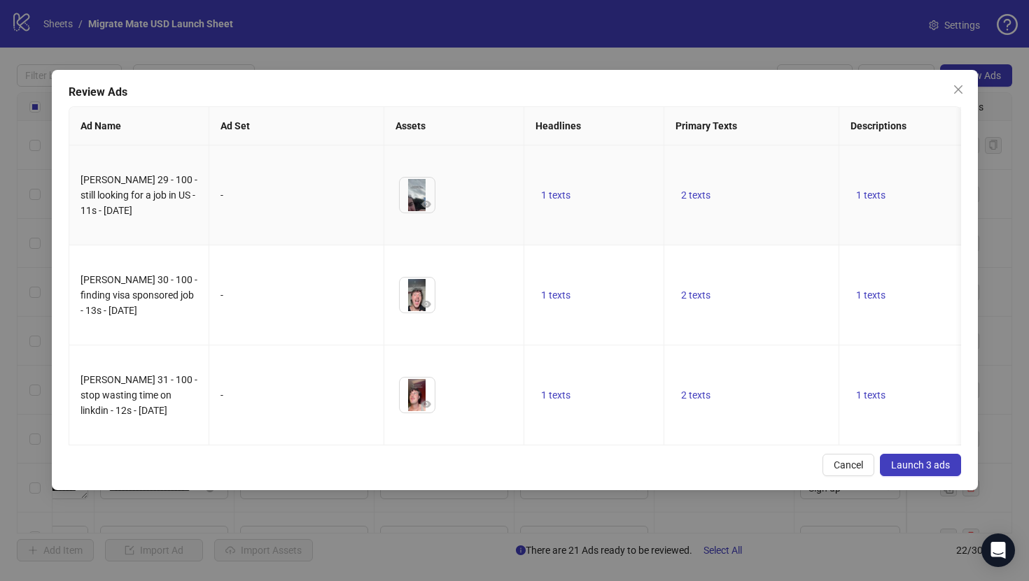
click at [536, 222] on td "1 texts" at bounding box center [594, 196] width 140 height 100
click at [960, 93] on icon "close" at bounding box center [957, 89] width 11 height 11
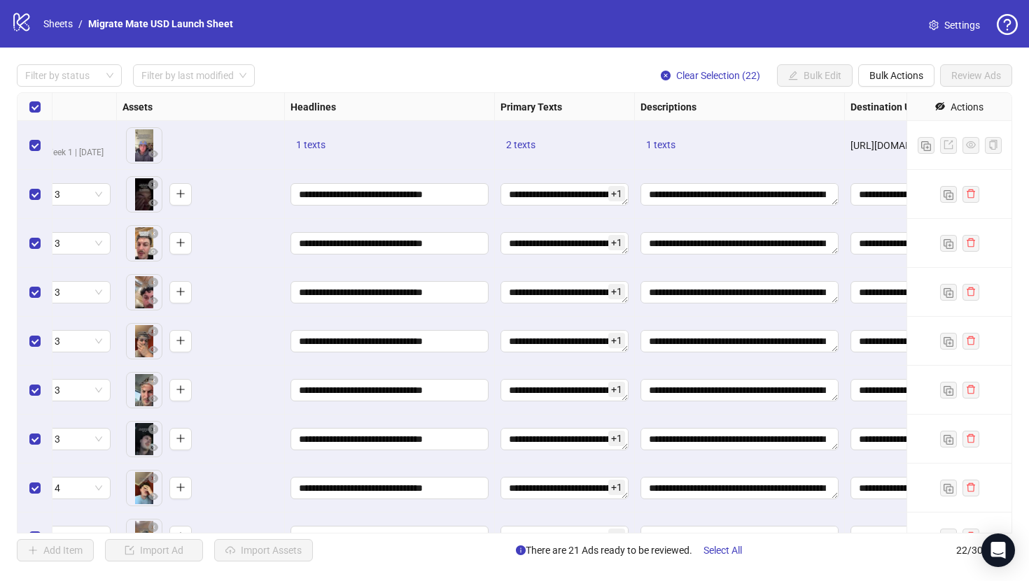
scroll to position [0, 0]
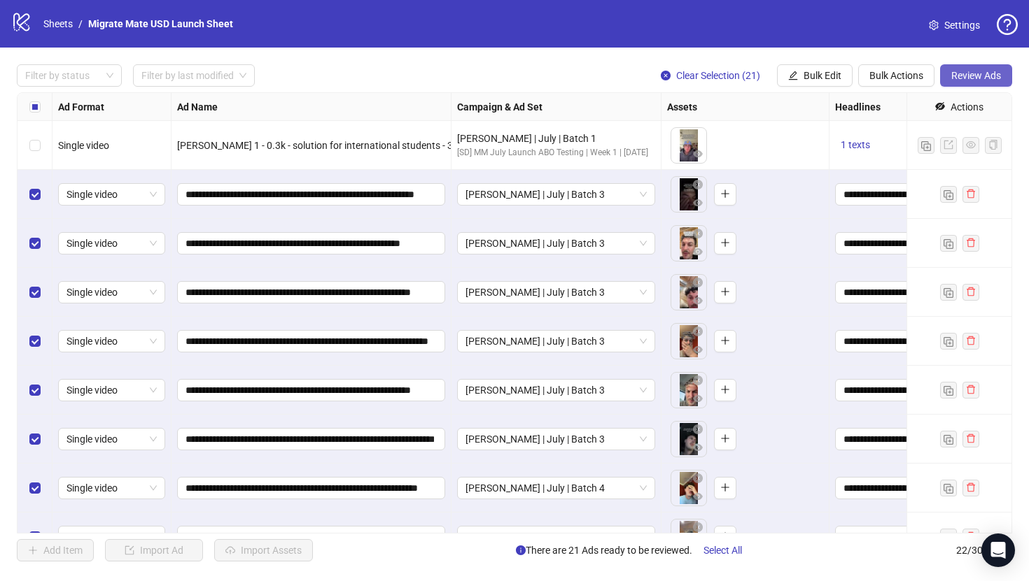
click at [977, 74] on span "Review Ads" at bounding box center [976, 75] width 50 height 11
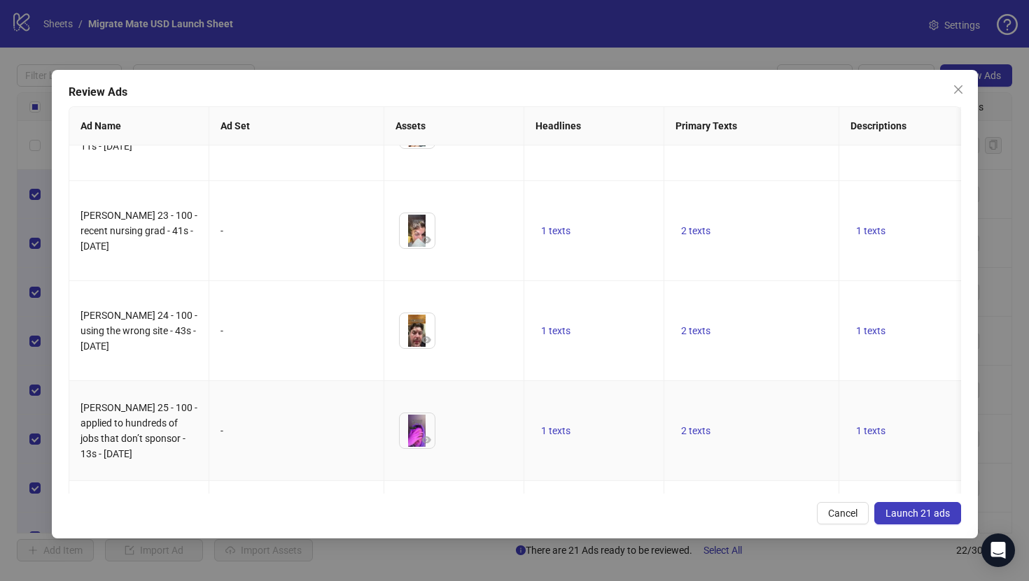
scroll to position [1430, 0]
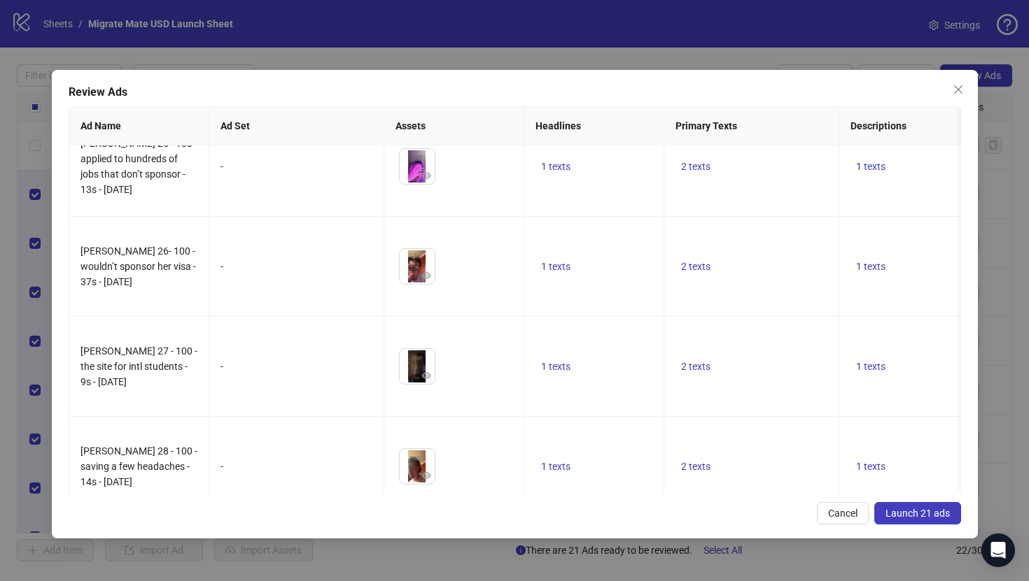
click at [918, 442] on icon "caret-right" at bounding box center [914, 440] width 10 height 10
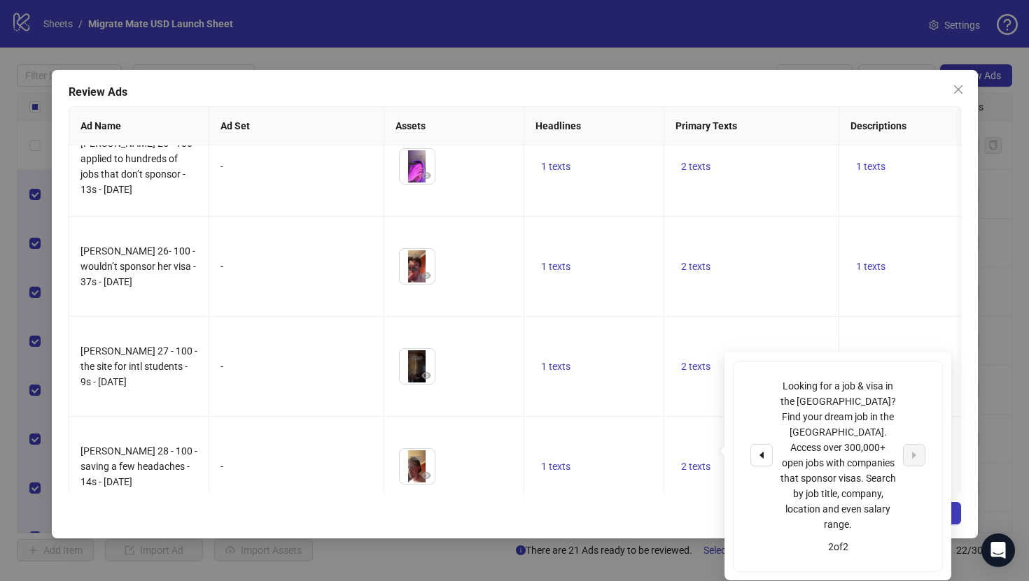
click at [950, 448] on div "Looking for a job & visa in the [GEOGRAPHIC_DATA]? Find your dream job in the […" at bounding box center [837, 467] width 227 height 228
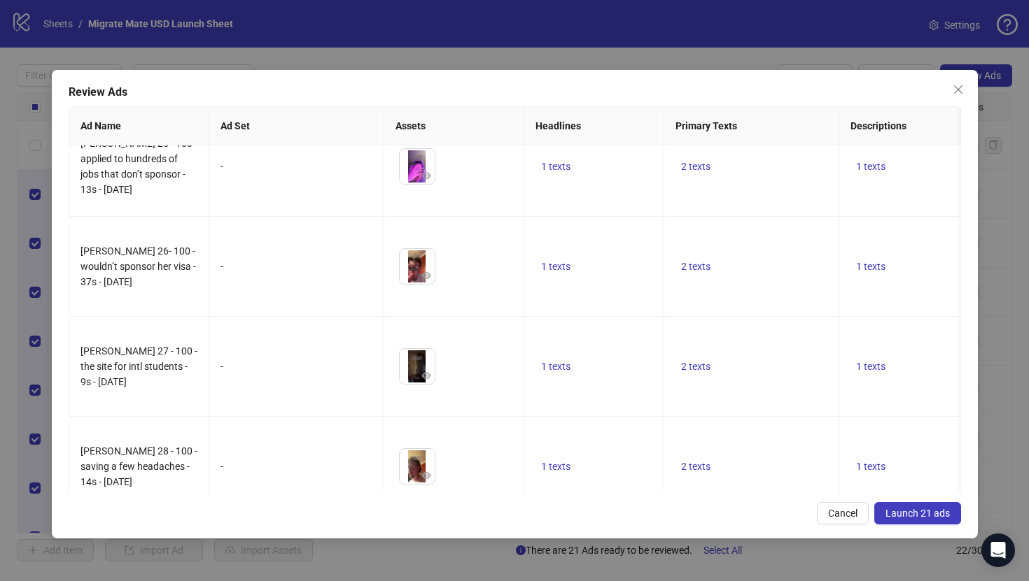
click at [933, 508] on span "Launch 21 ads" at bounding box center [917, 513] width 64 height 11
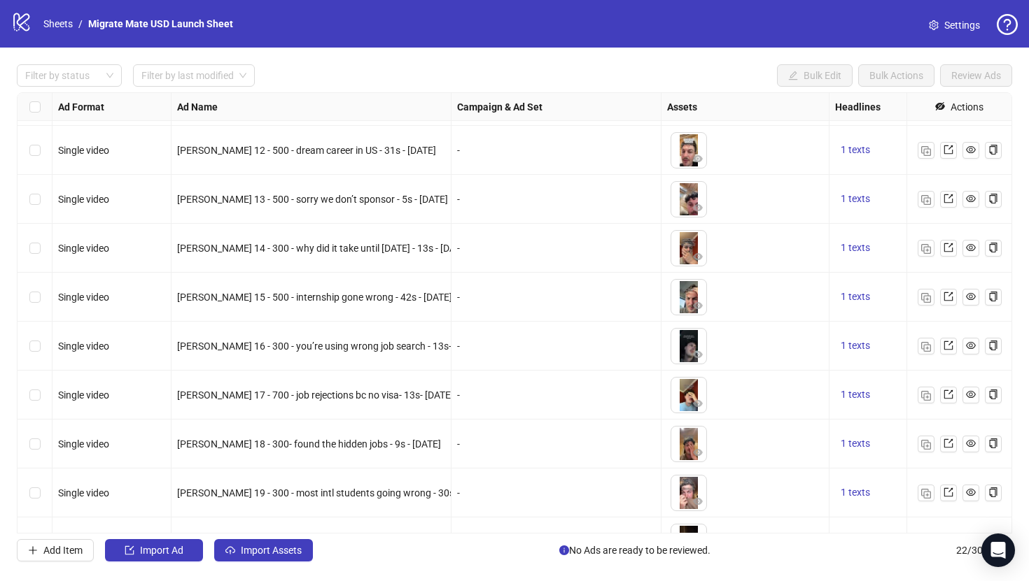
scroll to position [0, 0]
